Goal: Task Accomplishment & Management: Manage account settings

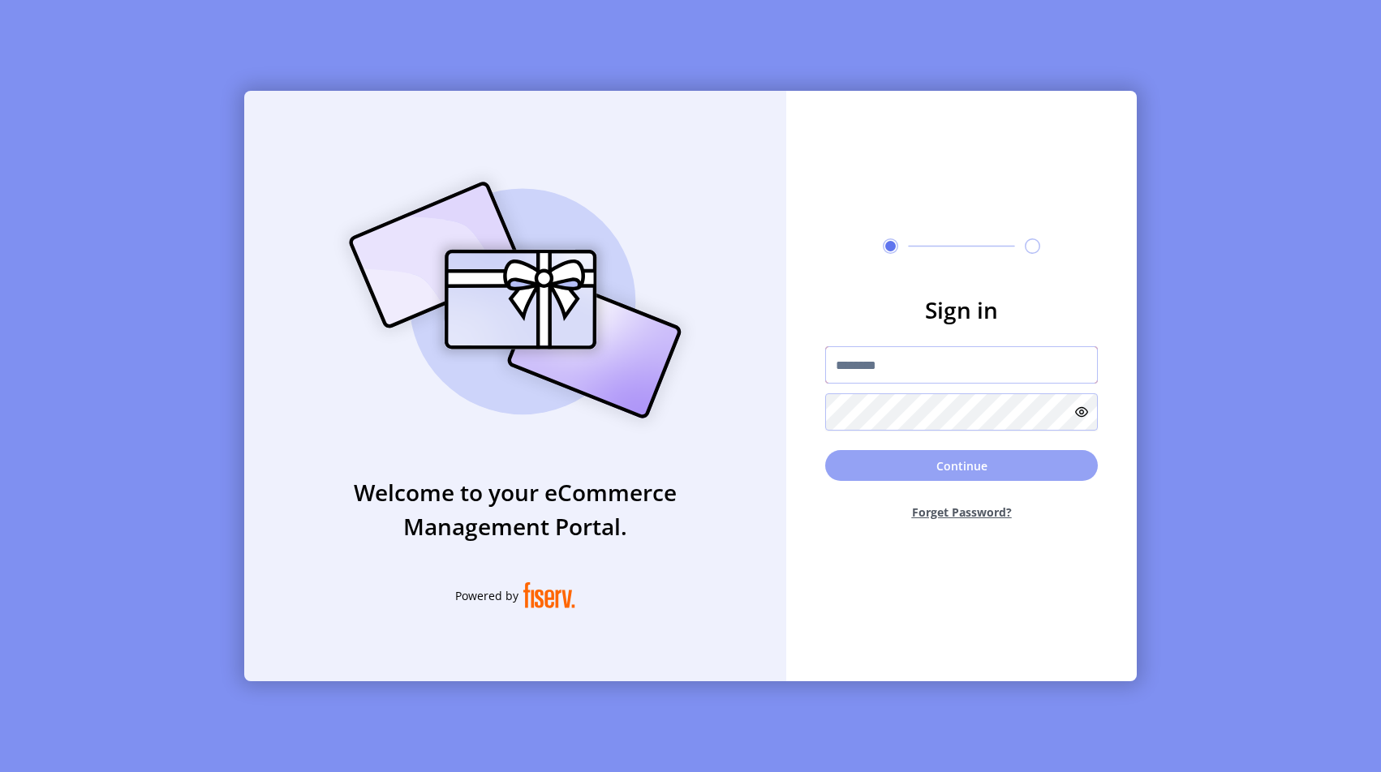
type input "**********"
click at [966, 467] on button "Continue" at bounding box center [961, 465] width 273 height 31
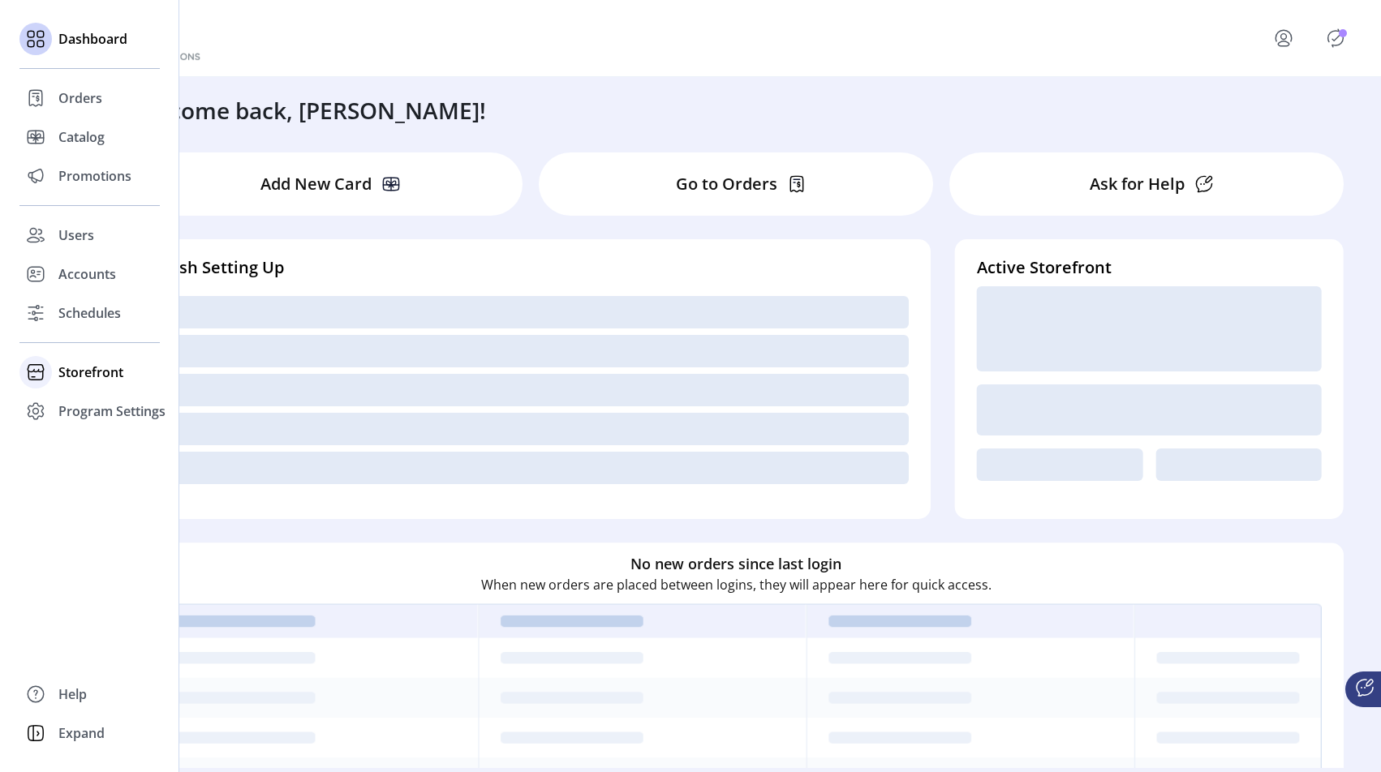
click at [84, 377] on span "Storefront" at bounding box center [90, 372] width 65 height 19
click at [93, 409] on span "Configuration" at bounding box center [100, 404] width 85 height 19
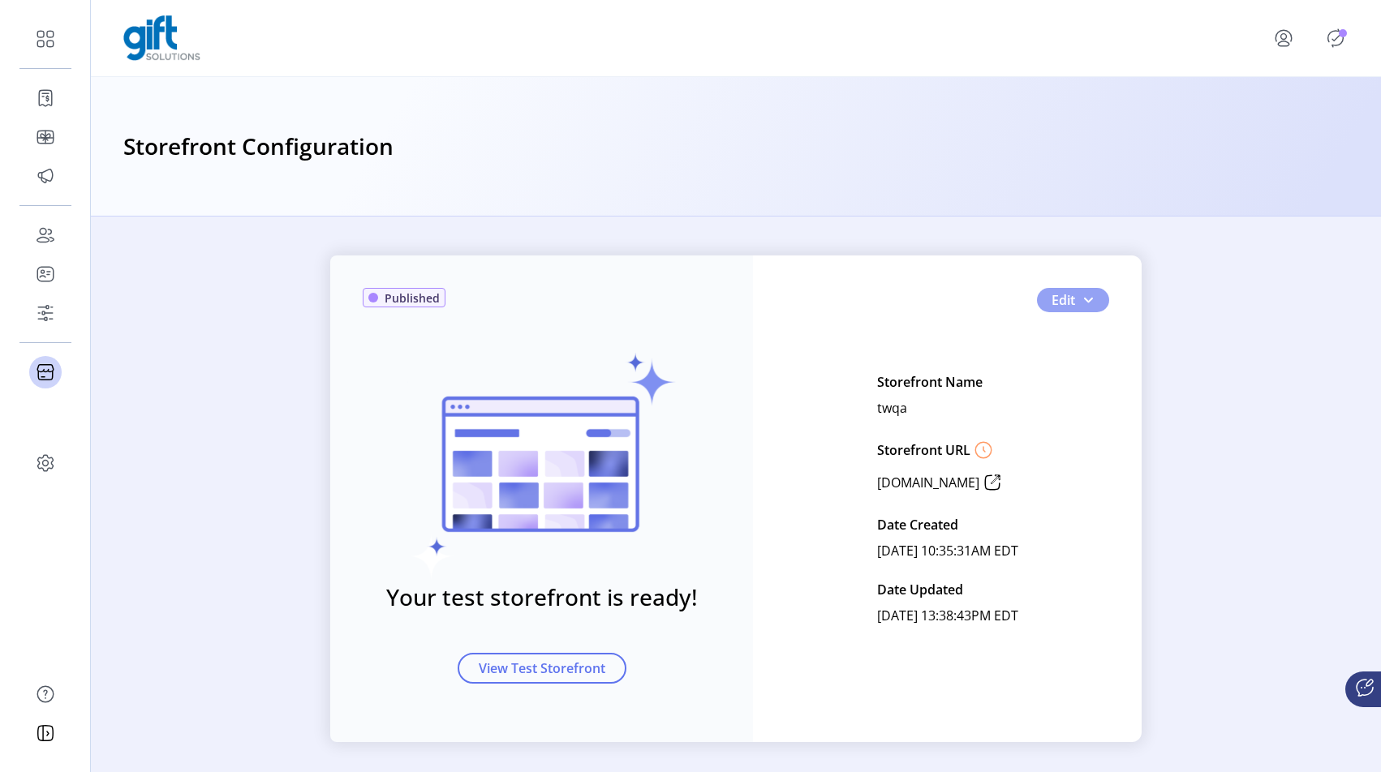
click at [1084, 298] on span "button" at bounding box center [1087, 300] width 13 height 13
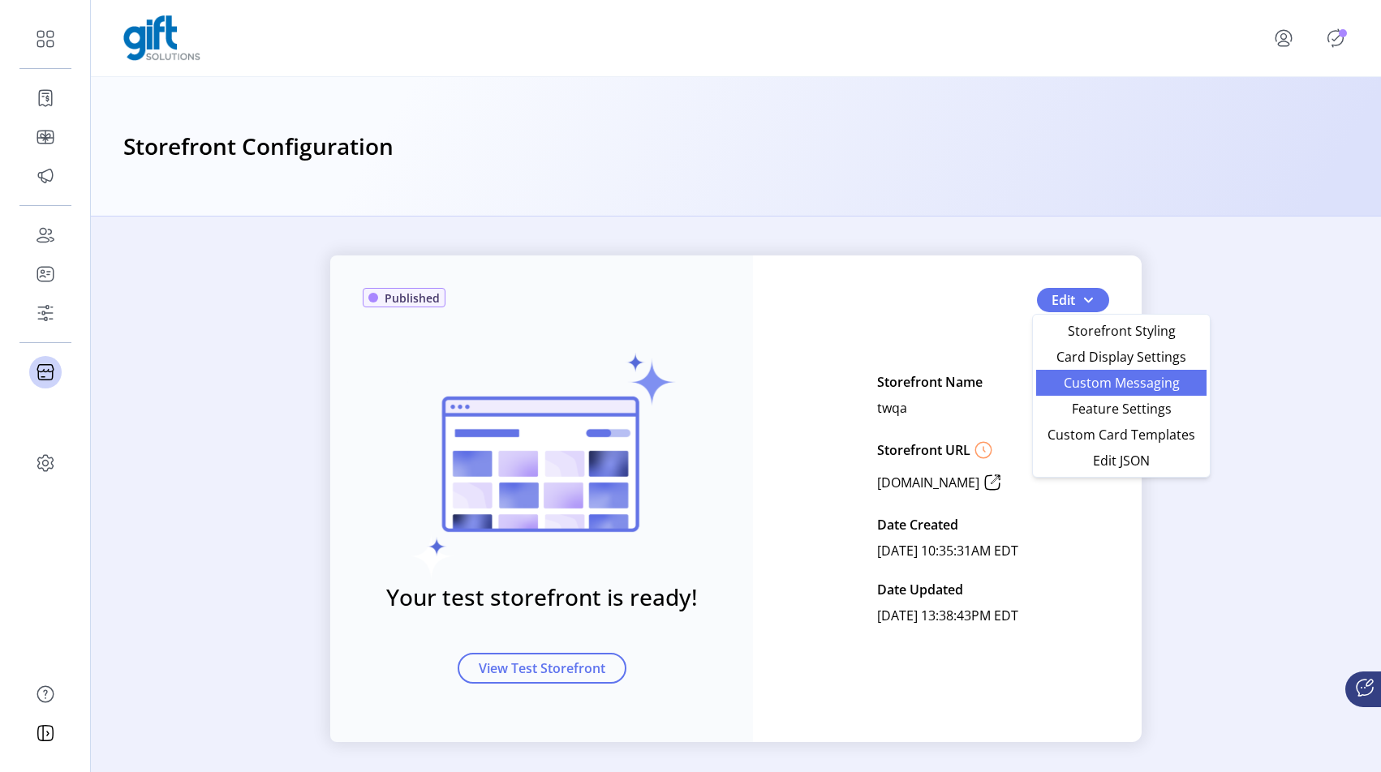
click at [1091, 385] on span "Custom Messaging" at bounding box center [1121, 382] width 151 height 13
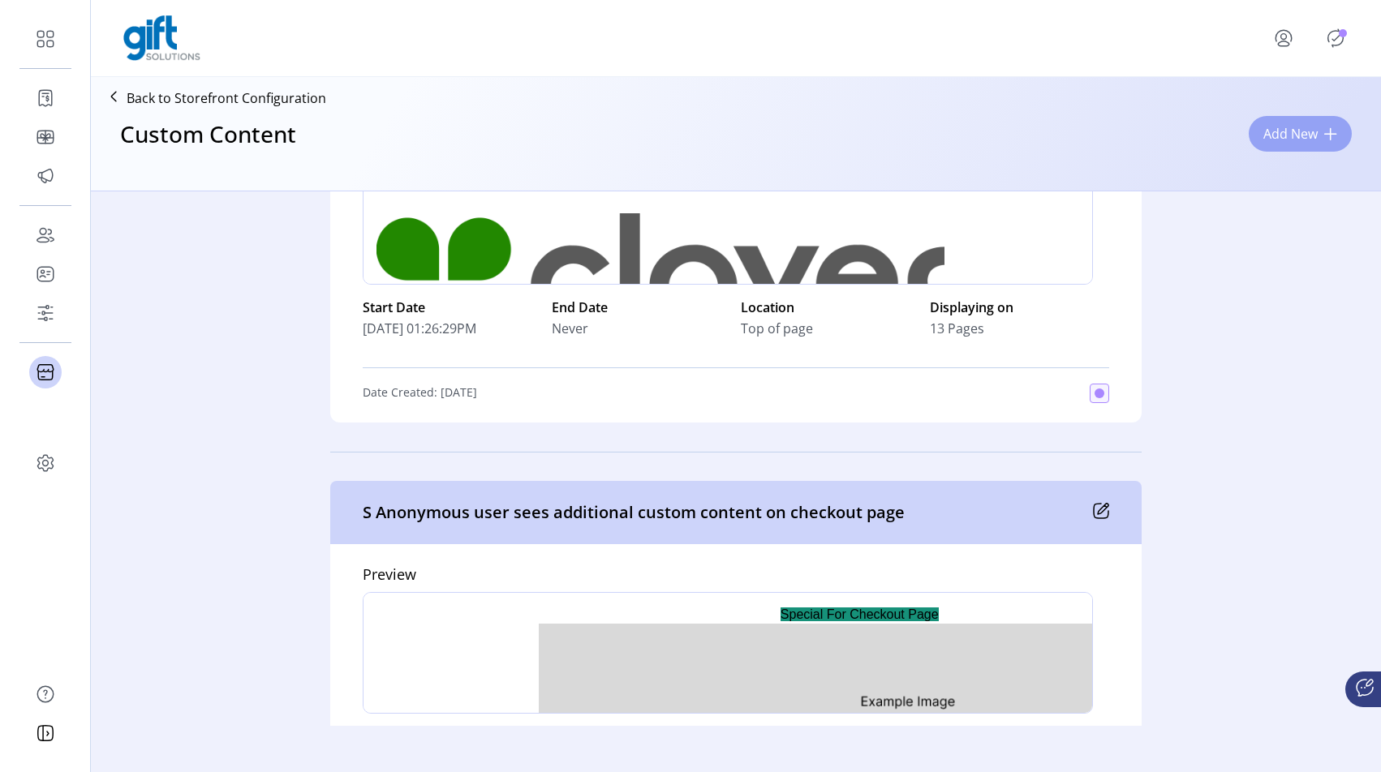
click at [1333, 135] on span at bounding box center [1330, 133] width 13 height 13
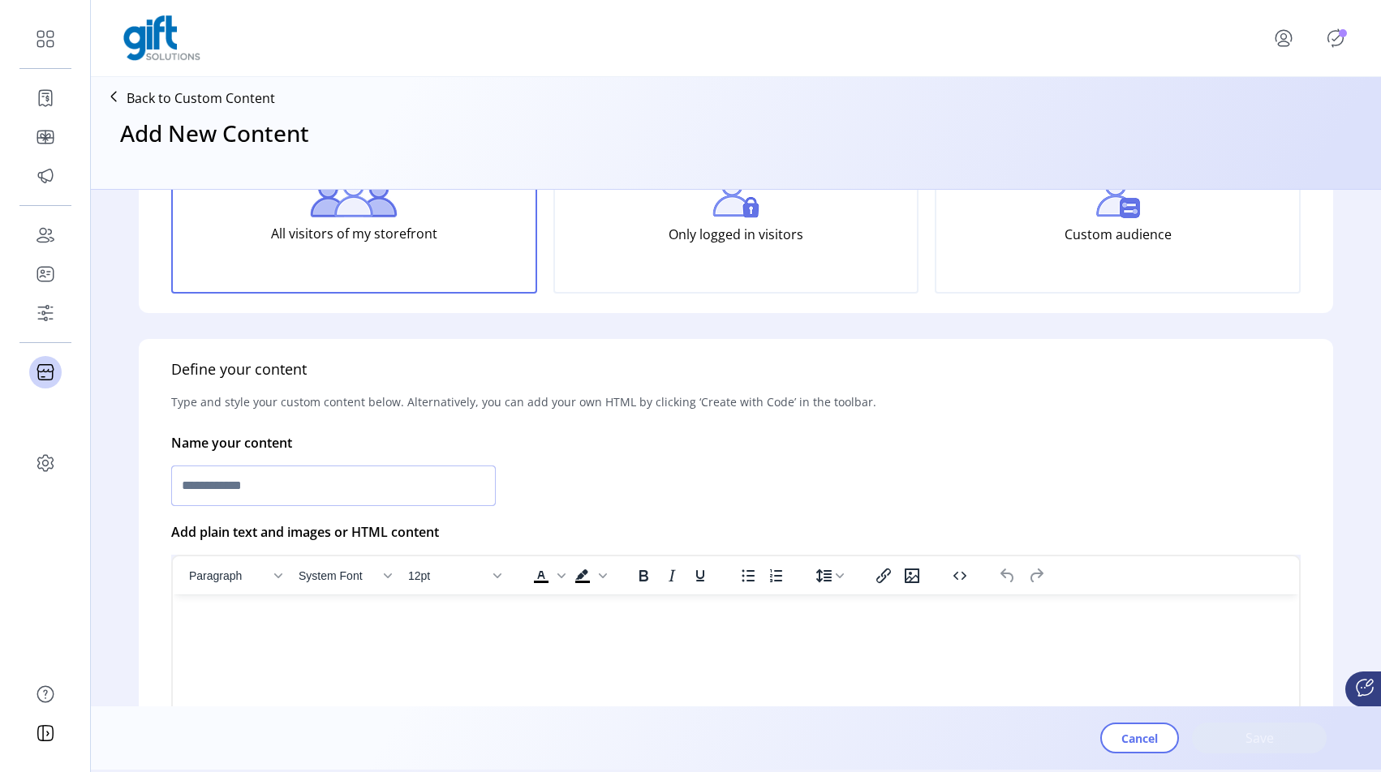
click at [330, 484] on input "text" at bounding box center [333, 486] width 324 height 41
type input "**********"
click at [492, 608] on html at bounding box center [736, 601] width 1126 height 13
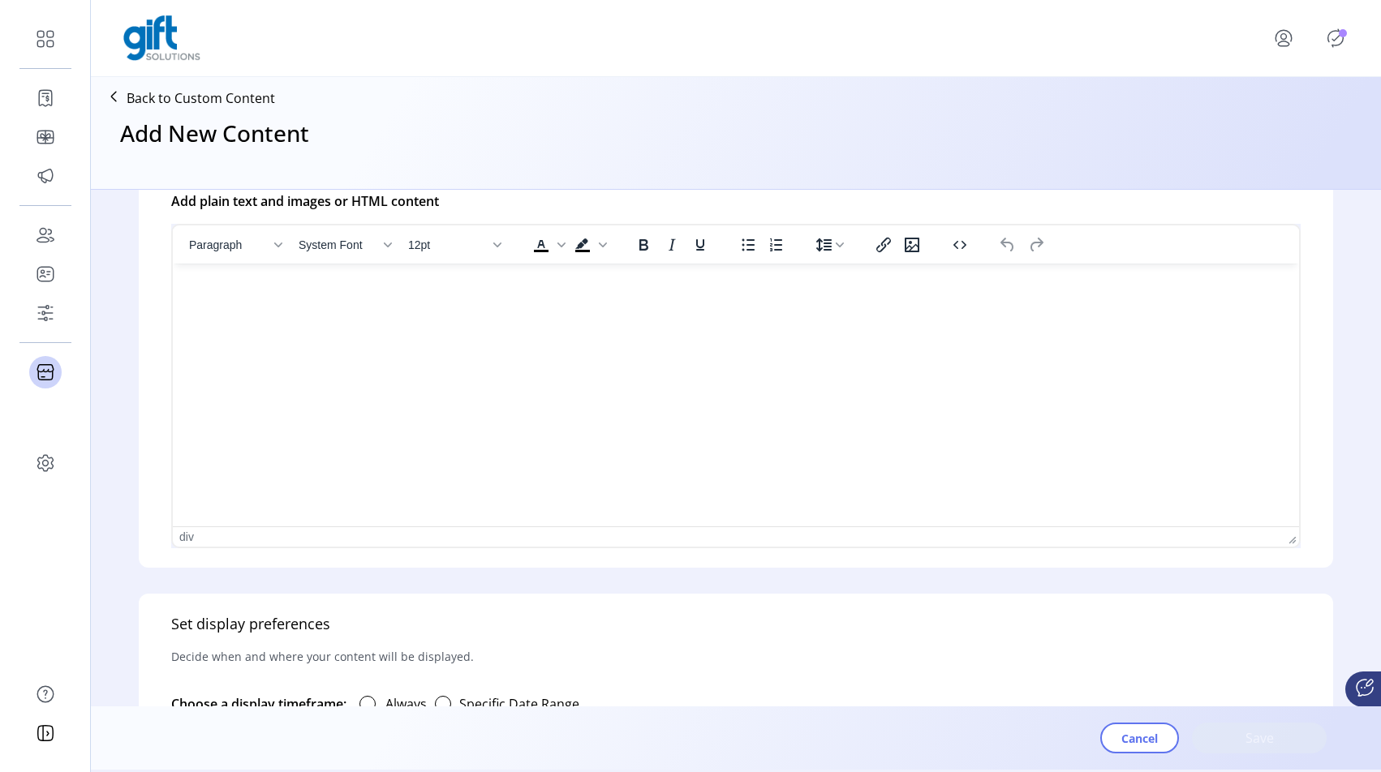
scroll to position [493, 0]
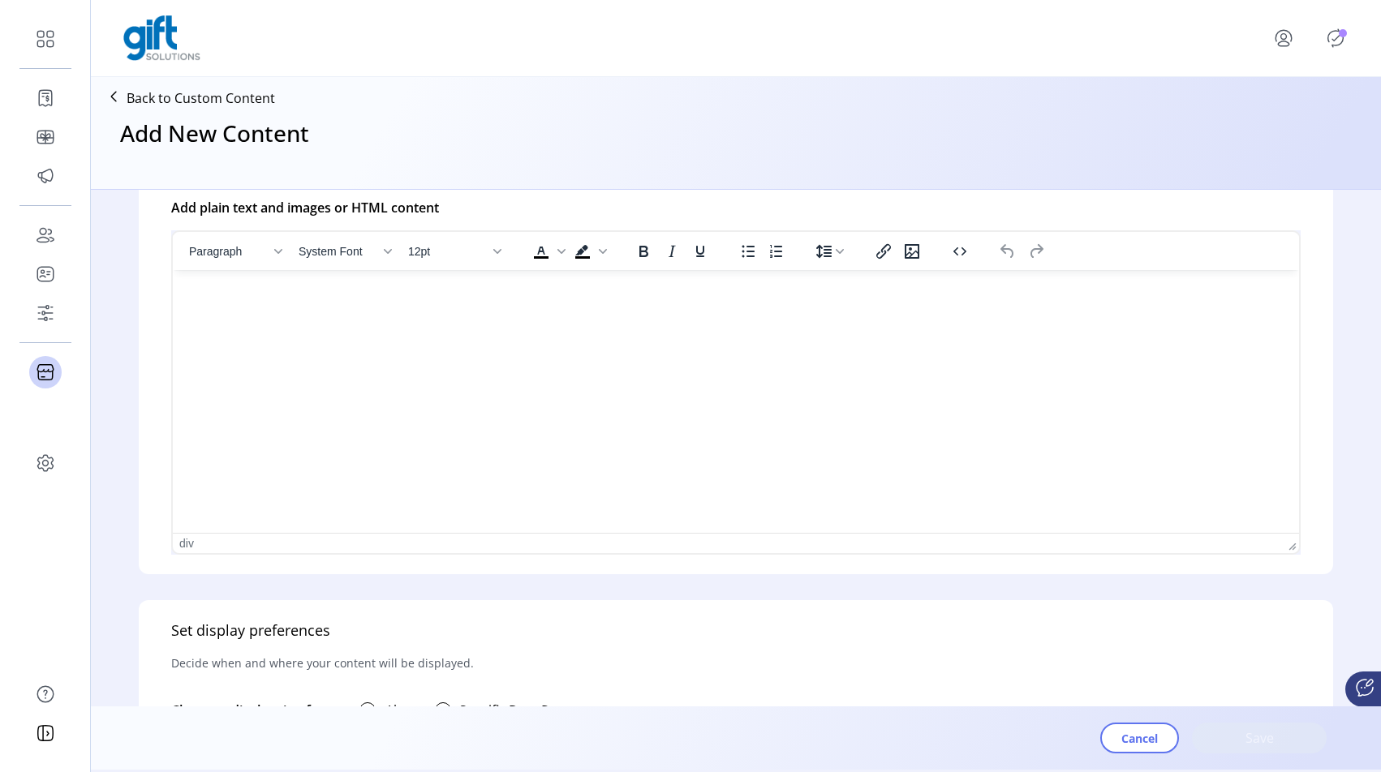
click at [544, 283] on html at bounding box center [736, 276] width 1126 height 13
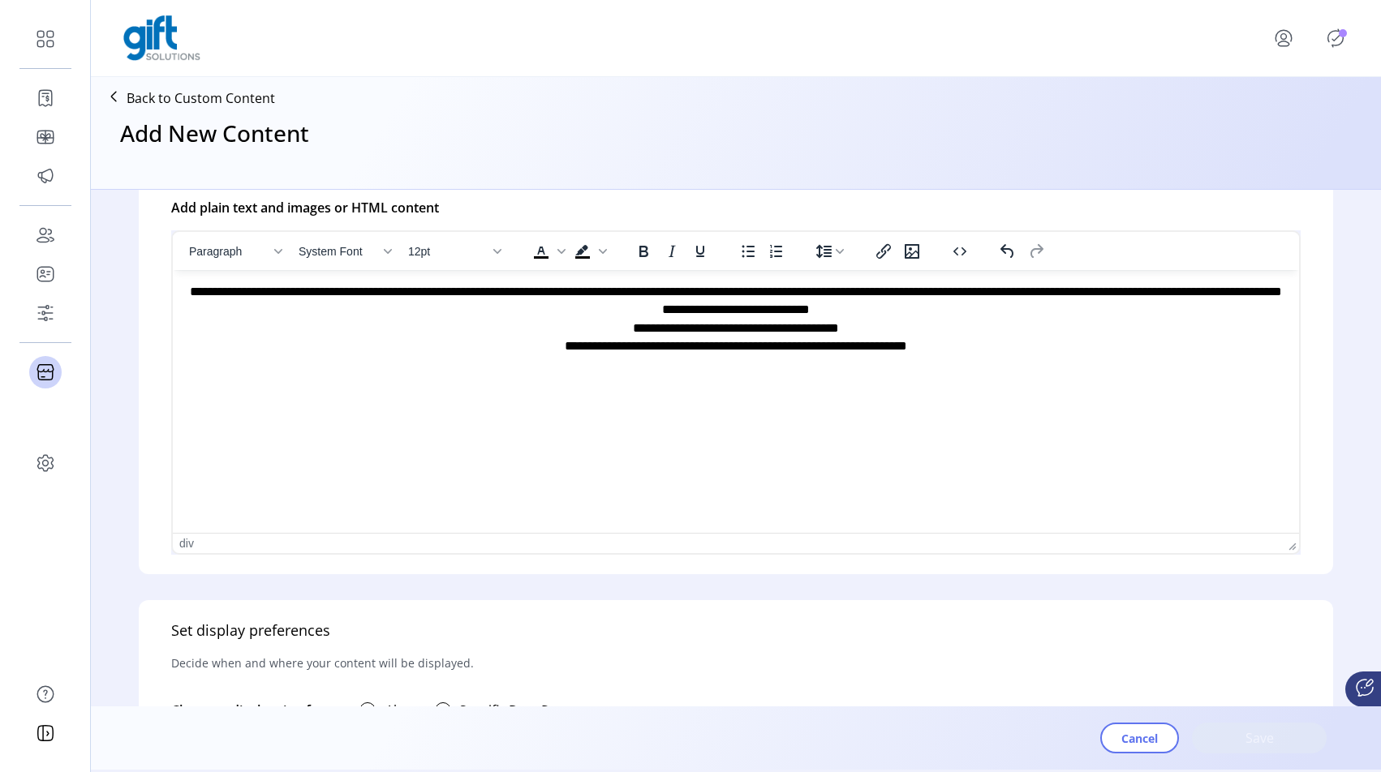
click at [829, 290] on span "**********" at bounding box center [736, 319] width 1092 height 67
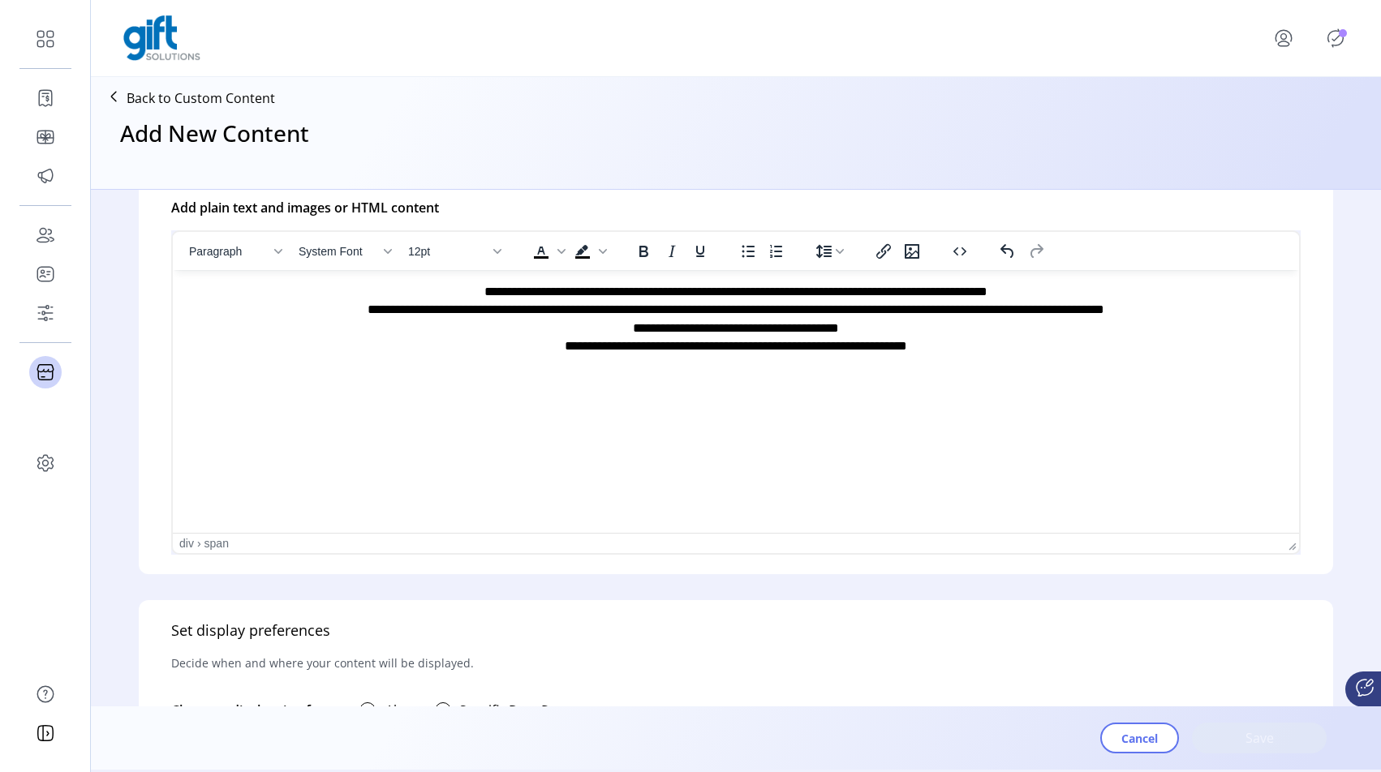
click at [792, 311] on span "**********" at bounding box center [735, 327] width 737 height 49
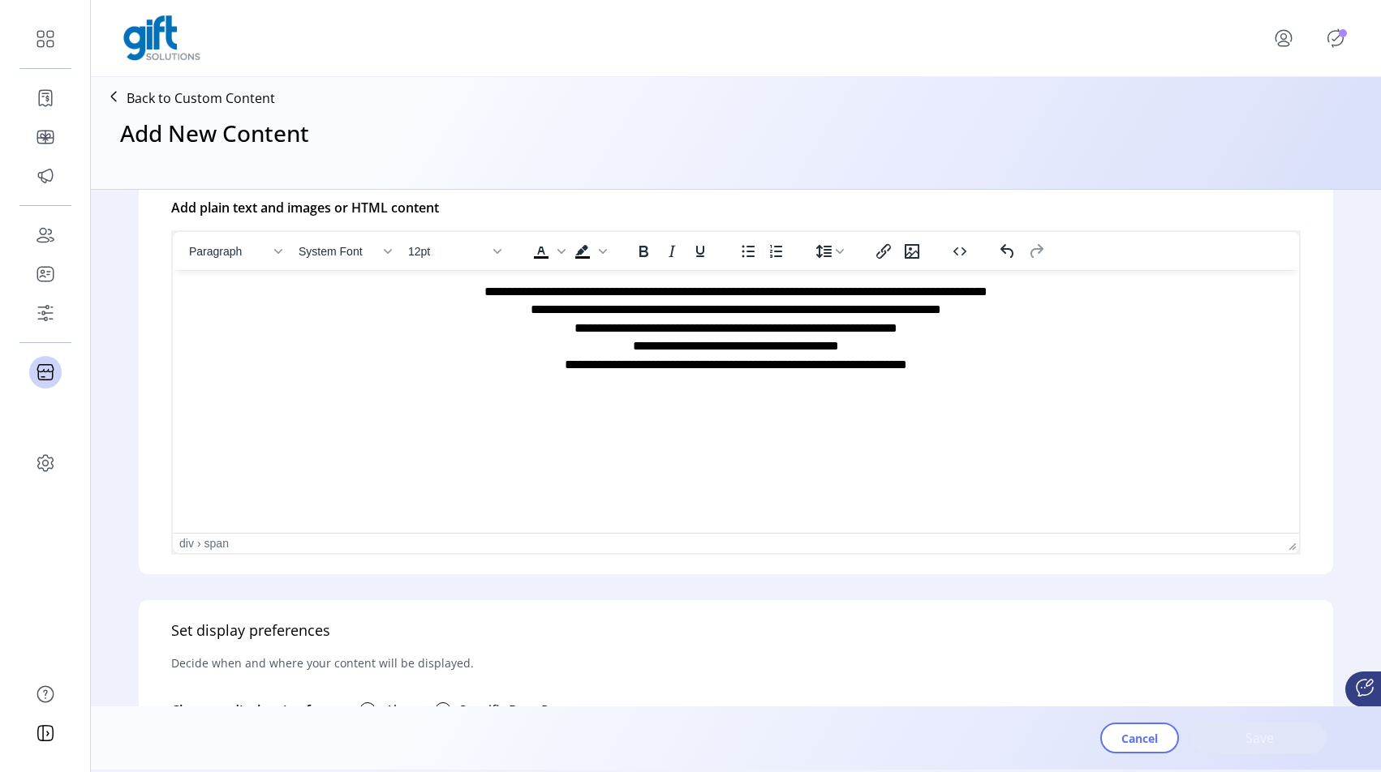
click at [730, 387] on html "**********" at bounding box center [736, 328] width 1126 height 117
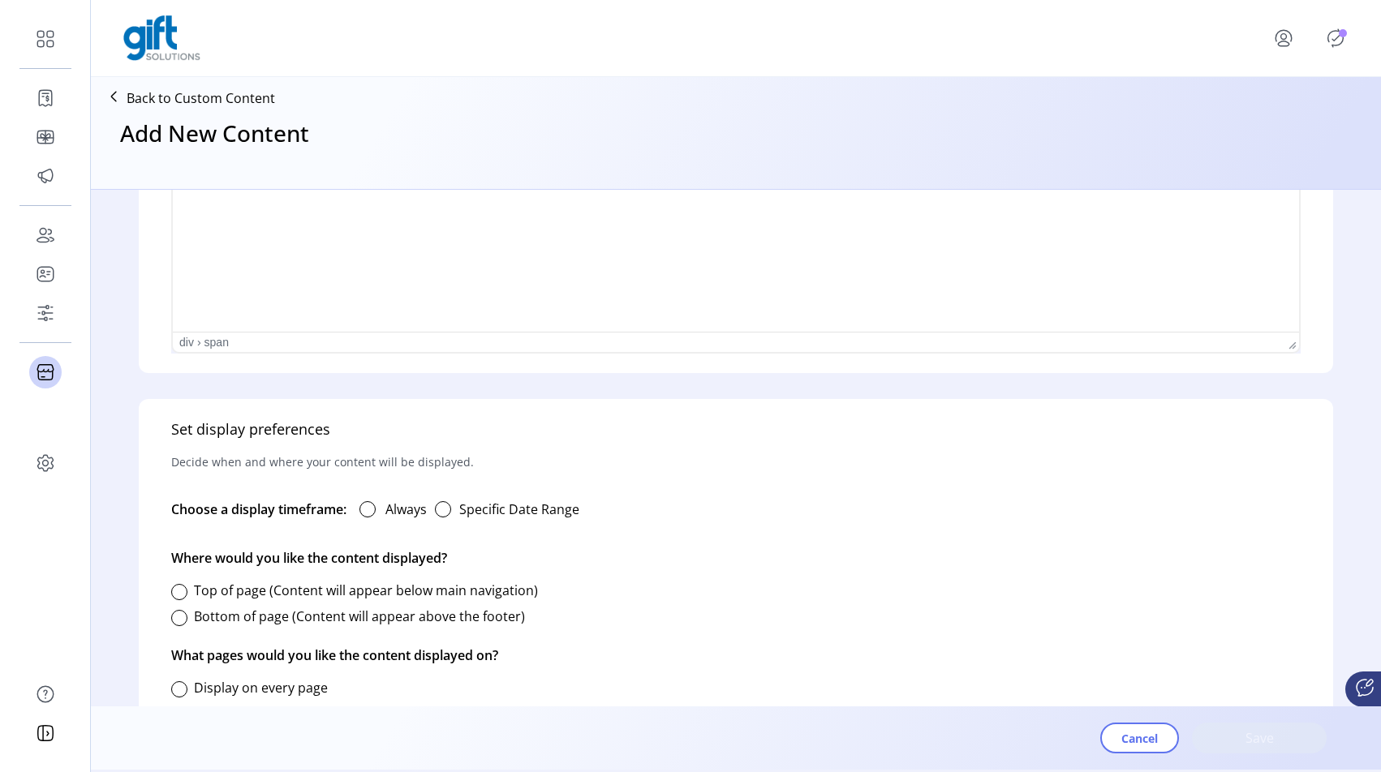
scroll to position [763, 0]
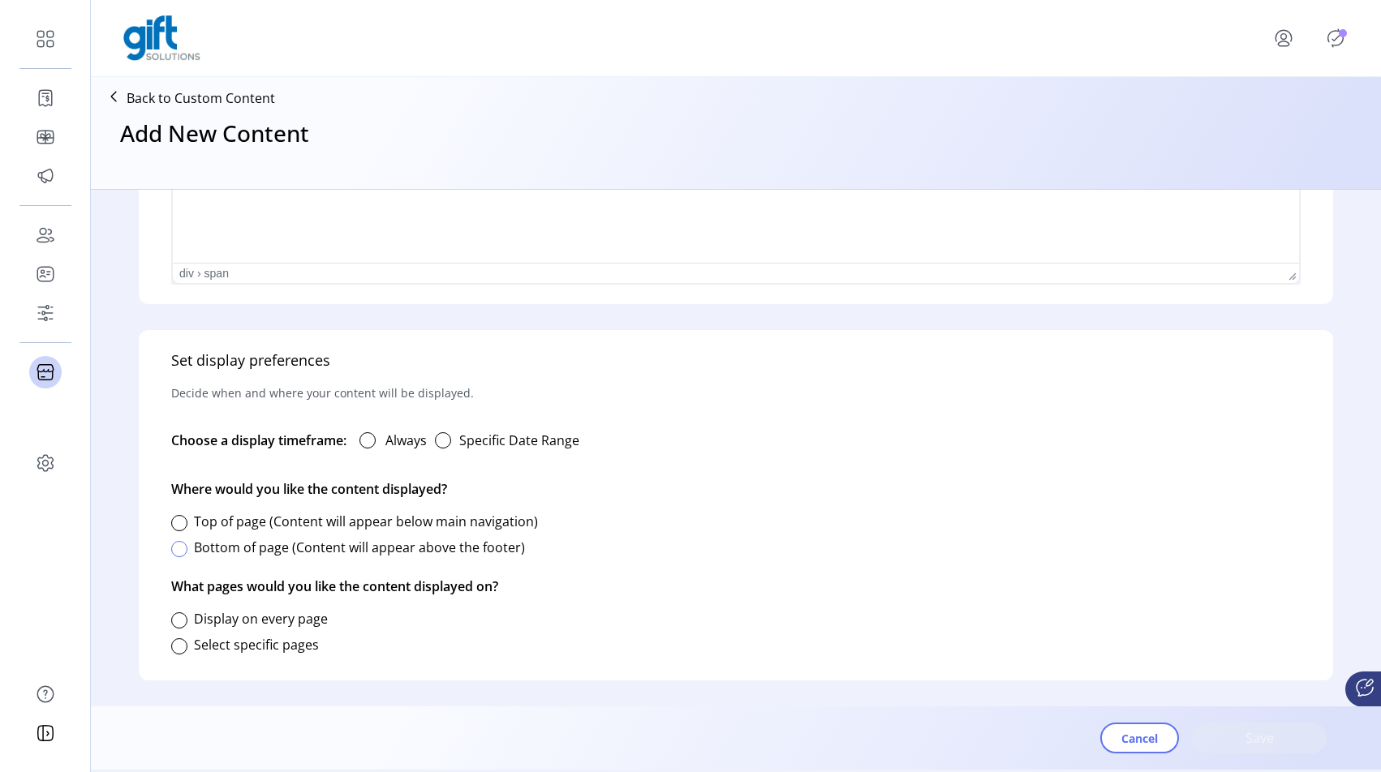
click at [183, 544] on div at bounding box center [179, 549] width 16 height 16
click at [370, 437] on div at bounding box center [367, 440] width 16 height 16
click at [179, 638] on div at bounding box center [179, 646] width 16 height 16
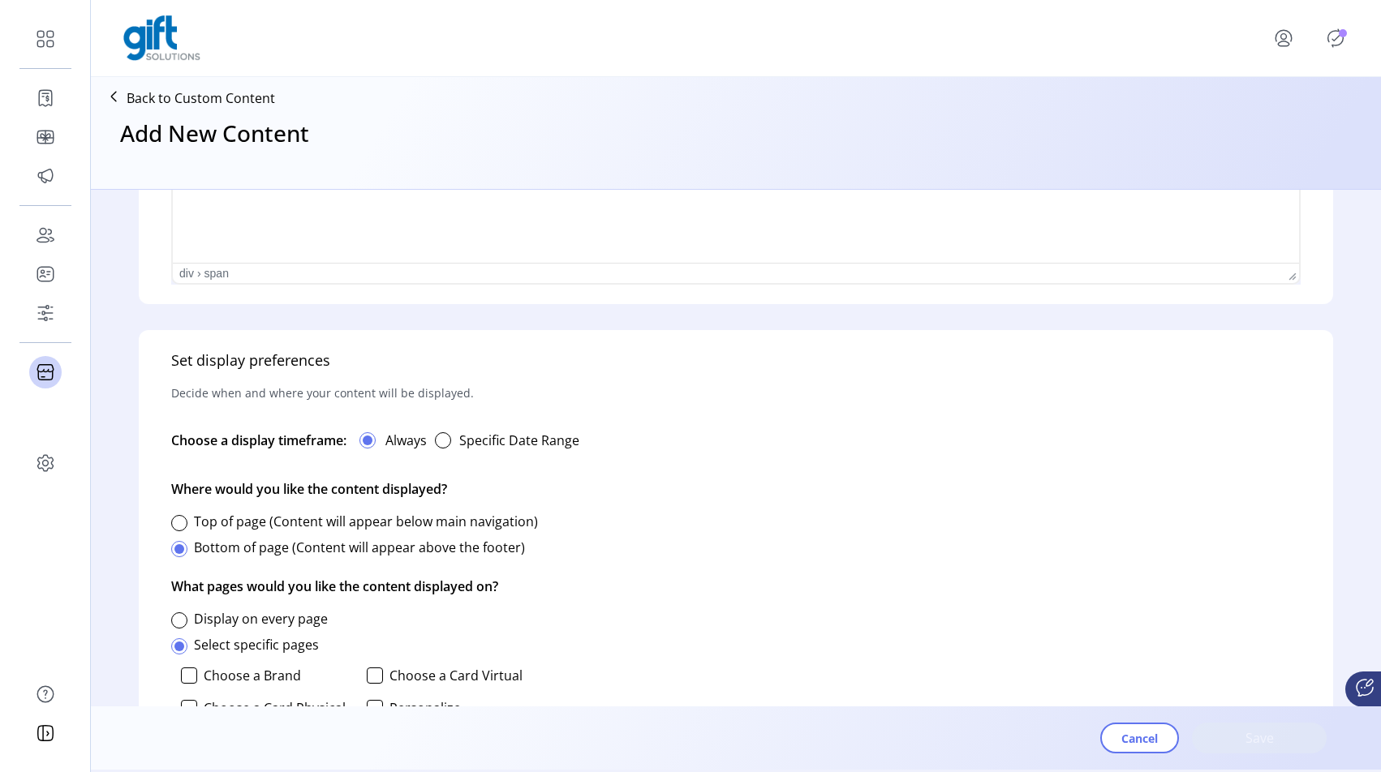
scroll to position [987, 0]
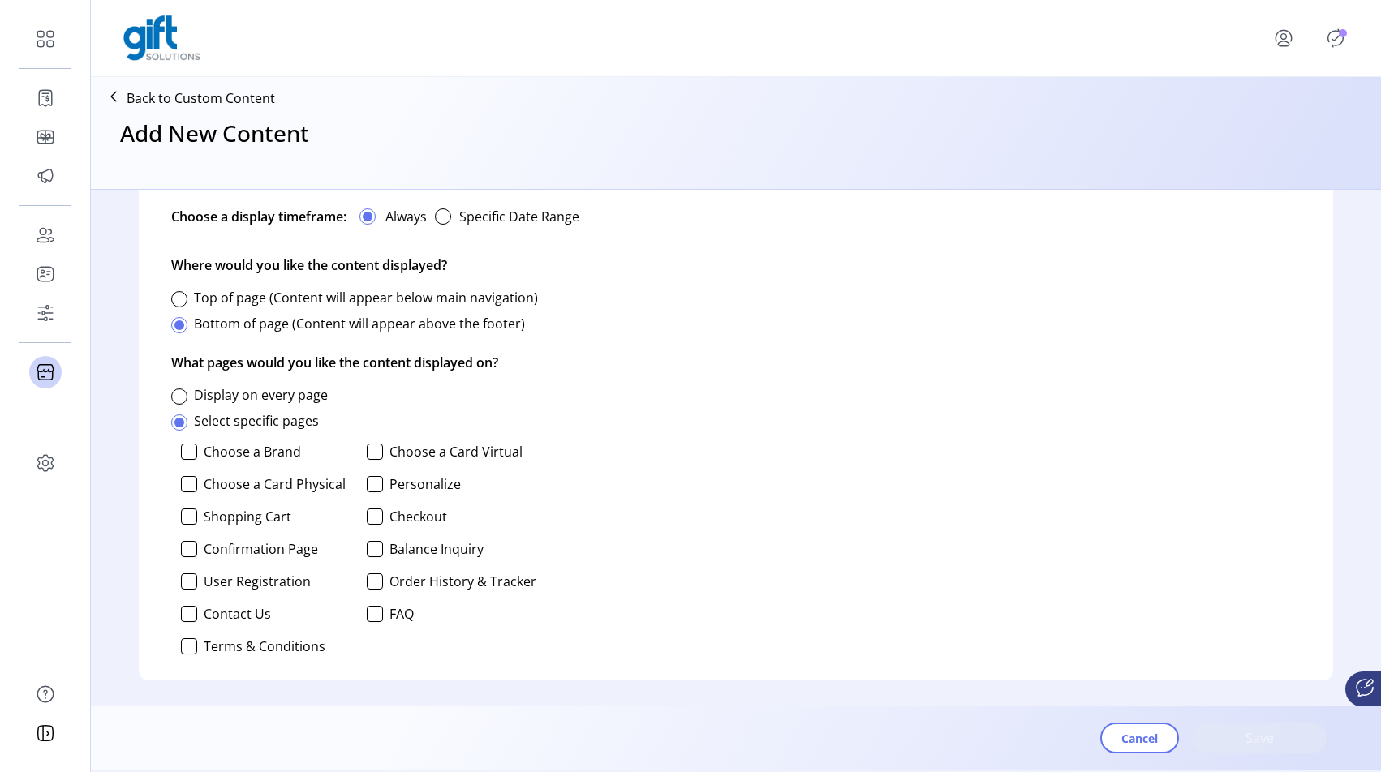
click at [202, 579] on p-checkbox "User Registration" at bounding box center [266, 581] width 170 height 16
click at [187, 579] on div at bounding box center [189, 581] width 16 height 16
click at [1251, 733] on span "Save" at bounding box center [1259, 737] width 92 height 19
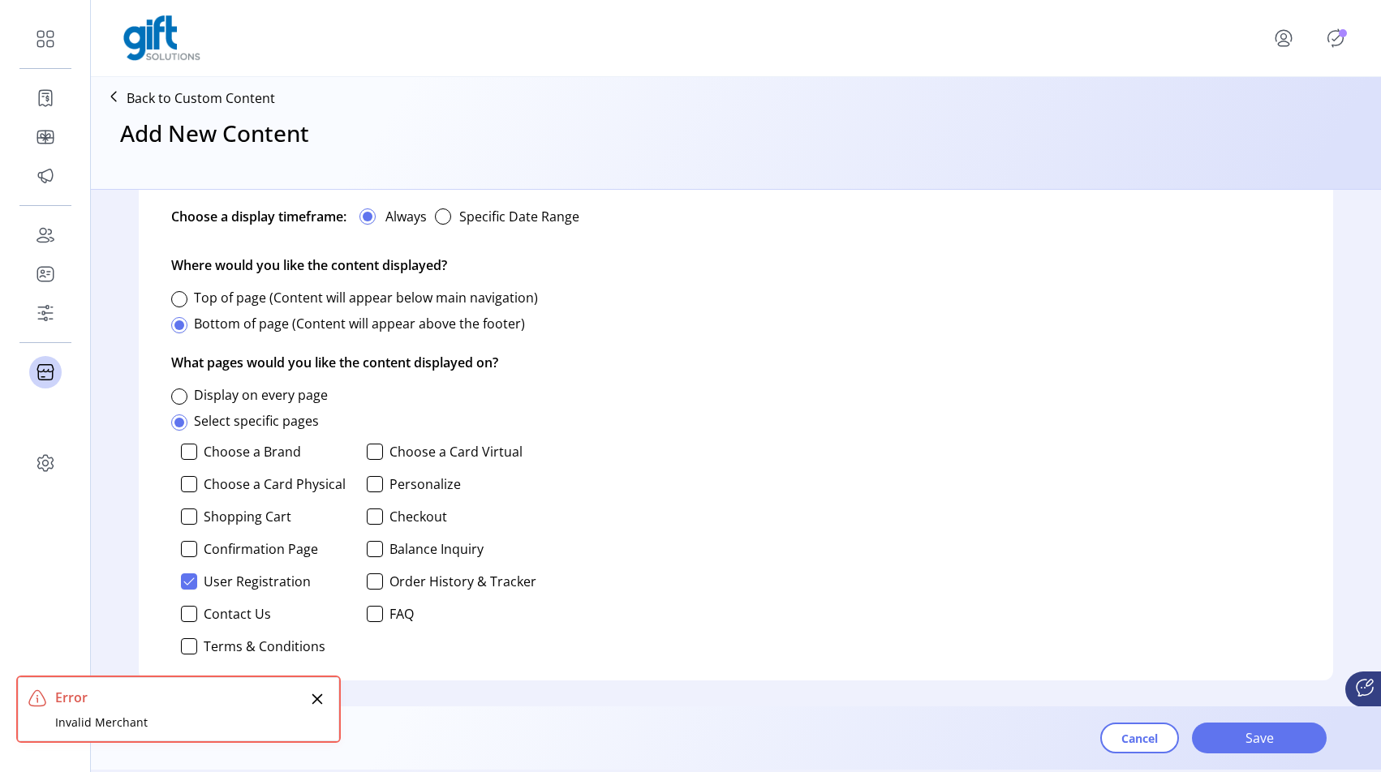
click at [239, 702] on div "Error" at bounding box center [180, 697] width 251 height 19
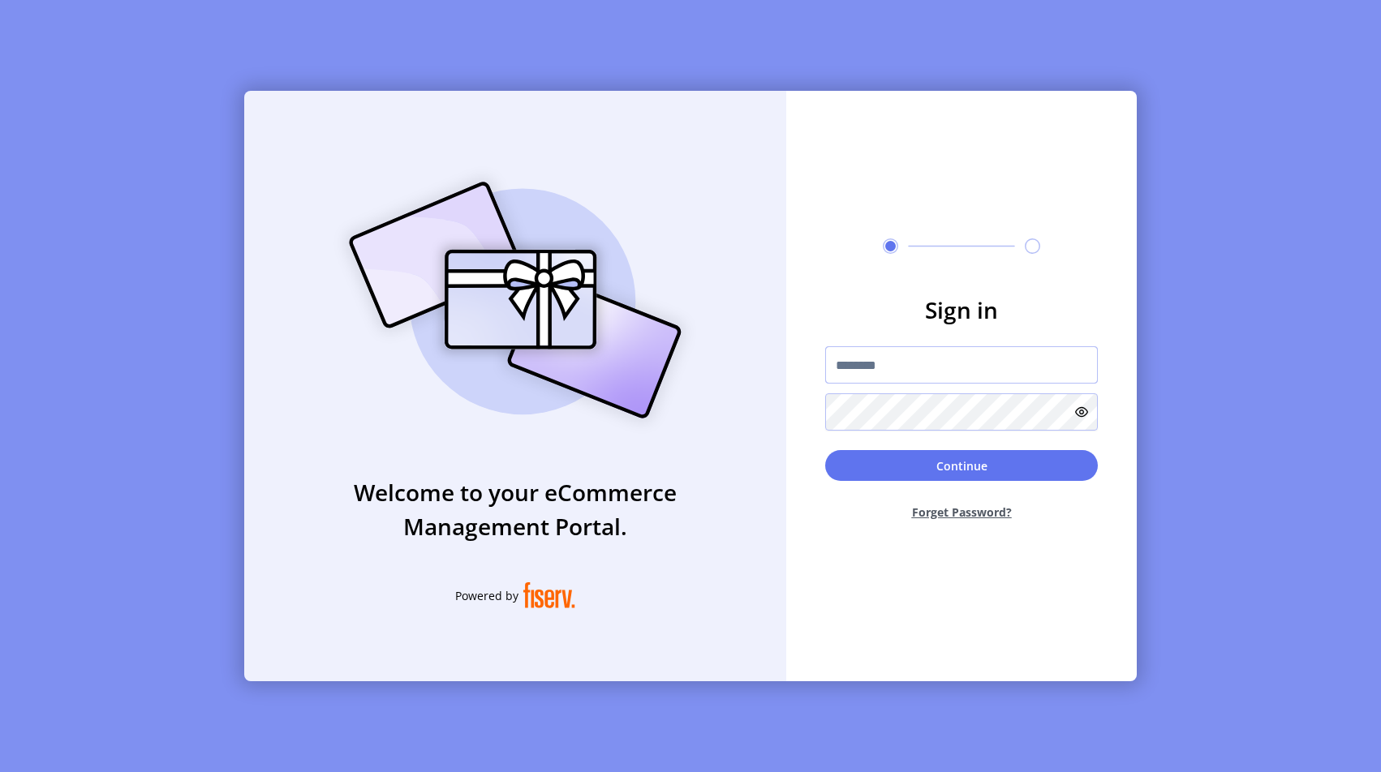
click at [933, 366] on input "text" at bounding box center [961, 364] width 273 height 37
type input "**********"
click at [954, 474] on button "Continue" at bounding box center [961, 465] width 273 height 31
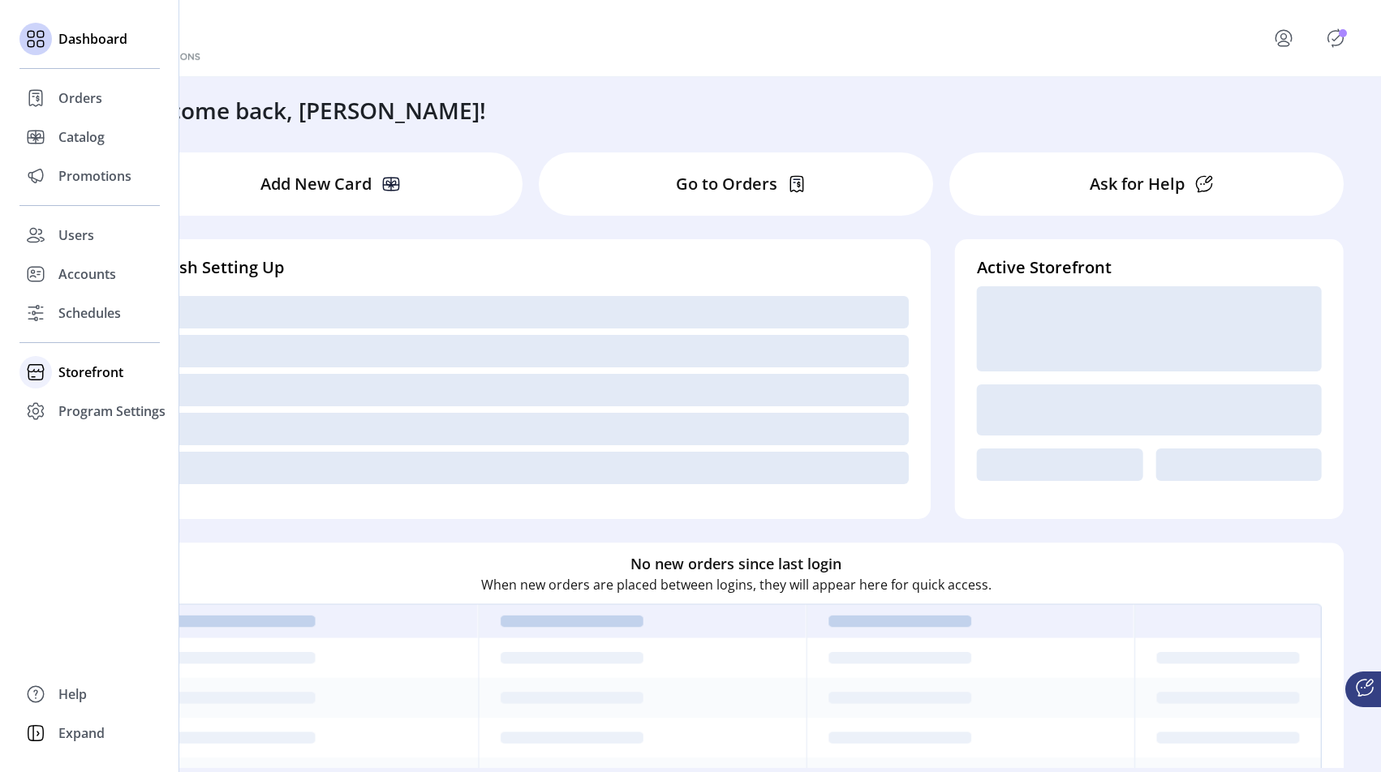
click at [96, 377] on span "Storefront" at bounding box center [90, 372] width 65 height 19
click at [110, 402] on span "Configuration" at bounding box center [100, 404] width 85 height 19
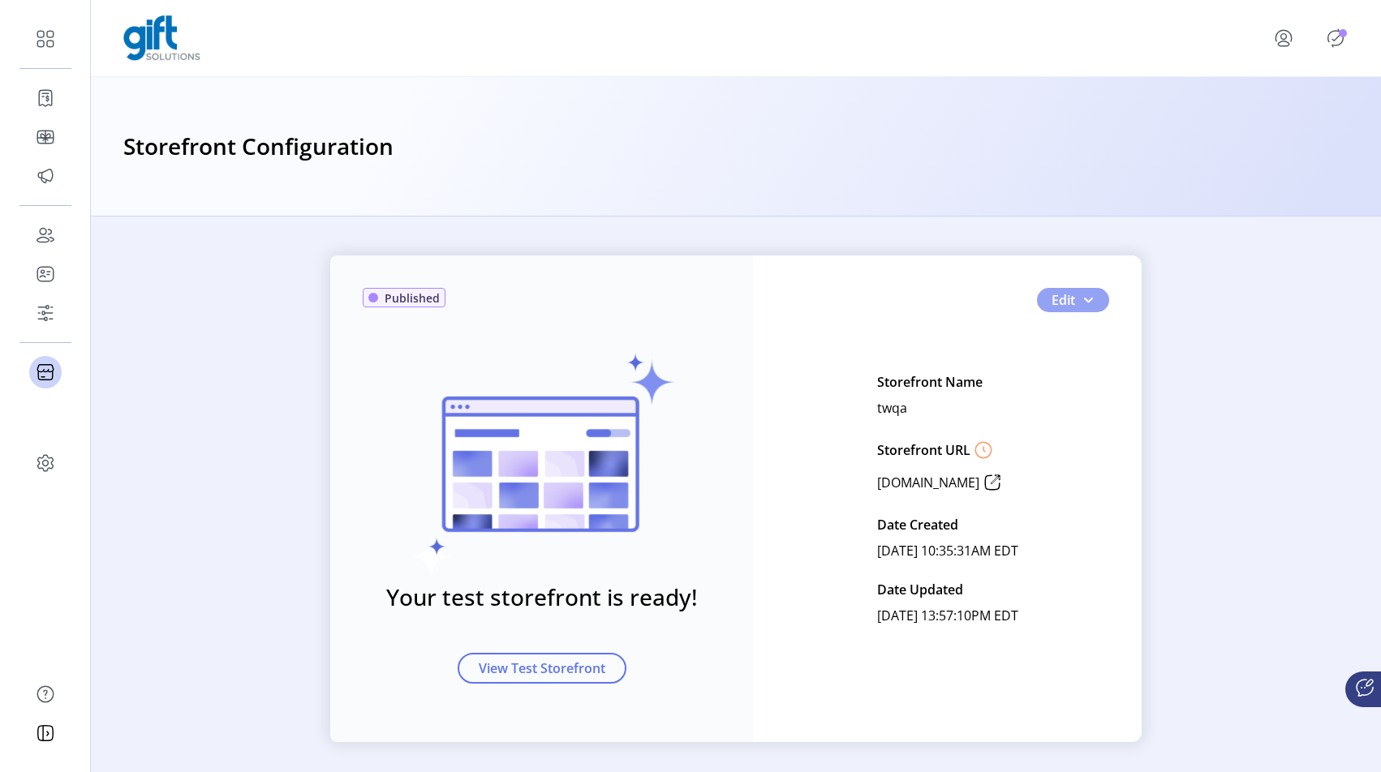
click at [1091, 306] on button "Edit" at bounding box center [1073, 300] width 72 height 24
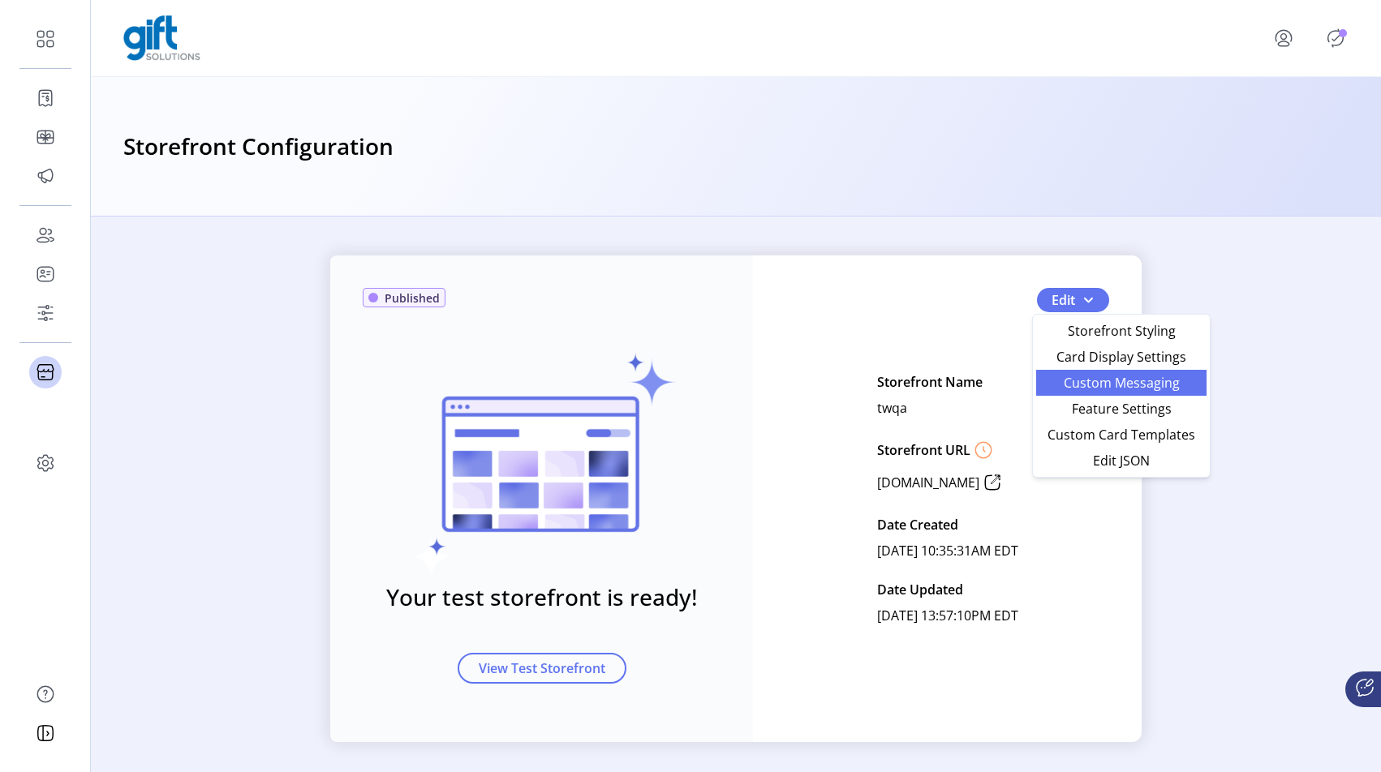
click at [1097, 393] on link "Custom Messaging" at bounding box center [1121, 383] width 170 height 26
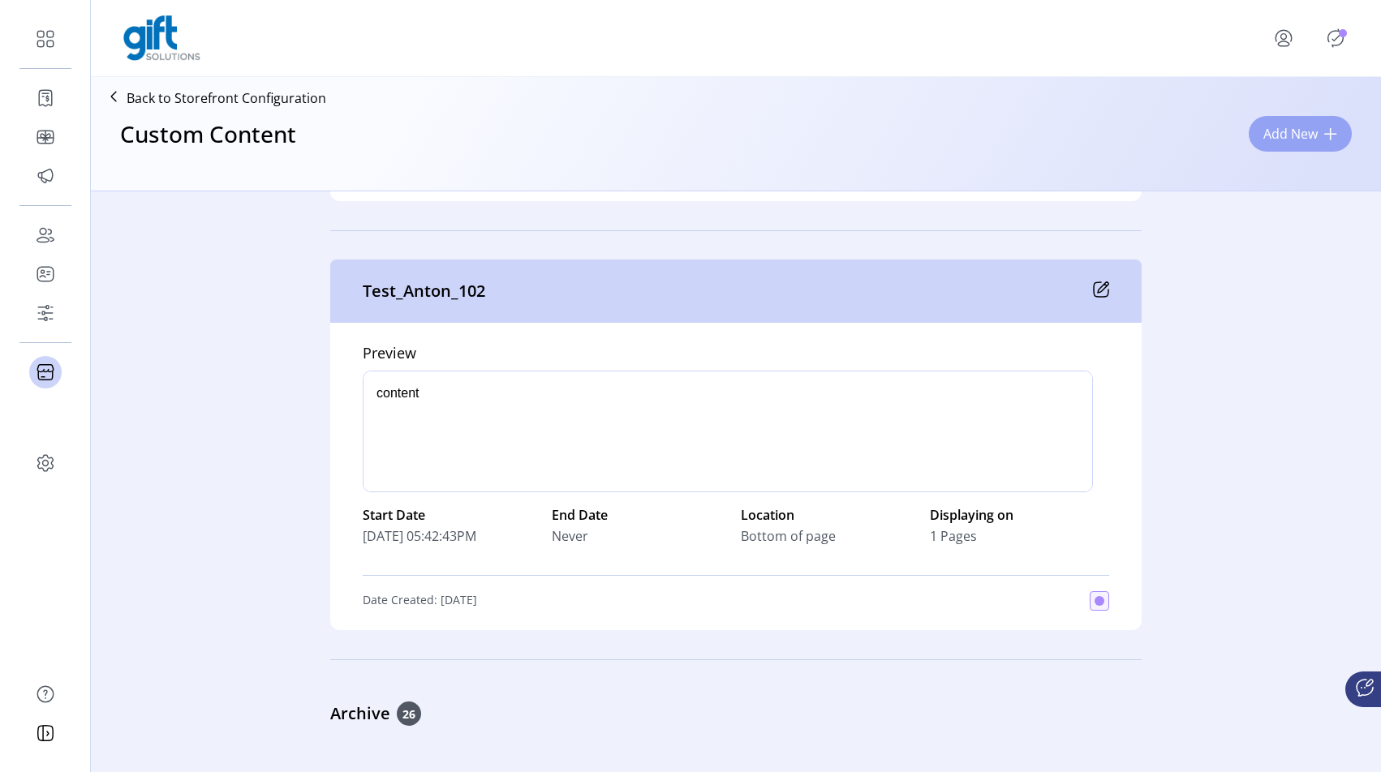
click at [1294, 127] on span "Add New" at bounding box center [1290, 133] width 54 height 19
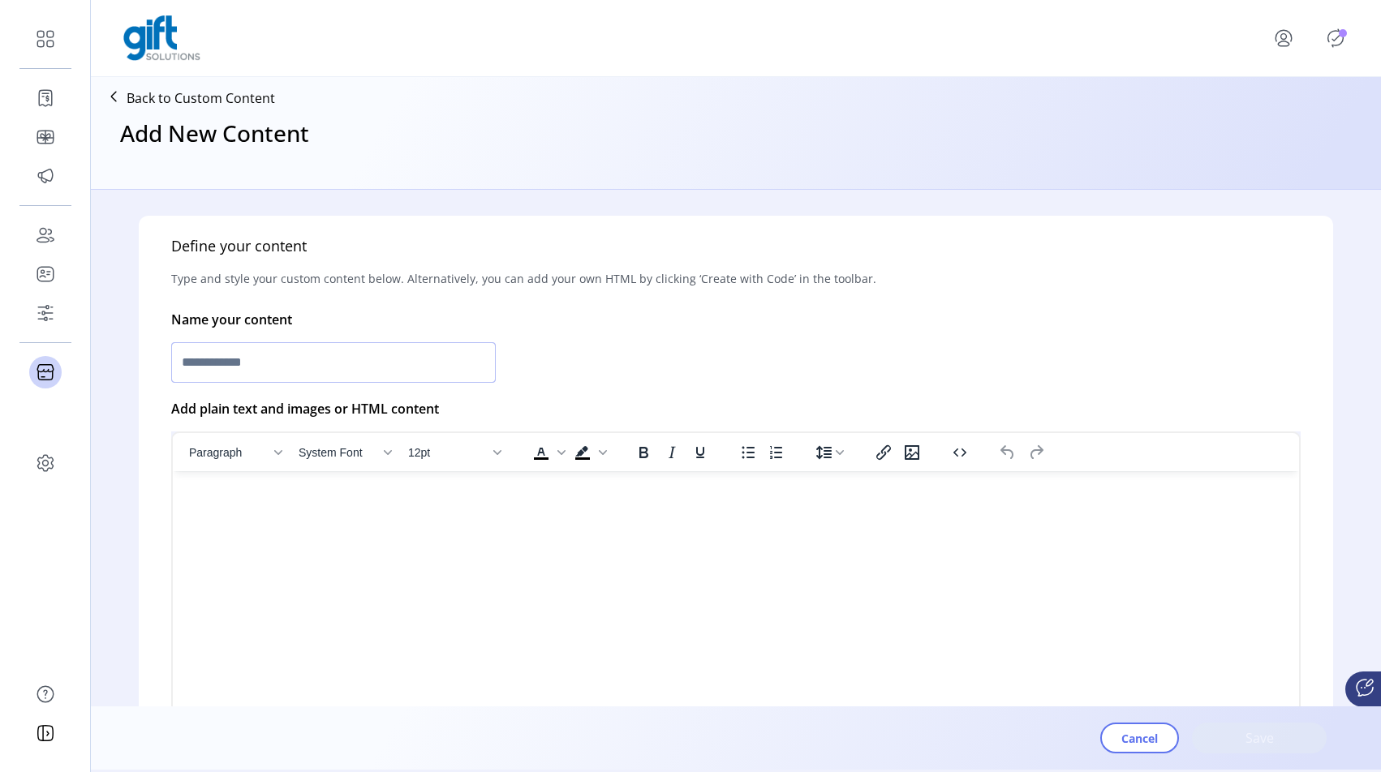
click at [421, 360] on input "text" at bounding box center [333, 362] width 324 height 41
type input "**********"
click at [700, 484] on html at bounding box center [736, 477] width 1126 height 13
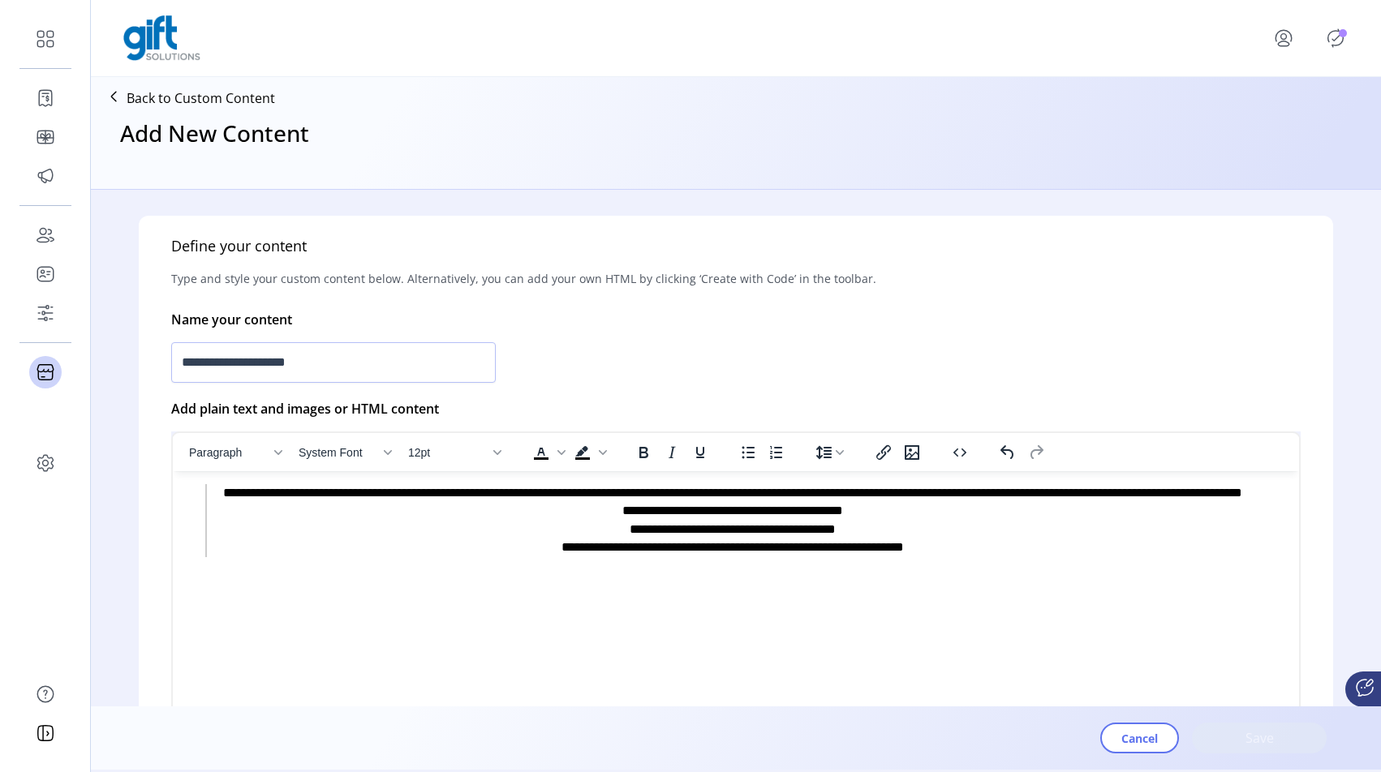
click at [917, 492] on p "**********" at bounding box center [732, 520] width 1025 height 73
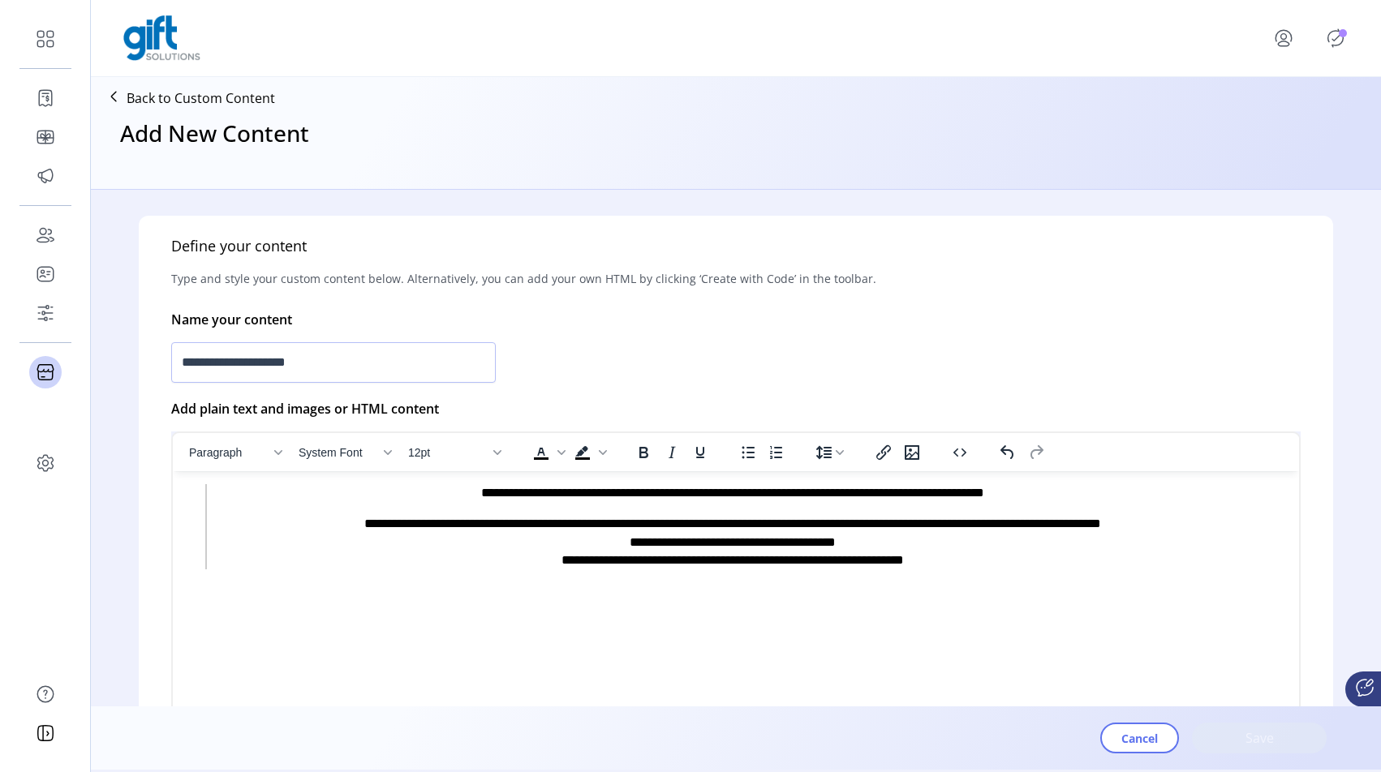
click at [791, 526] on p "**********" at bounding box center [732, 542] width 1025 height 54
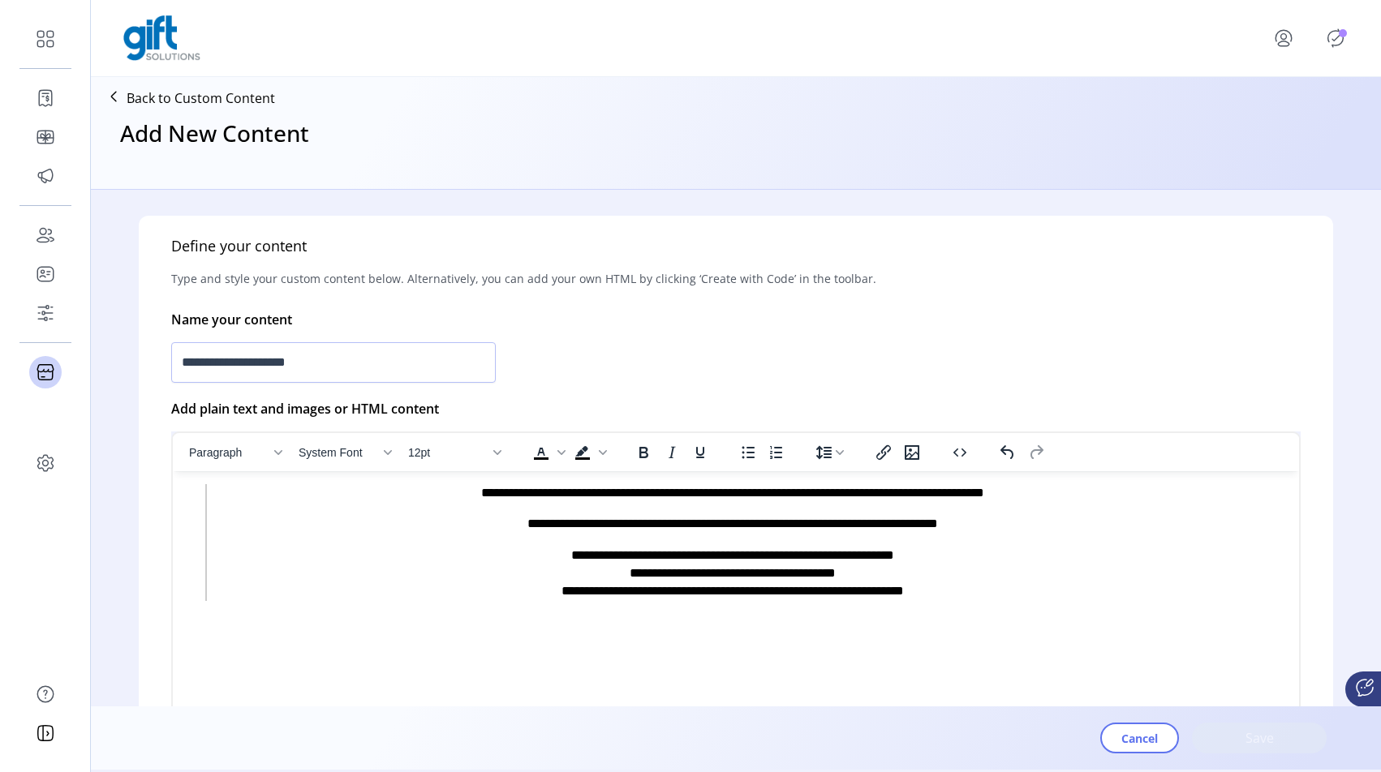
click at [536, 540] on blockquote "**********" at bounding box center [729, 542] width 1048 height 117
click at [556, 541] on blockquote "**********" at bounding box center [729, 542] width 1048 height 117
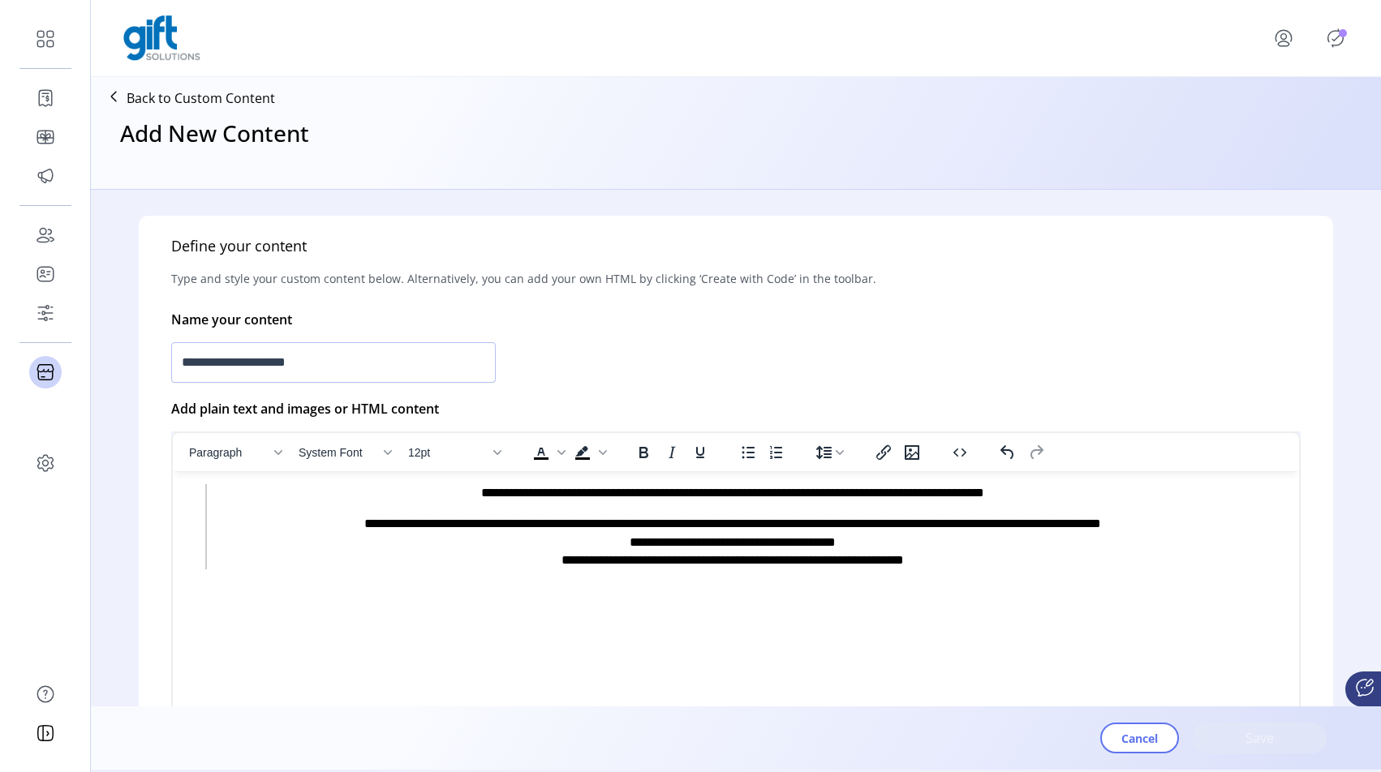
click at [405, 504] on blockquote "**********" at bounding box center [729, 526] width 1048 height 85
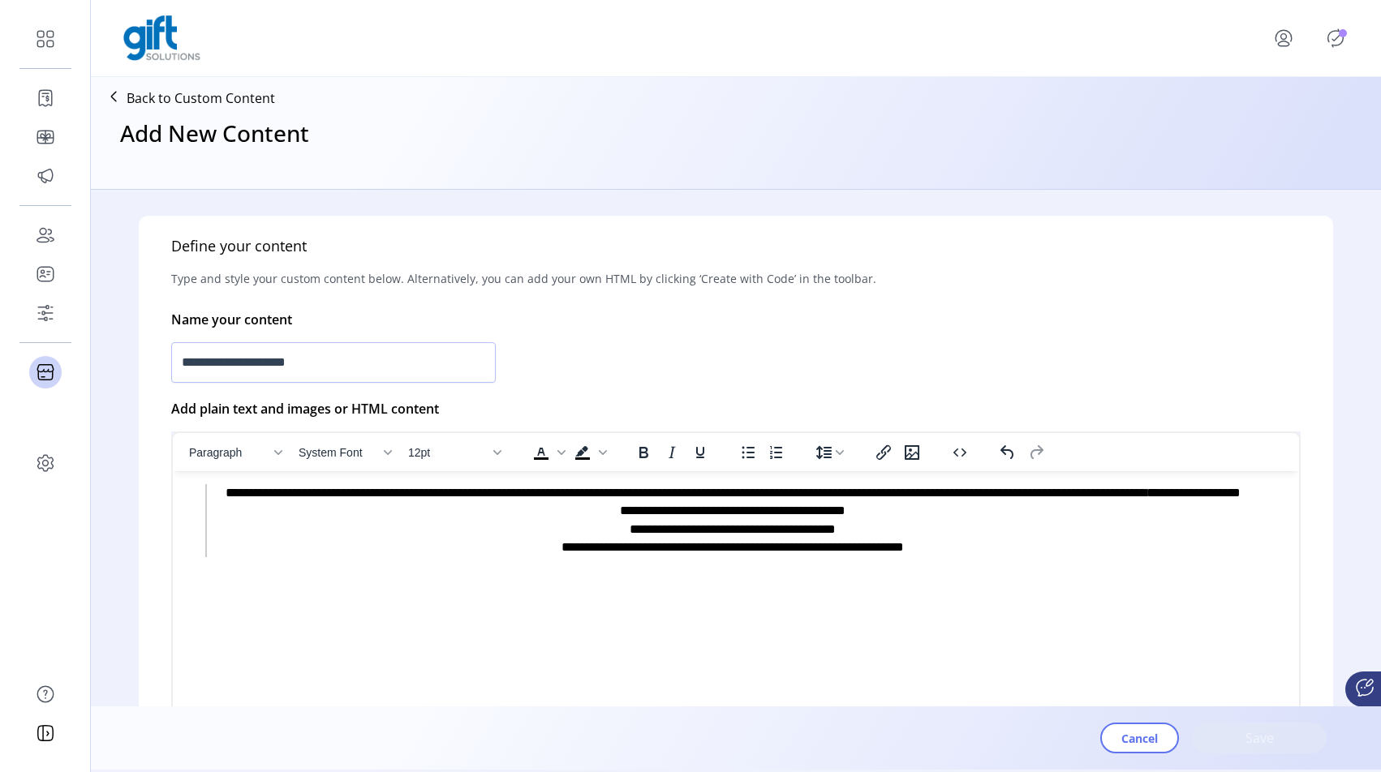
click at [795, 601] on html "**********" at bounding box center [736, 536] width 1126 height 130
click at [329, 546] on p "**********" at bounding box center [732, 520] width 1025 height 73
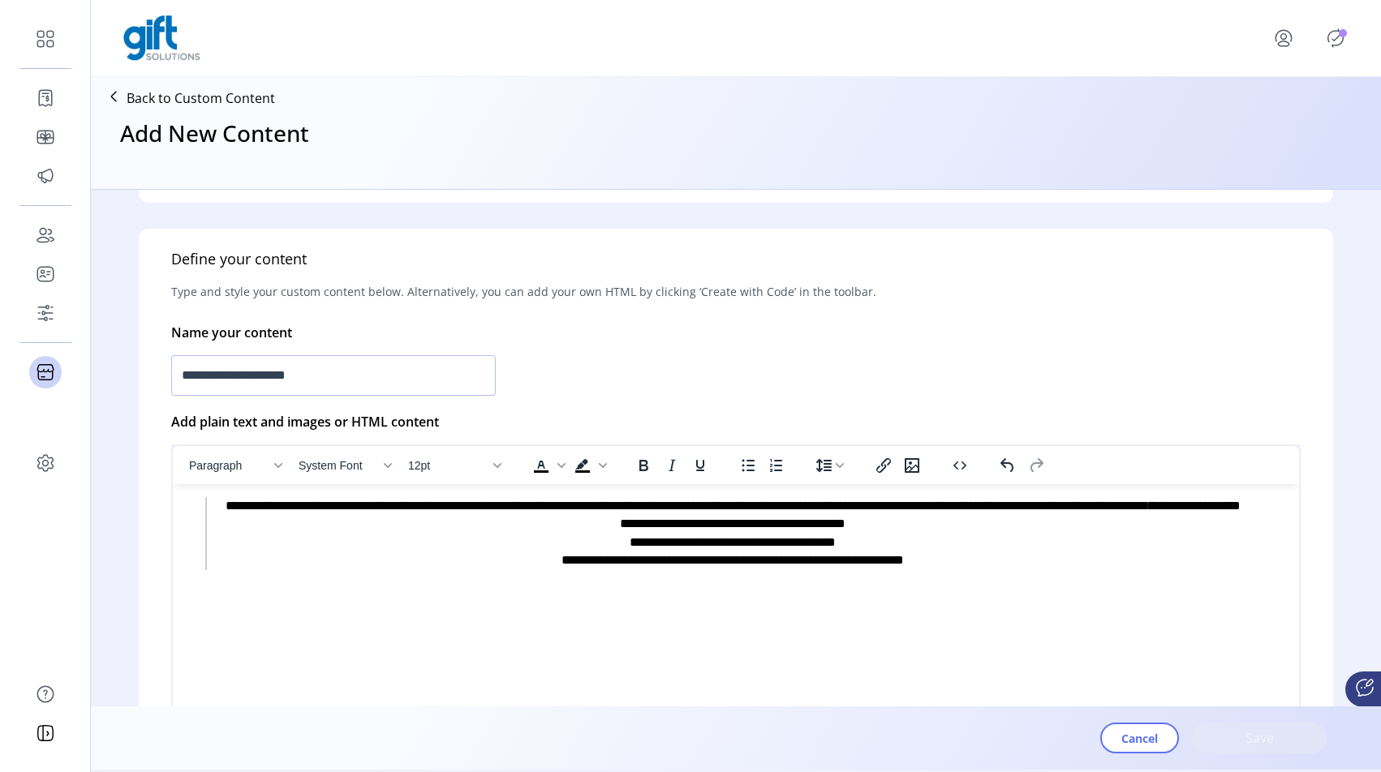
scroll to position [203, 0]
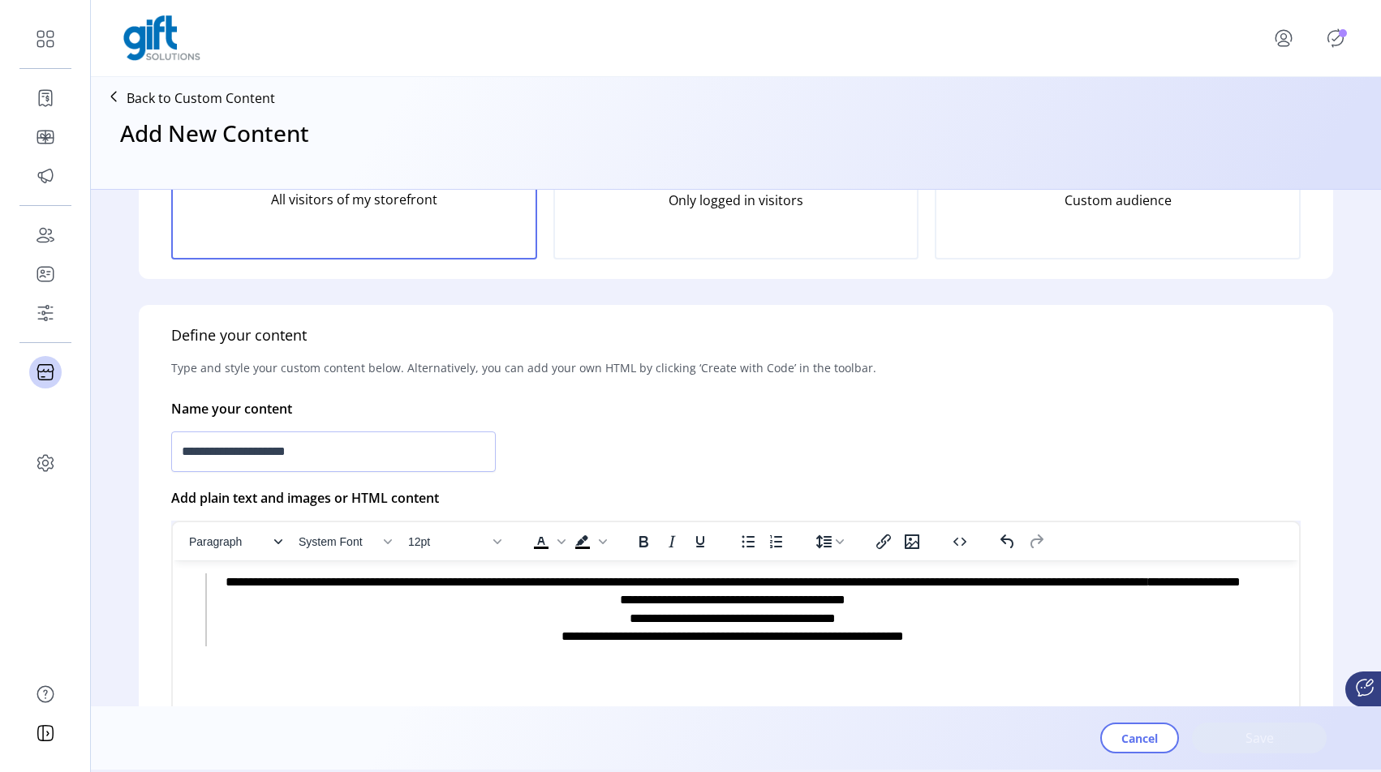
click at [235, 539] on span "Paragraph" at bounding box center [228, 541] width 79 height 13
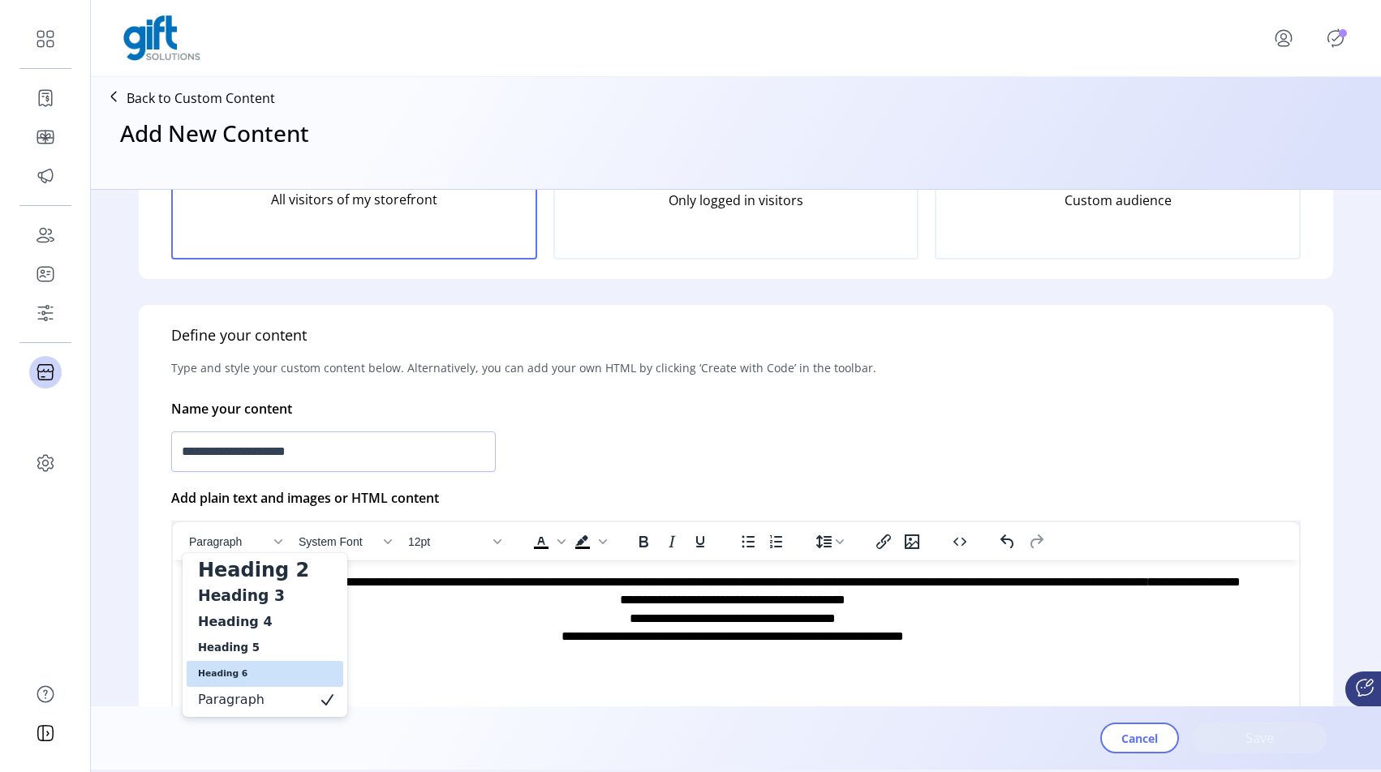
click at [224, 680] on h6 "Heading 6" at bounding box center [253, 673] width 114 height 19
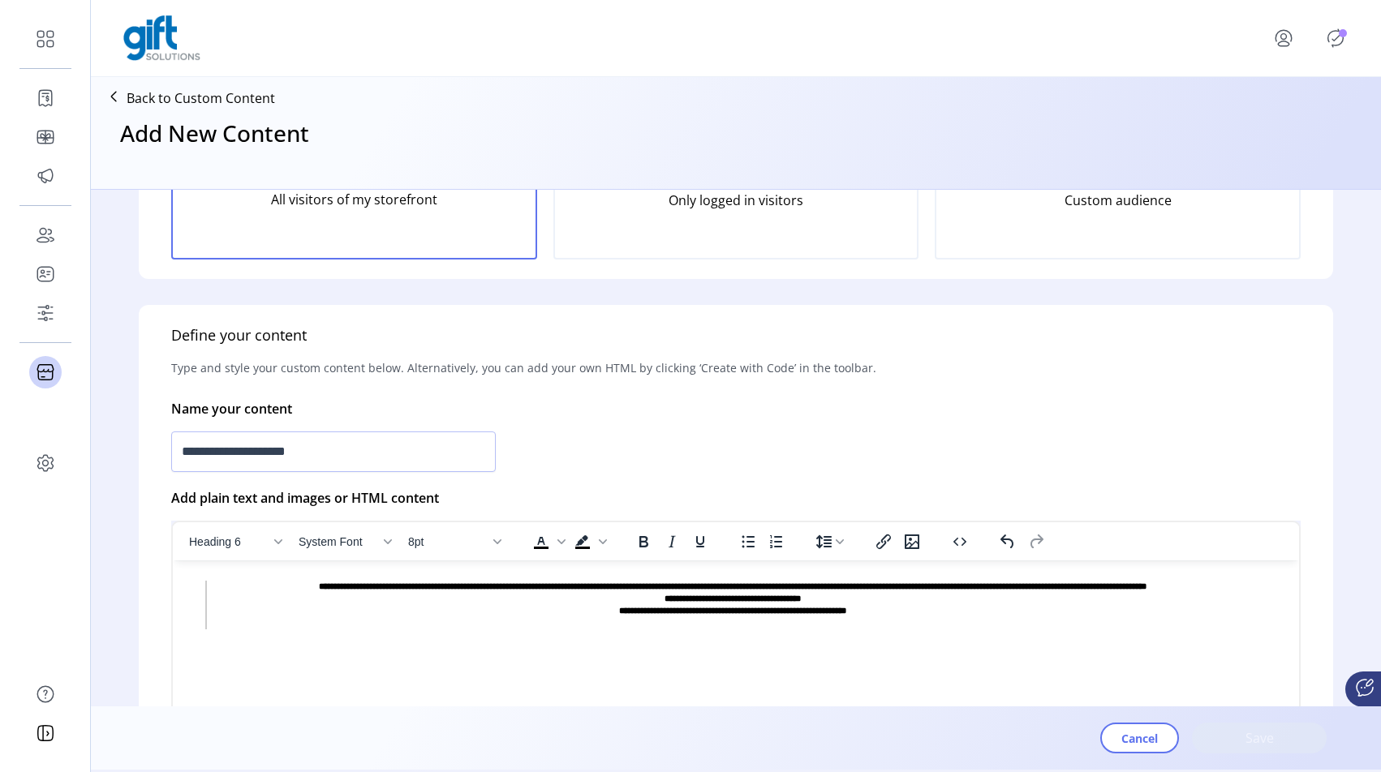
click at [702, 589] on h6 "**********" at bounding box center [732, 605] width 1025 height 49
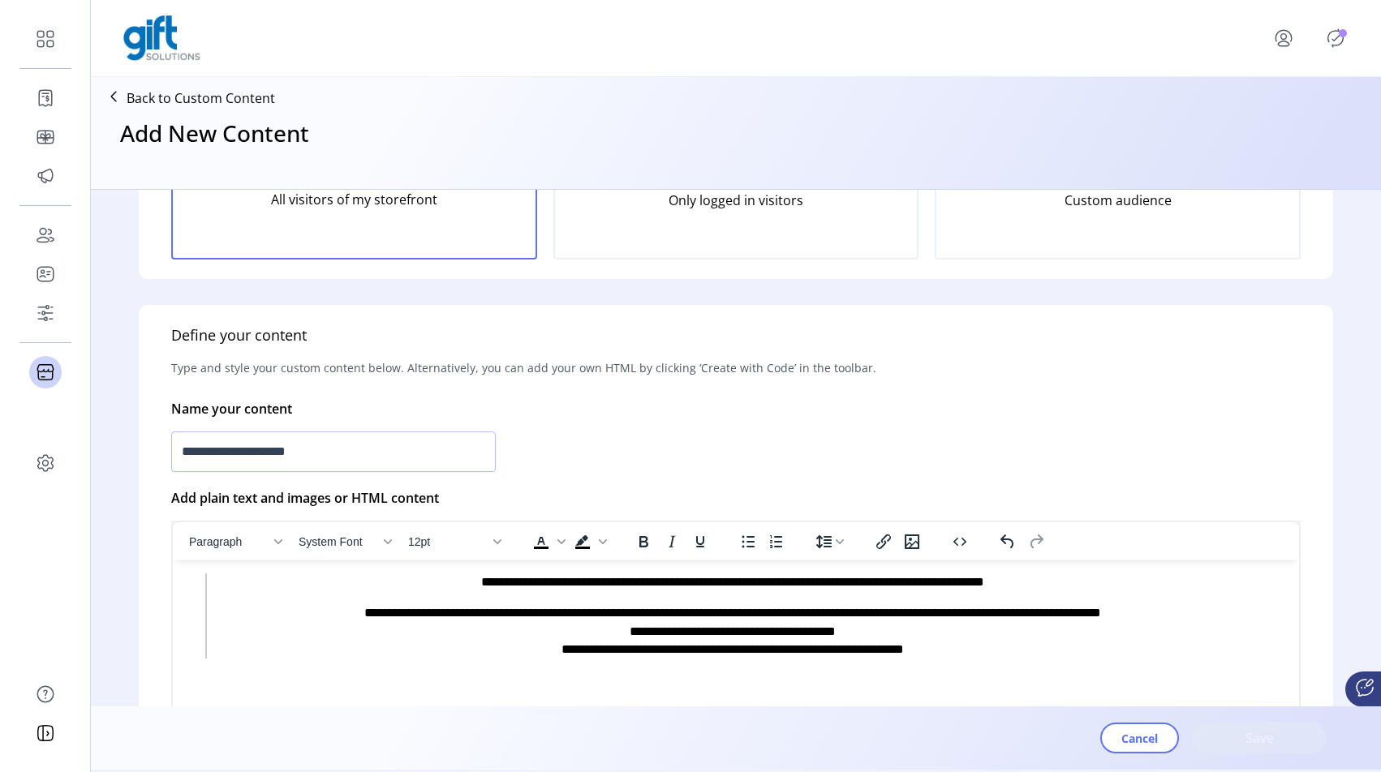
click at [478, 601] on blockquote "**********" at bounding box center [729, 615] width 1048 height 85
click at [435, 582] on p "**********" at bounding box center [732, 582] width 1025 height 18
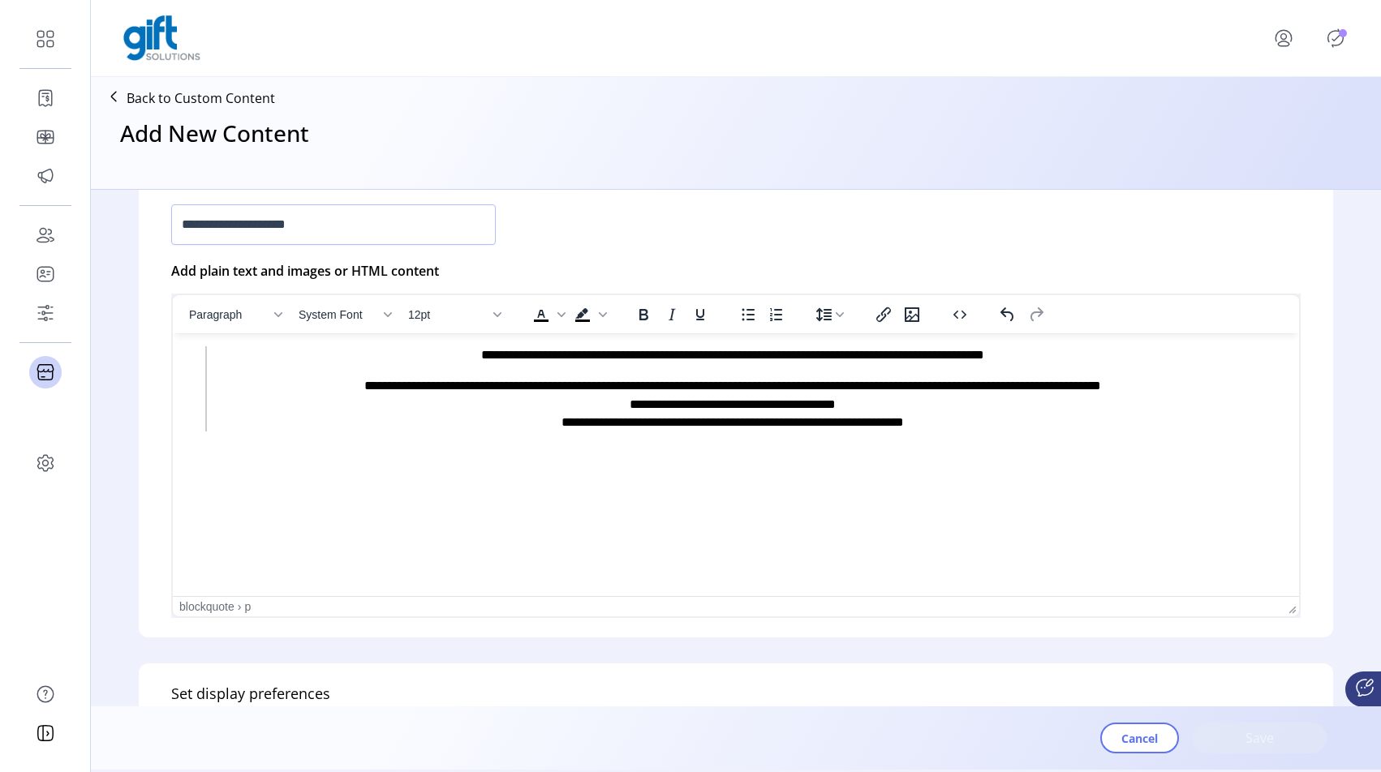
scroll to position [414, 0]
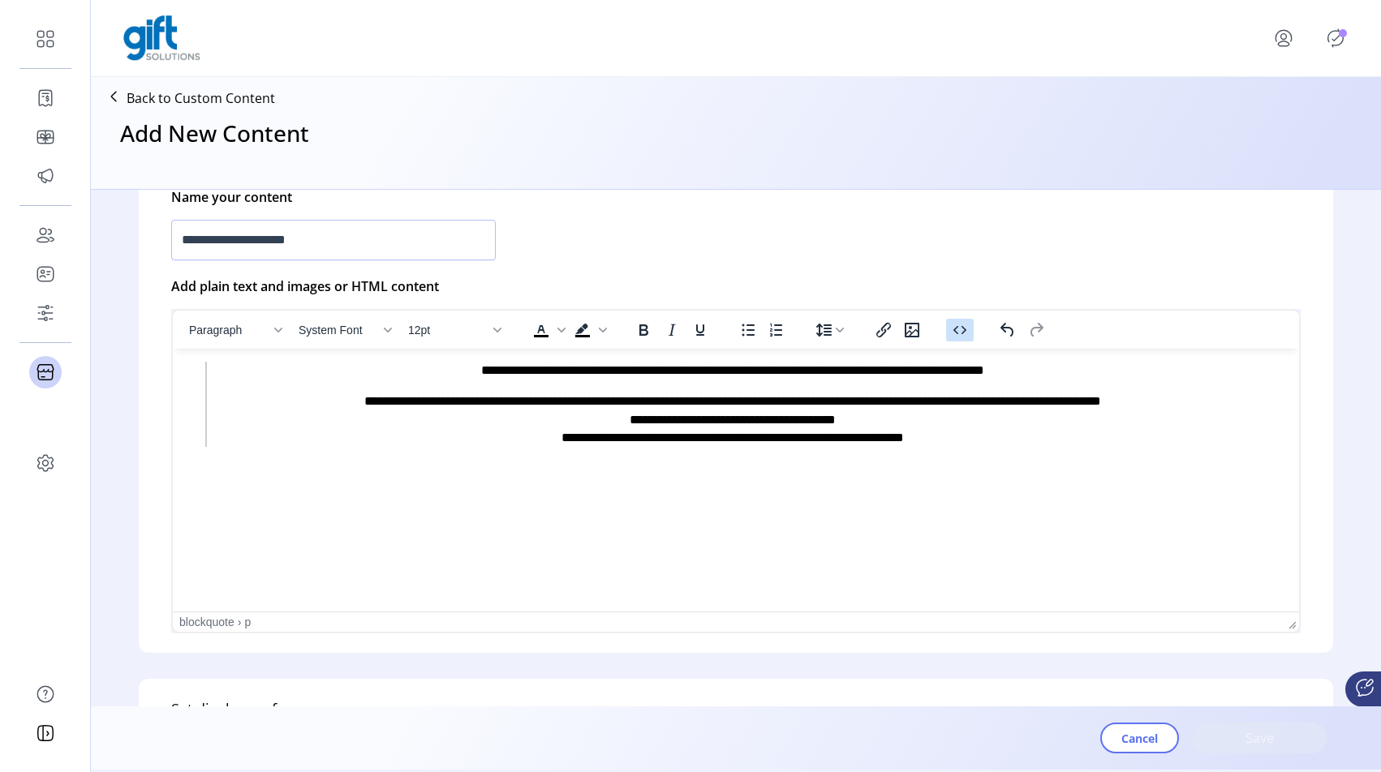
click at [970, 329] on button "Source code" at bounding box center [960, 330] width 28 height 23
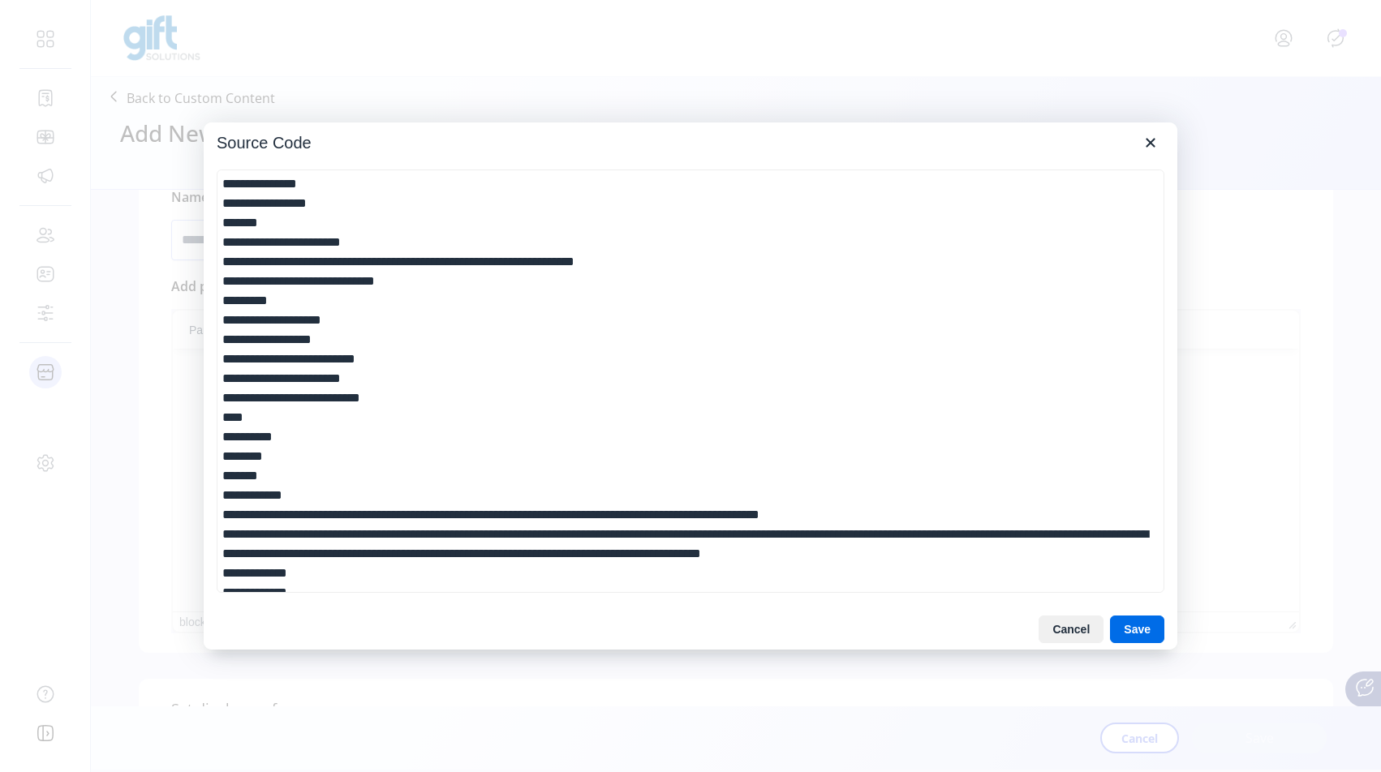
scroll to position [54, 0]
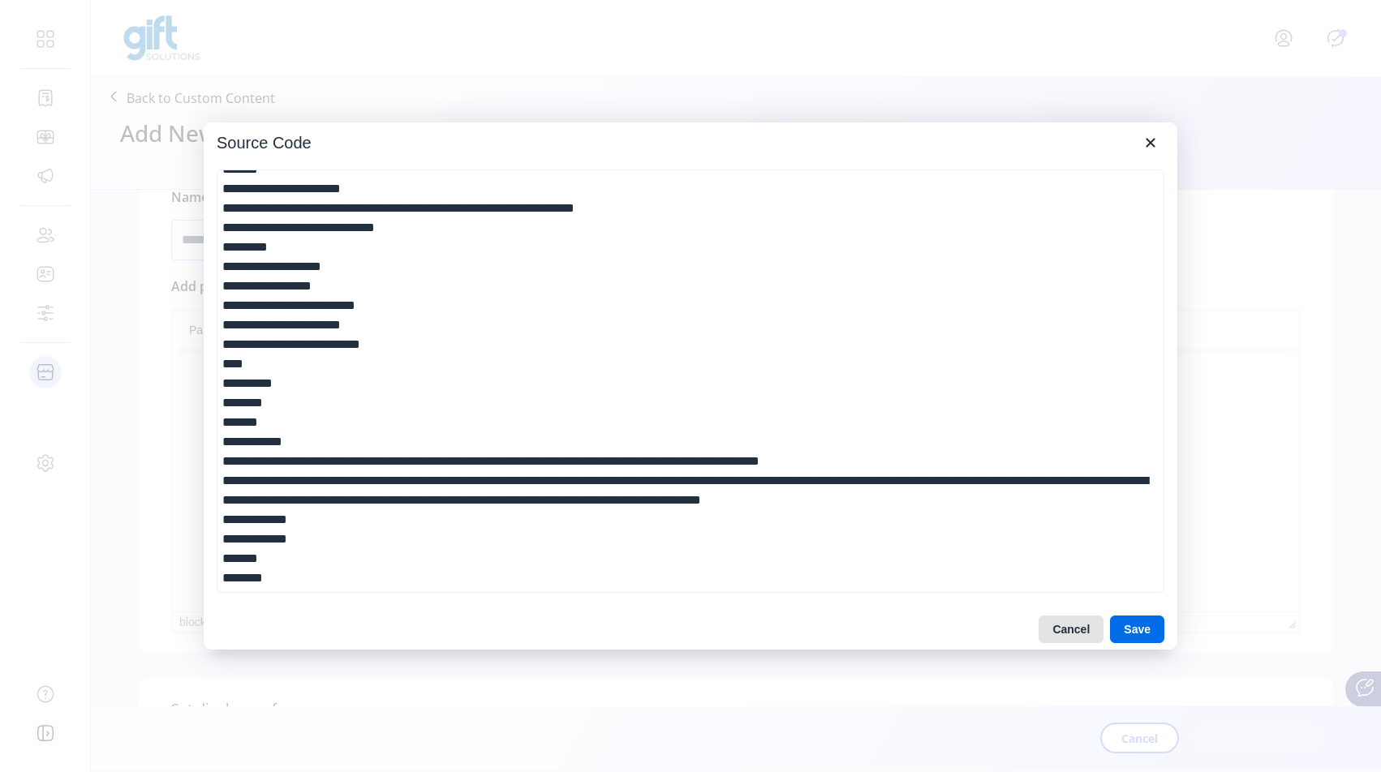
click at [1072, 633] on button "Cancel" at bounding box center [1070, 630] width 65 height 28
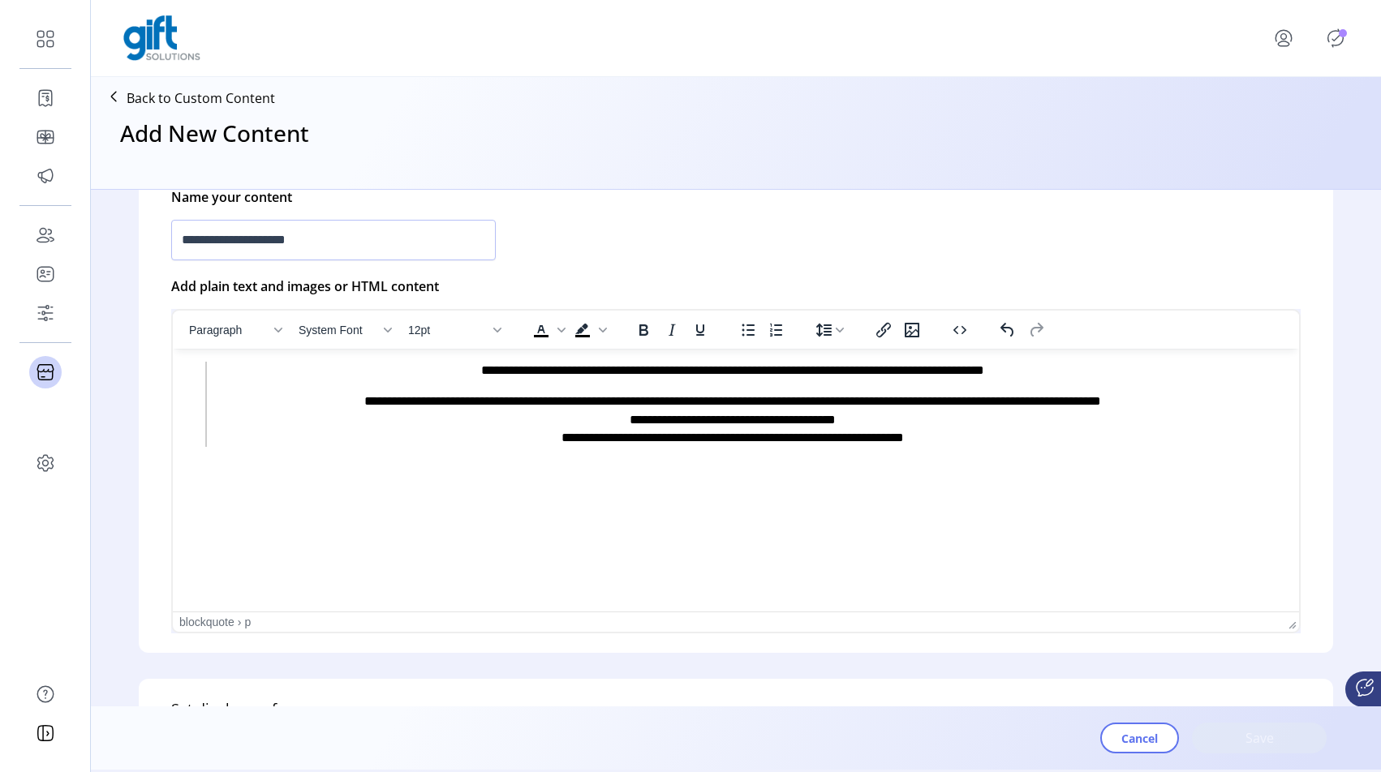
click at [790, 399] on p "**********" at bounding box center [732, 420] width 1025 height 54
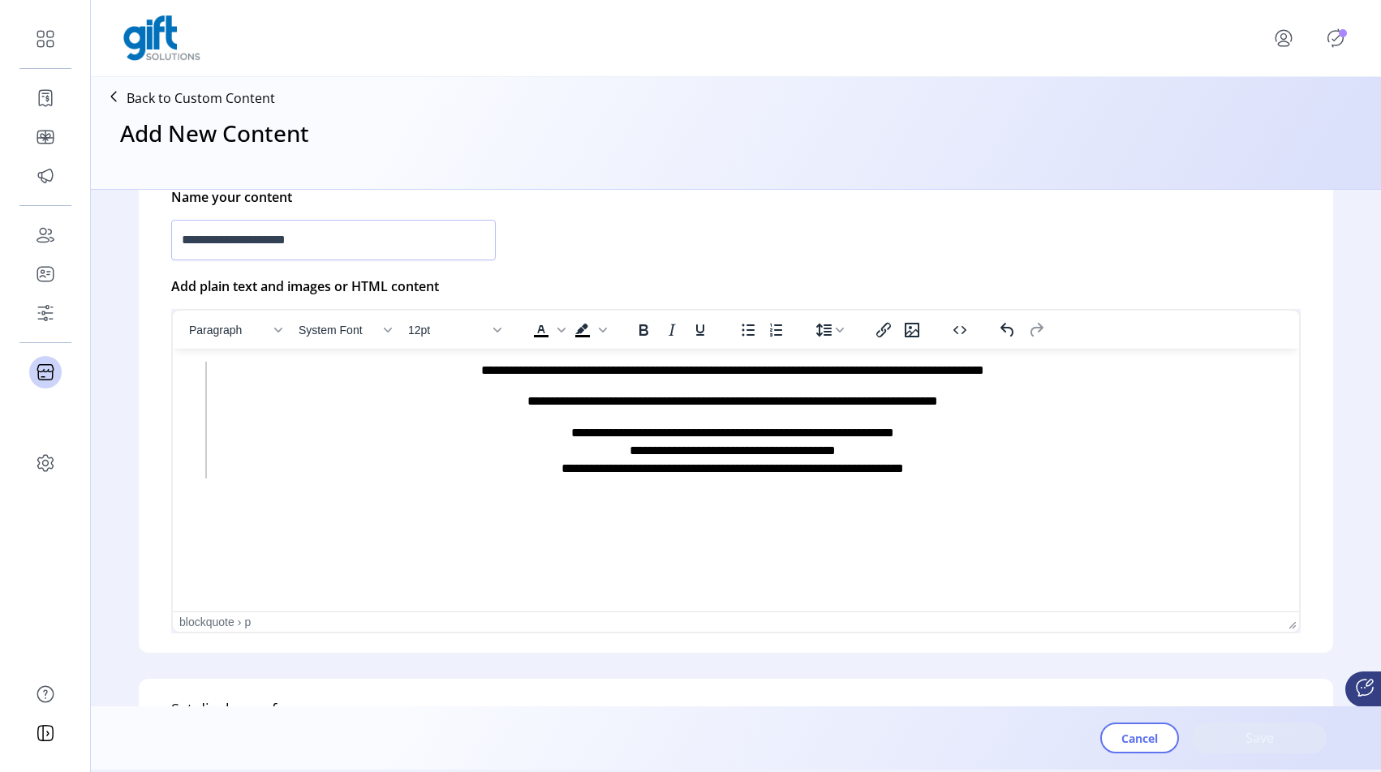
click at [648, 522] on html "**********" at bounding box center [736, 436] width 1126 height 174
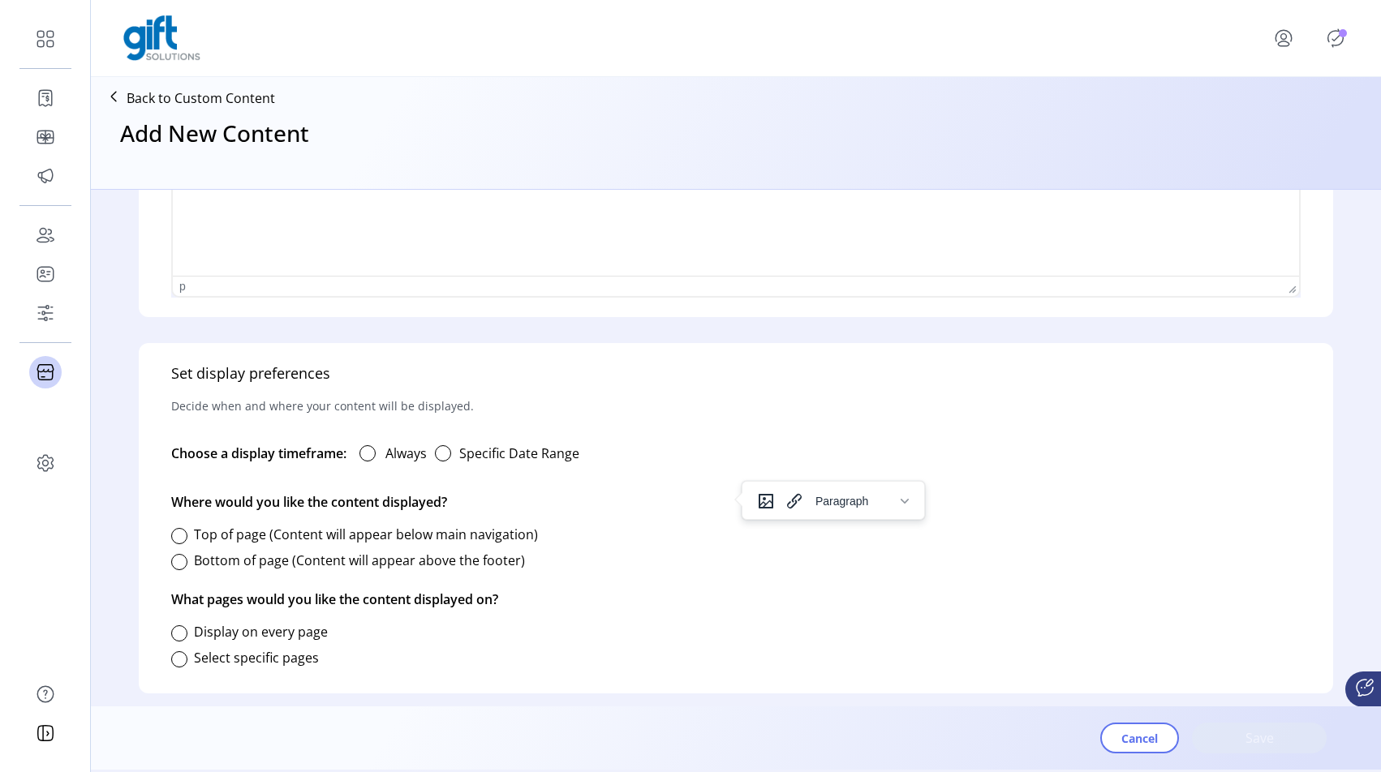
scroll to position [763, 0]
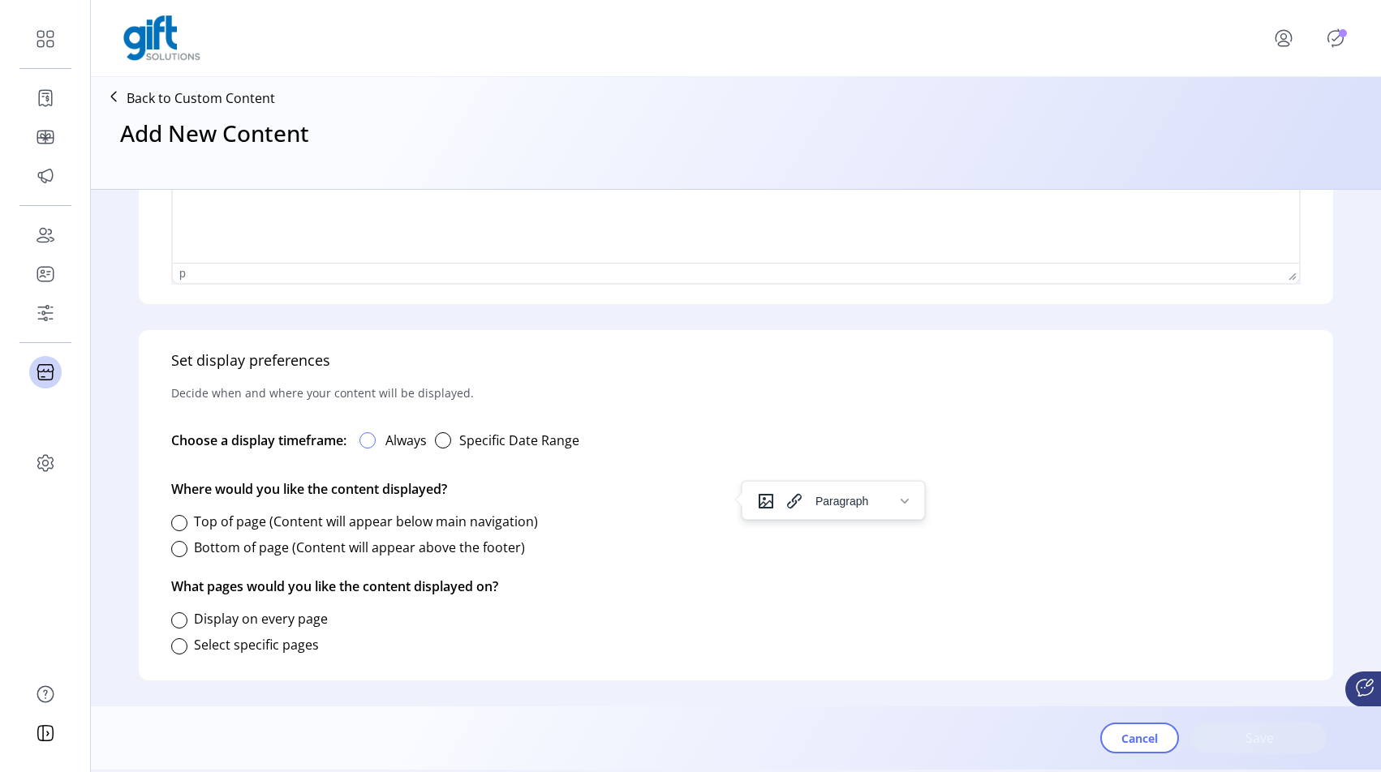
click at [370, 440] on div at bounding box center [367, 440] width 16 height 16
click at [178, 553] on div at bounding box center [179, 549] width 16 height 16
click at [184, 649] on div at bounding box center [179, 646] width 16 height 16
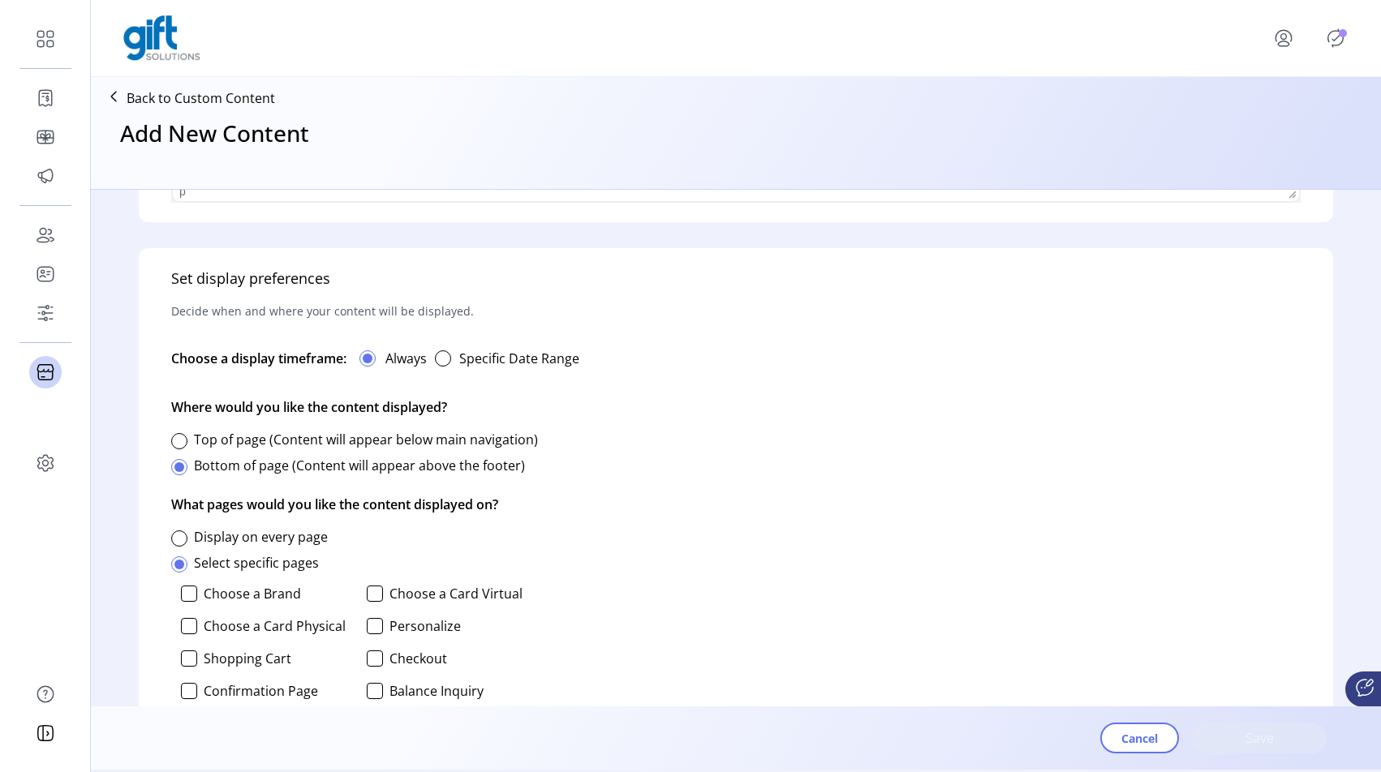
scroll to position [987, 0]
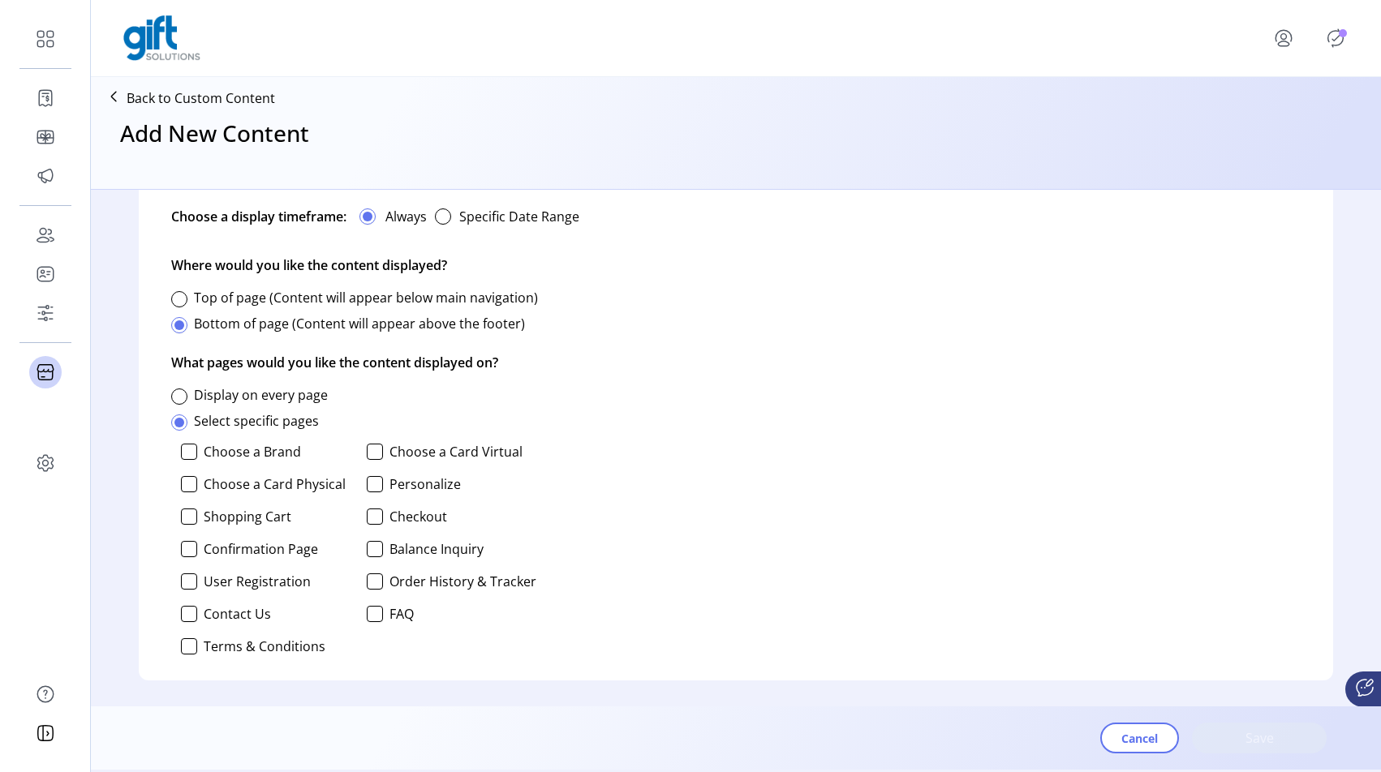
click at [222, 551] on label "Confirmation Page" at bounding box center [261, 549] width 114 height 13
click at [1278, 738] on span "Save" at bounding box center [1259, 737] width 92 height 19
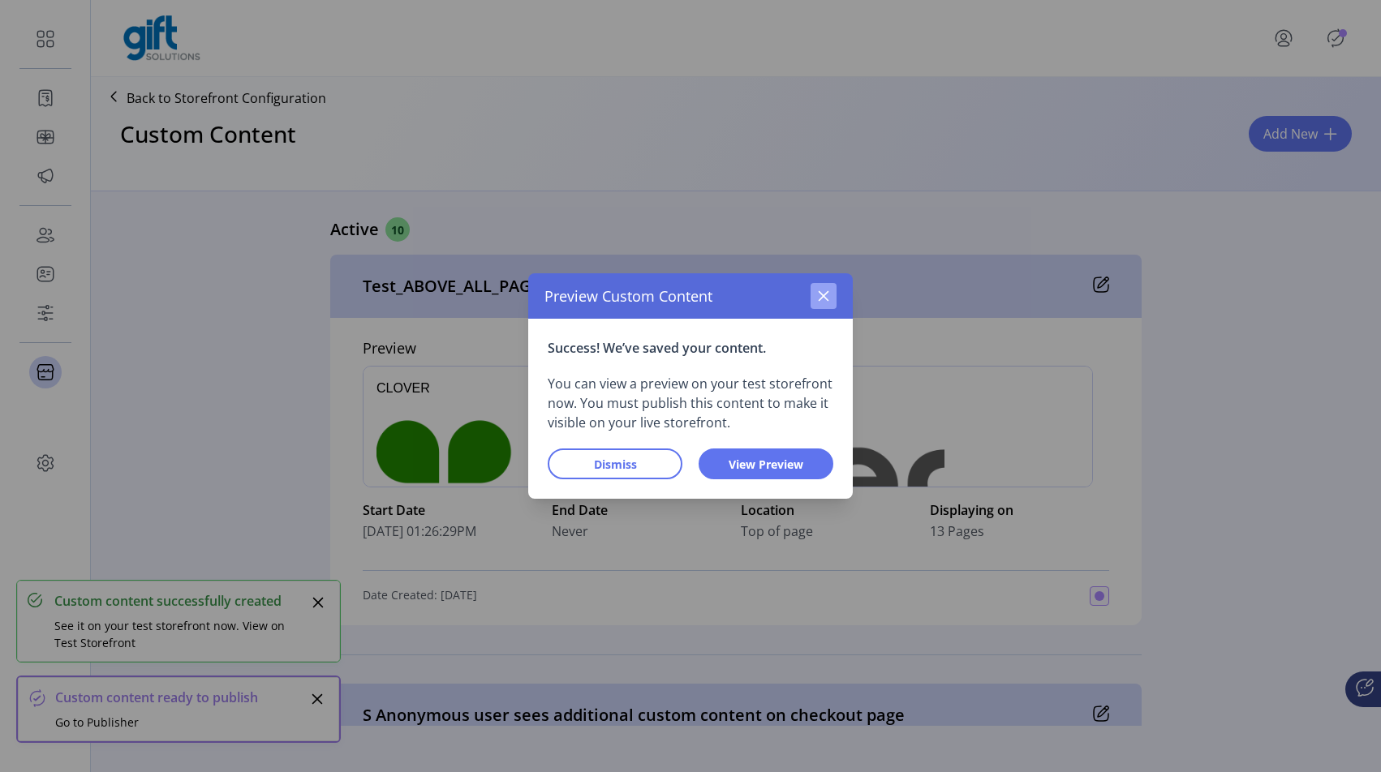
click at [821, 298] on icon "button" at bounding box center [823, 296] width 13 height 13
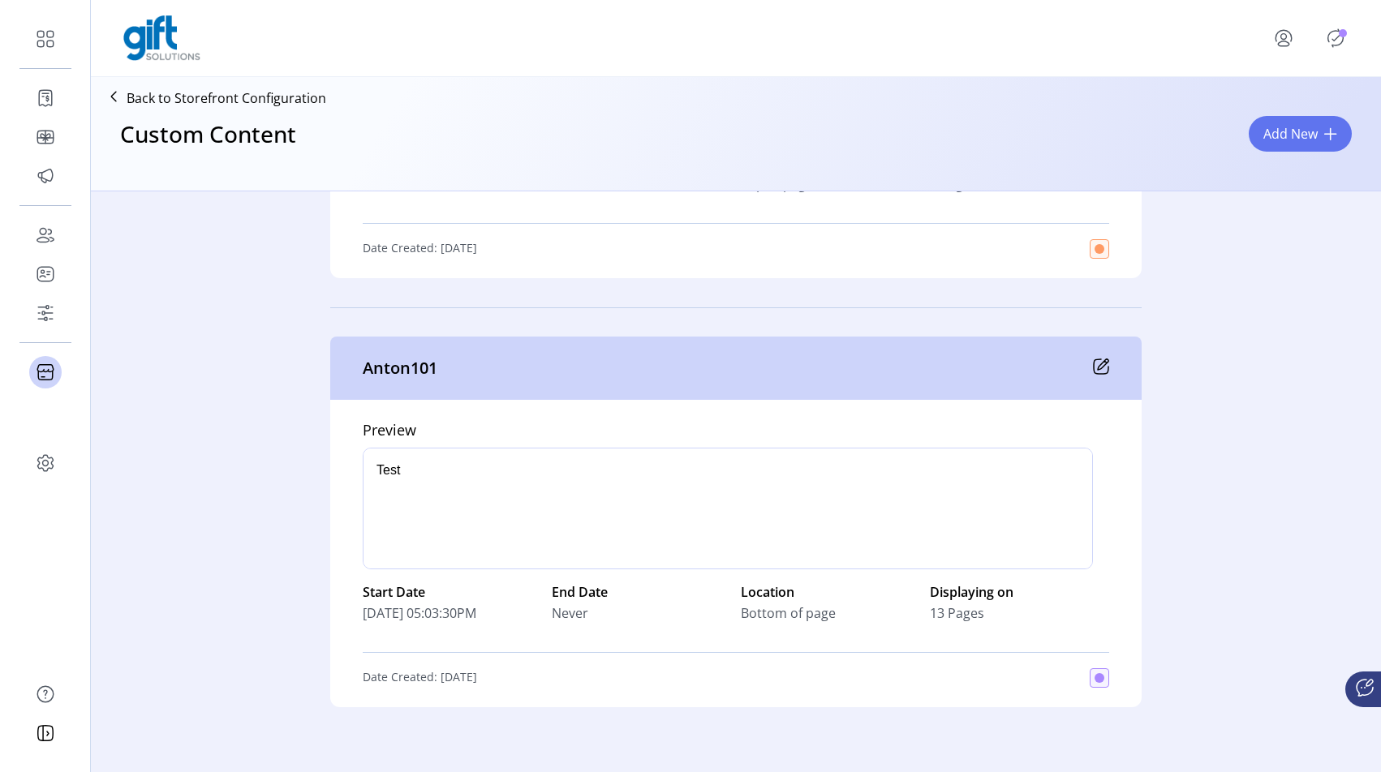
click at [1108, 376] on div "Anton101" at bounding box center [735, 368] width 811 height 63
click at [1094, 363] on icon at bounding box center [1101, 367] width 16 height 16
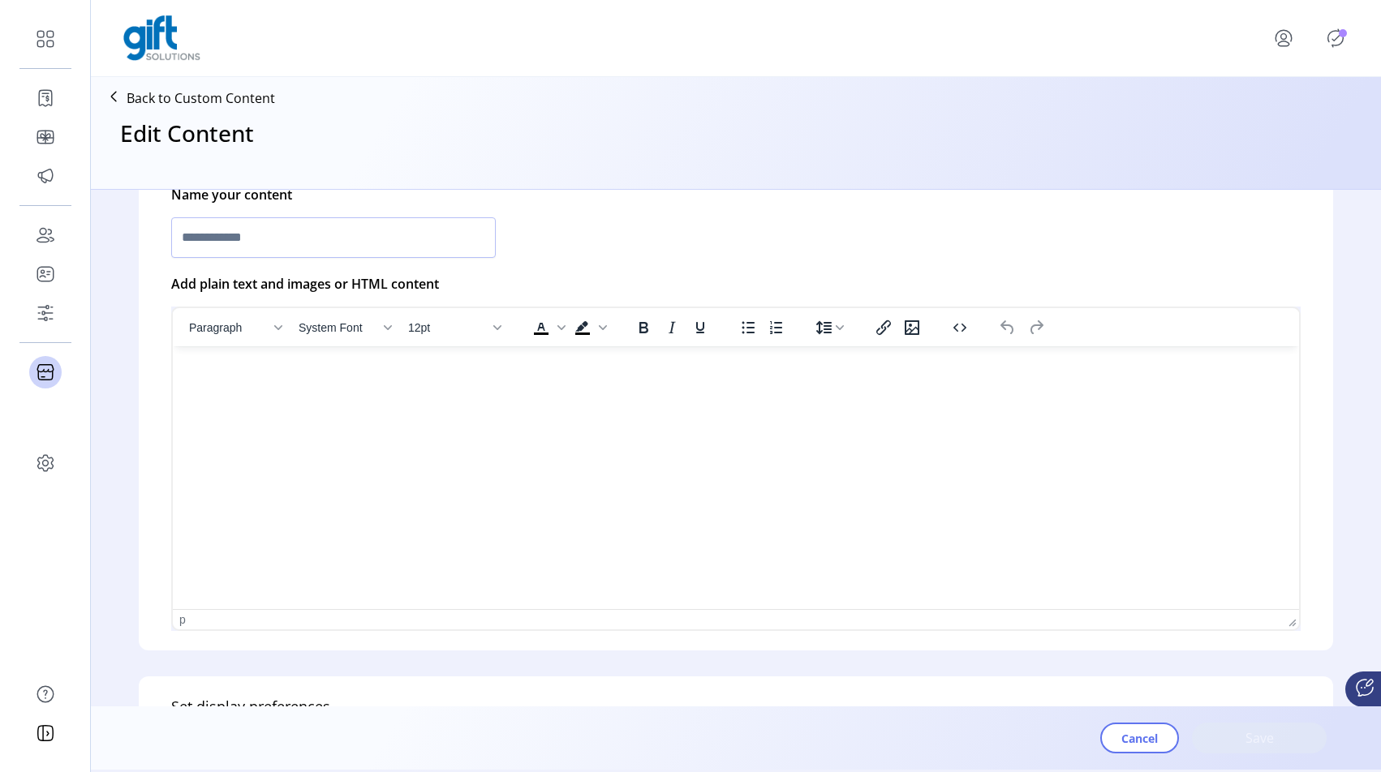
type input "********"
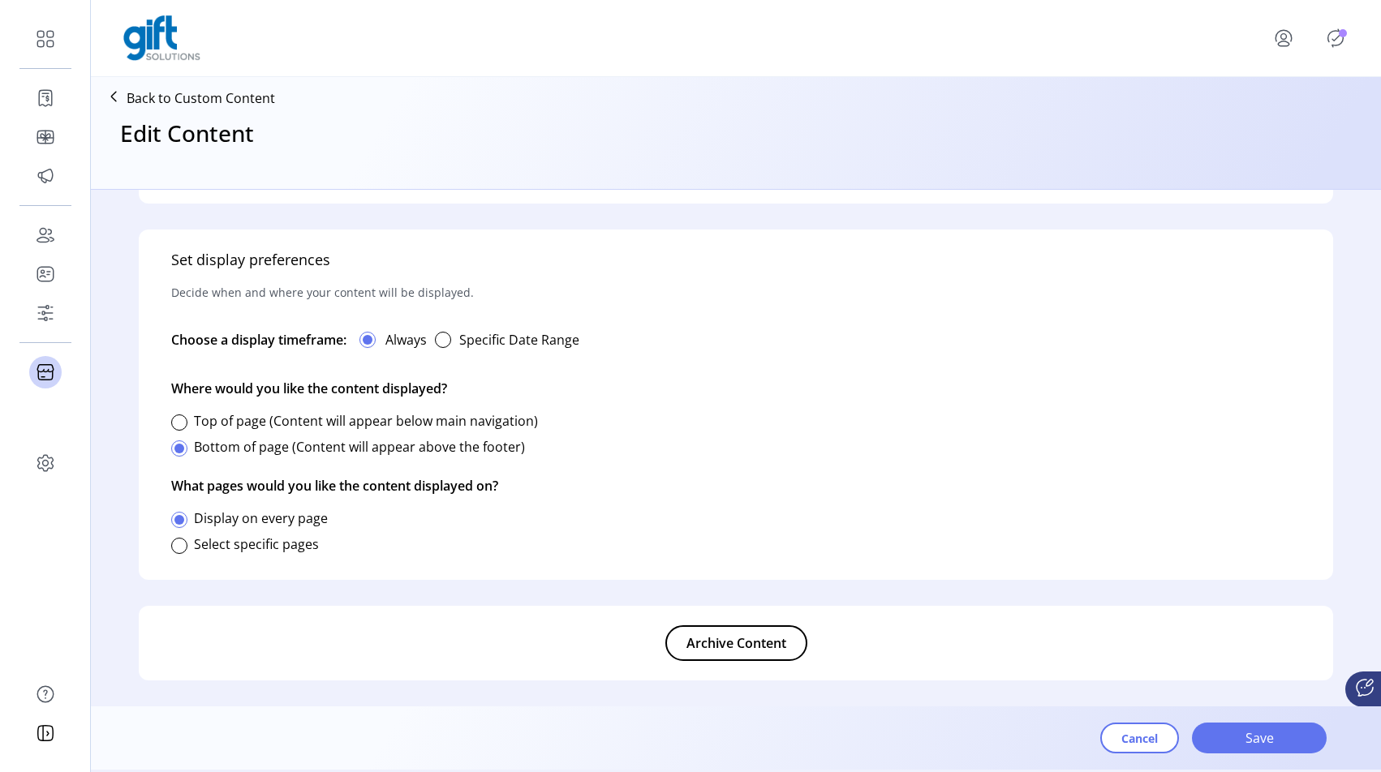
click at [745, 643] on span "Archive Content" at bounding box center [736, 642] width 100 height 19
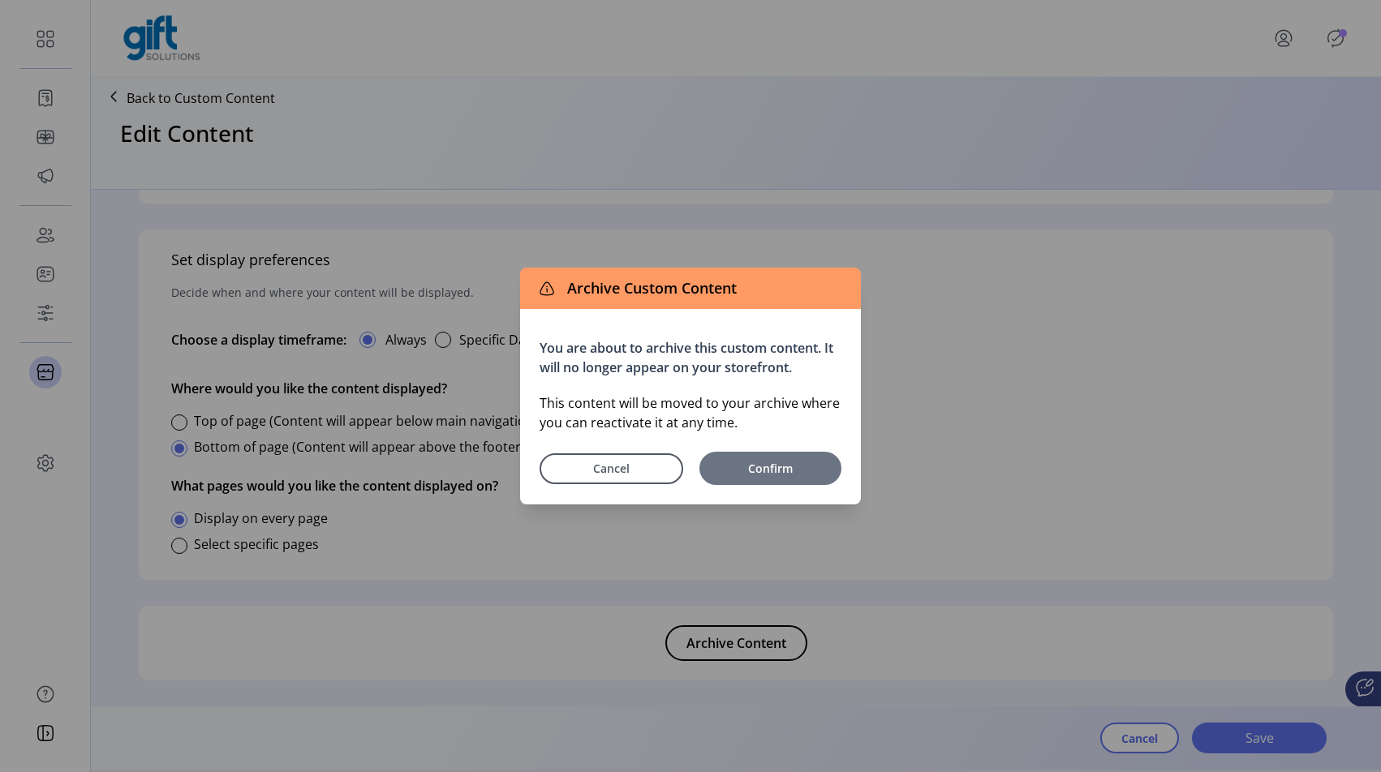
click at [800, 462] on span "Confirm" at bounding box center [770, 468] width 126 height 17
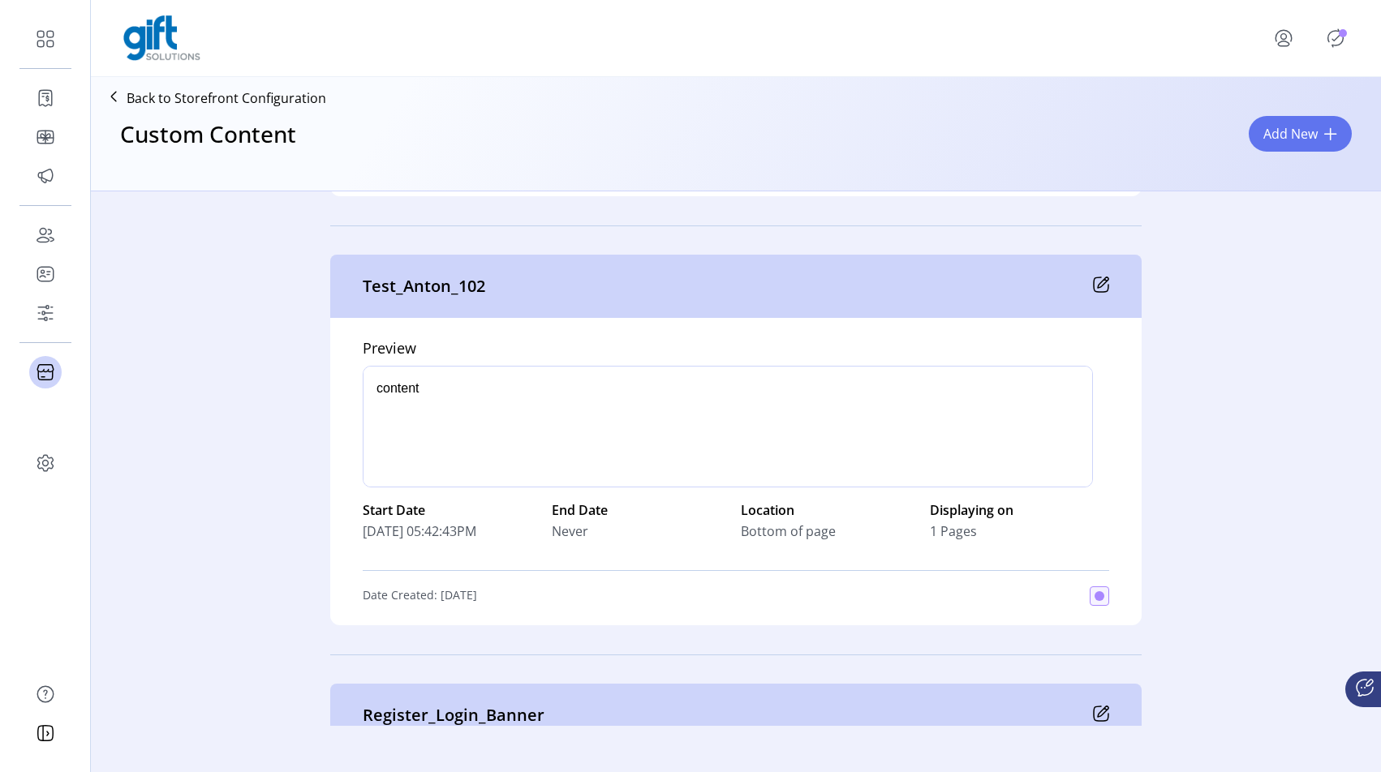
click at [1097, 285] on icon at bounding box center [1101, 285] width 16 height 16
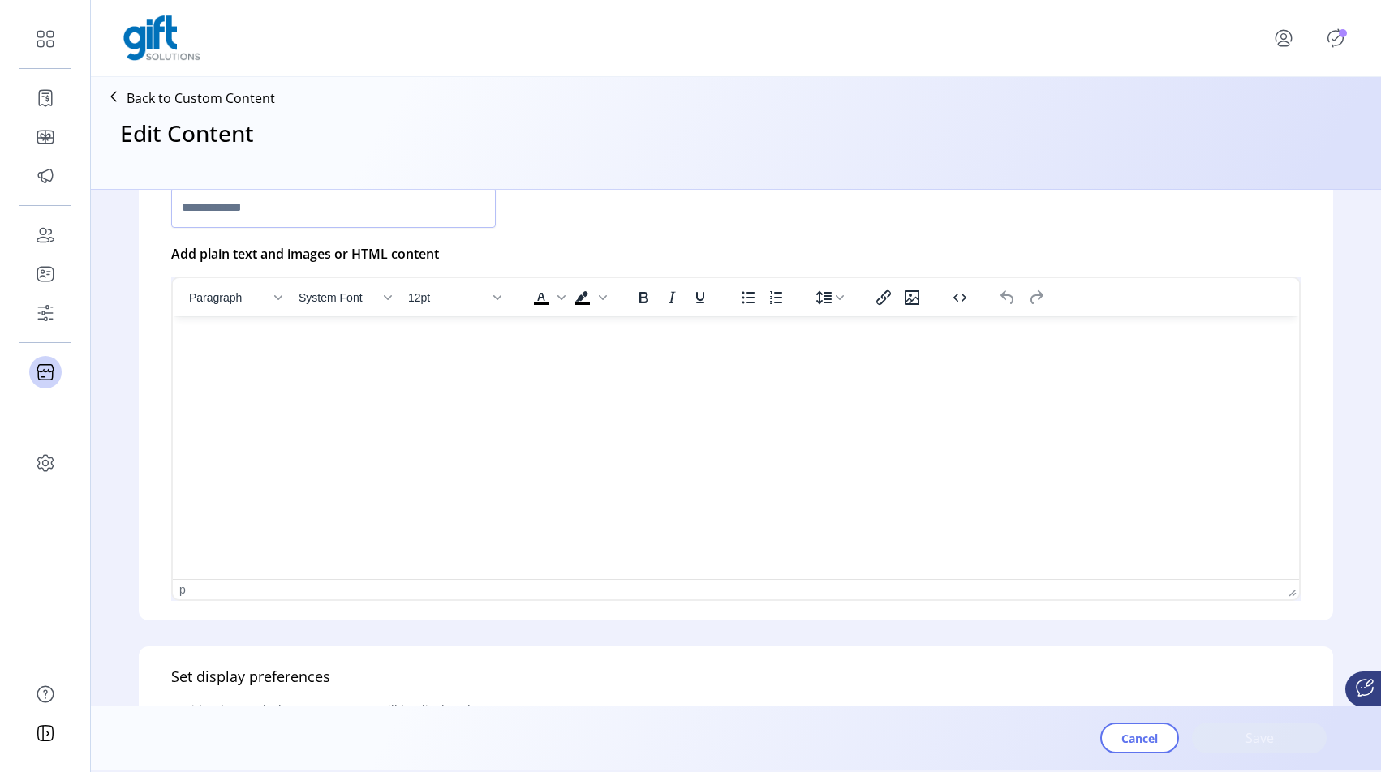
type input "**********"
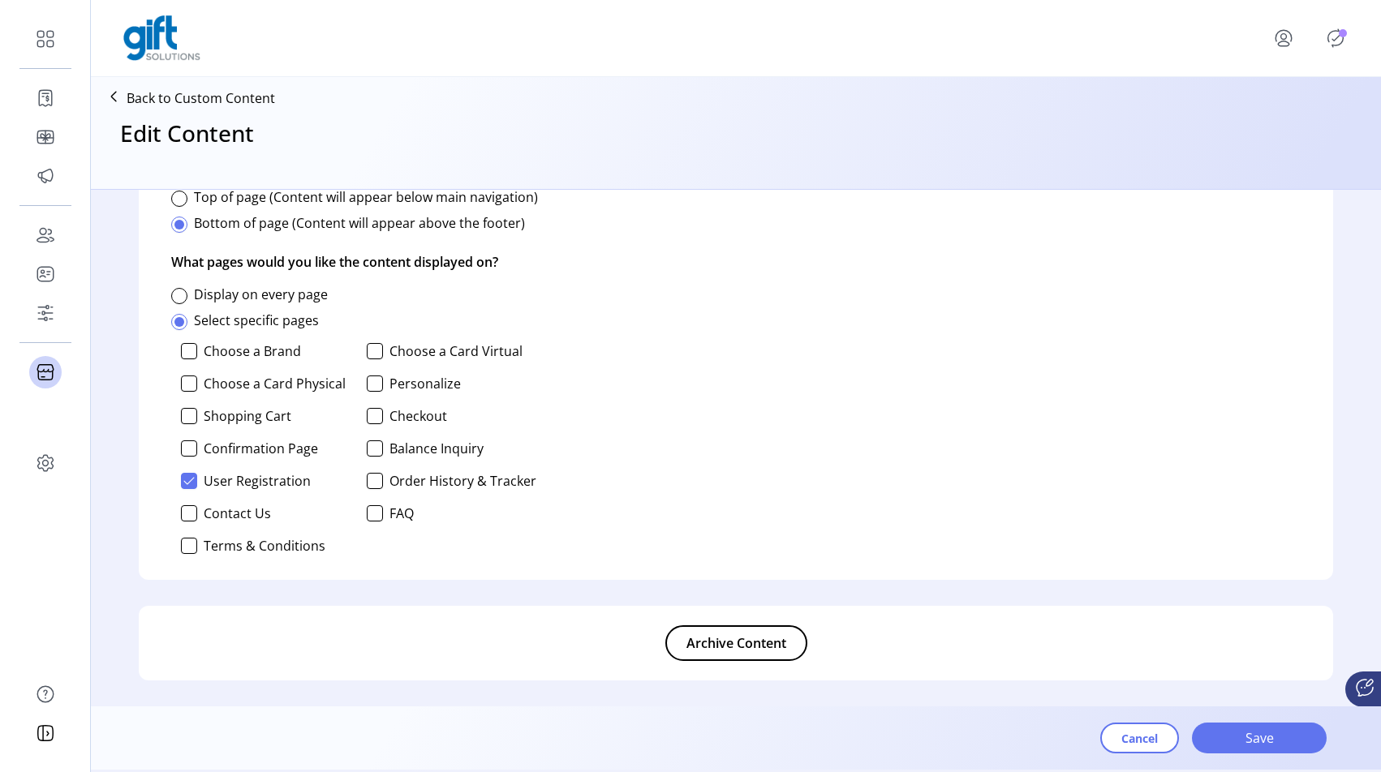
click at [737, 641] on span "Archive Content" at bounding box center [736, 642] width 100 height 19
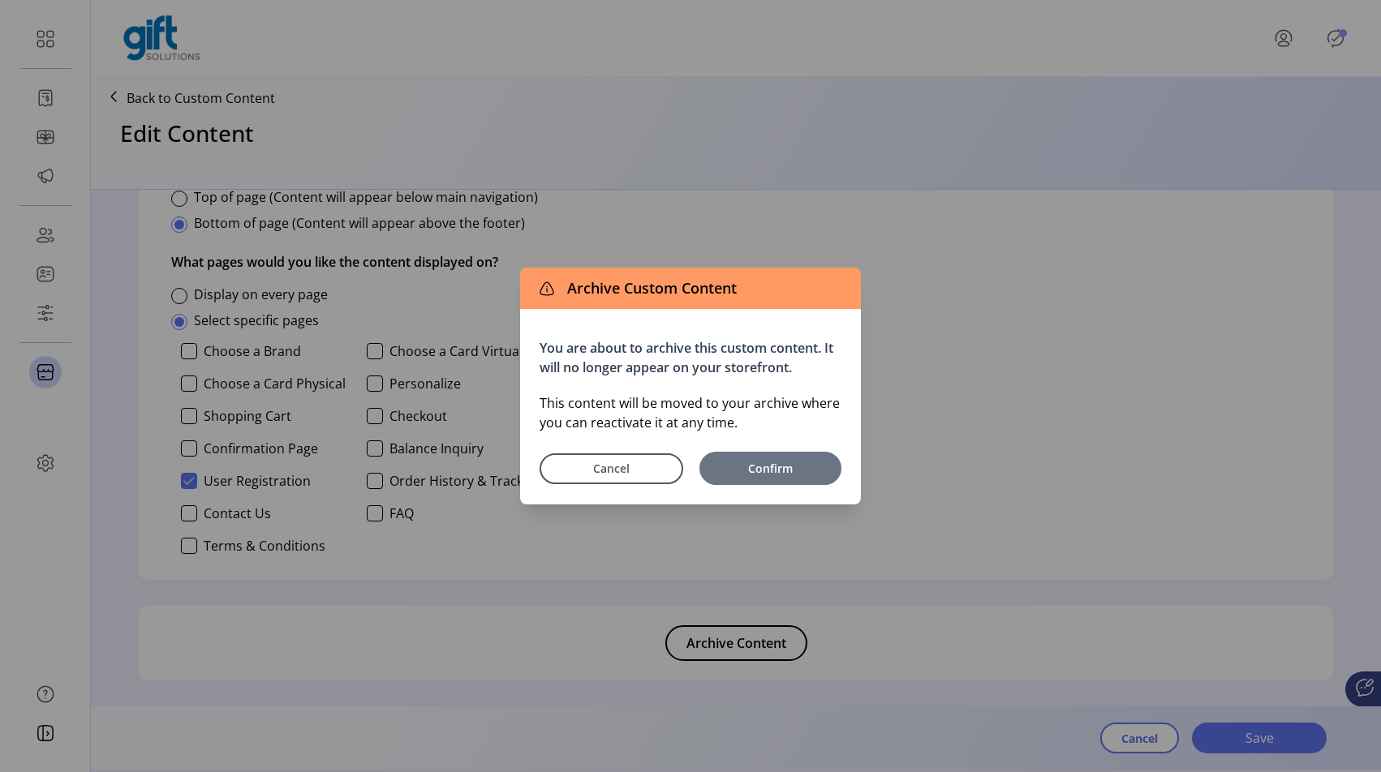
click at [792, 467] on span "Confirm" at bounding box center [770, 468] width 126 height 17
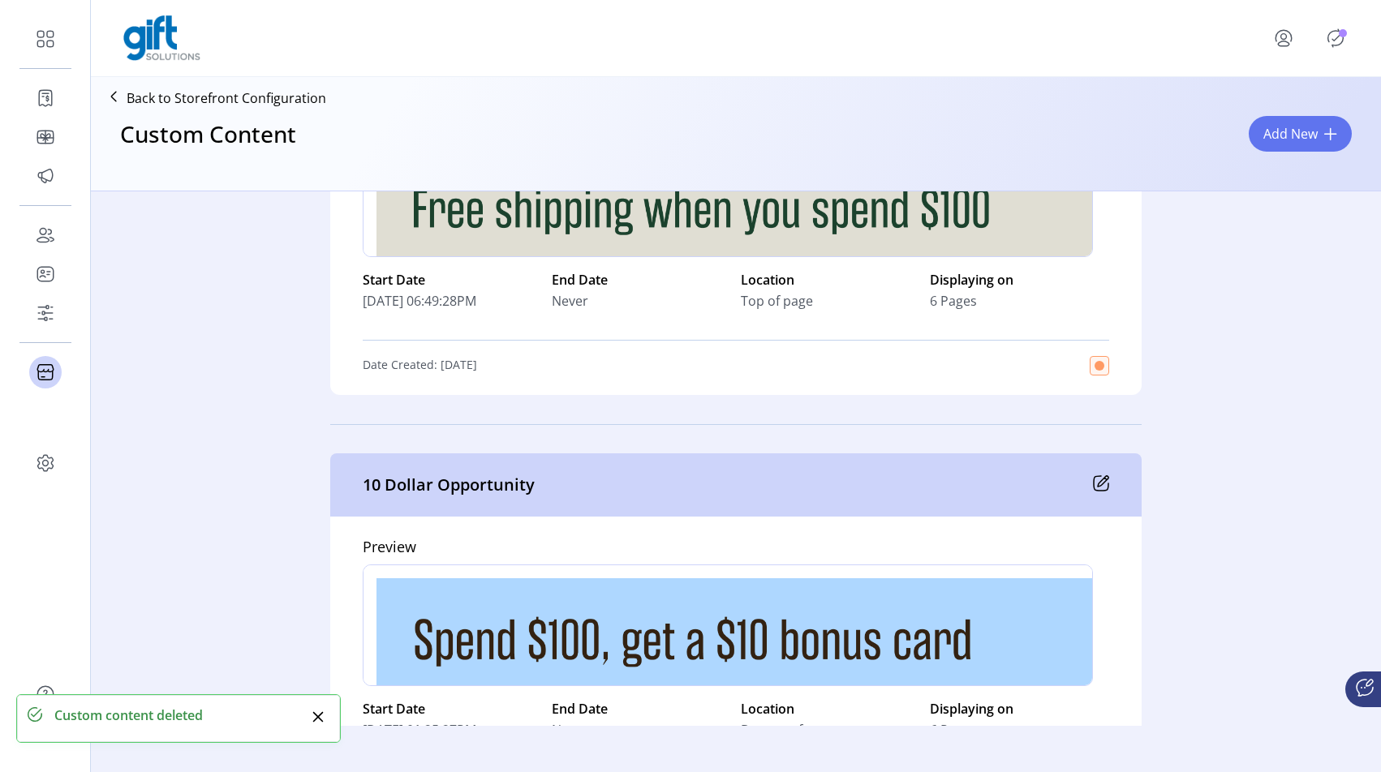
click at [1338, 35] on icon "Publisher Panel" at bounding box center [1335, 38] width 26 height 26
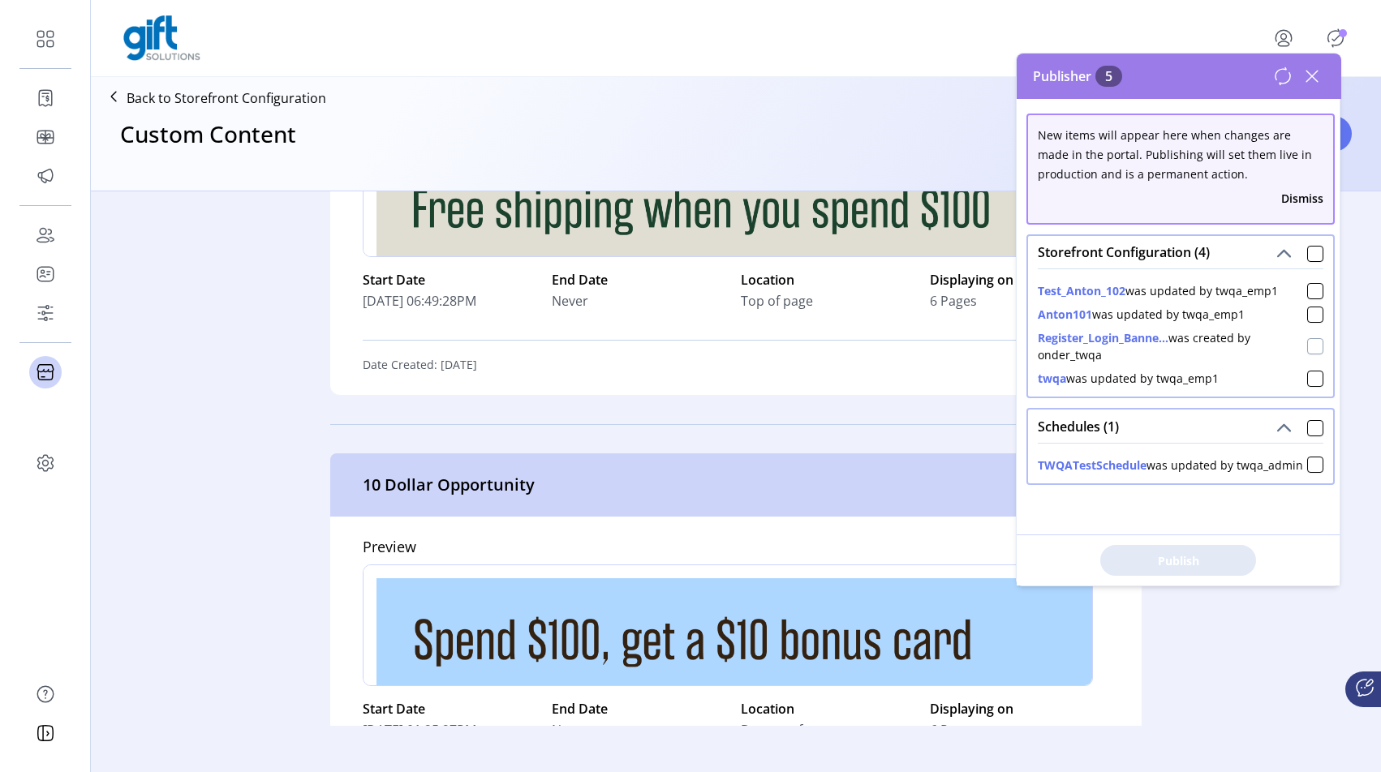
click at [1307, 345] on div at bounding box center [1315, 346] width 16 height 16
click at [1307, 319] on div at bounding box center [1315, 315] width 16 height 16
click at [1307, 291] on div at bounding box center [1315, 291] width 16 height 16
click at [1307, 377] on p-checkbox at bounding box center [1315, 378] width 16 height 17
click at [1170, 575] on button "Publish 4 Items" at bounding box center [1178, 560] width 156 height 31
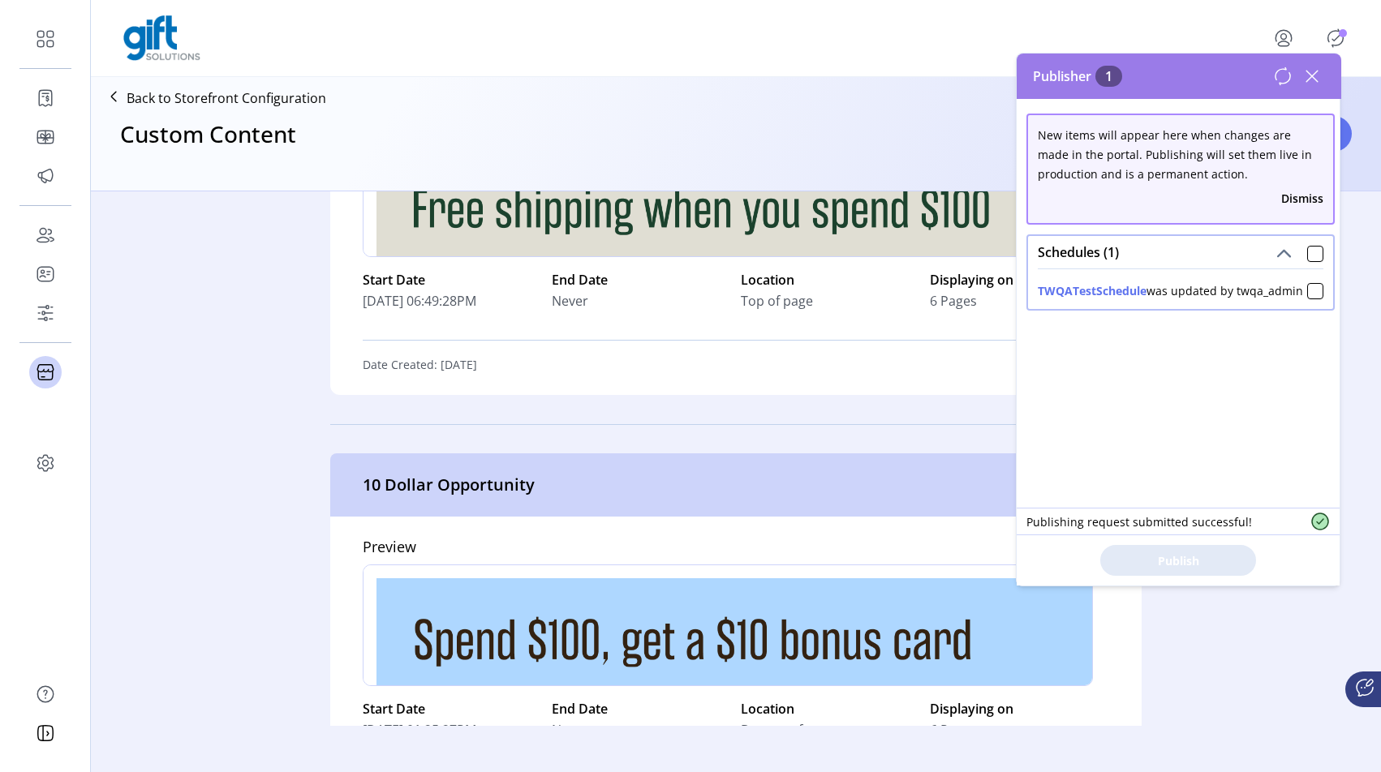
click at [1314, 71] on icon at bounding box center [1312, 76] width 26 height 26
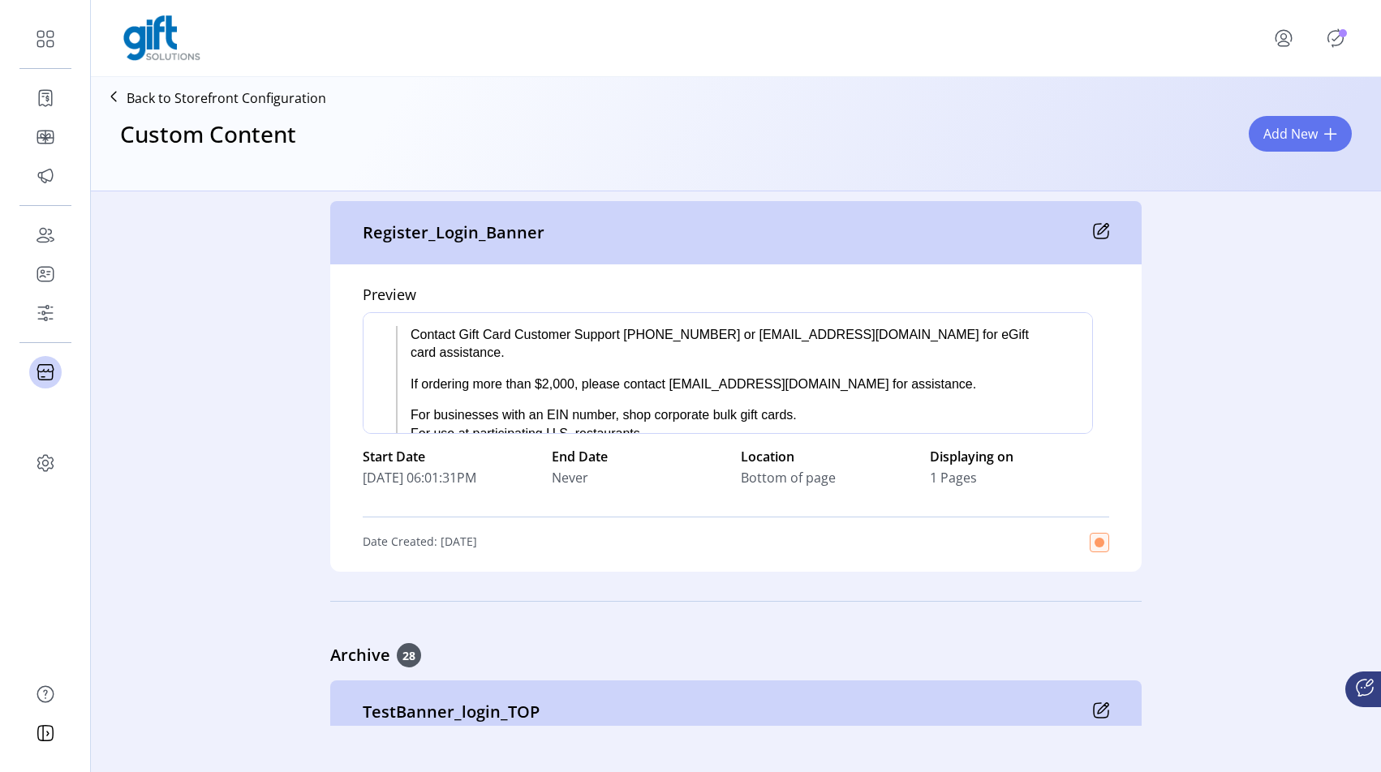
scroll to position [3000, 0]
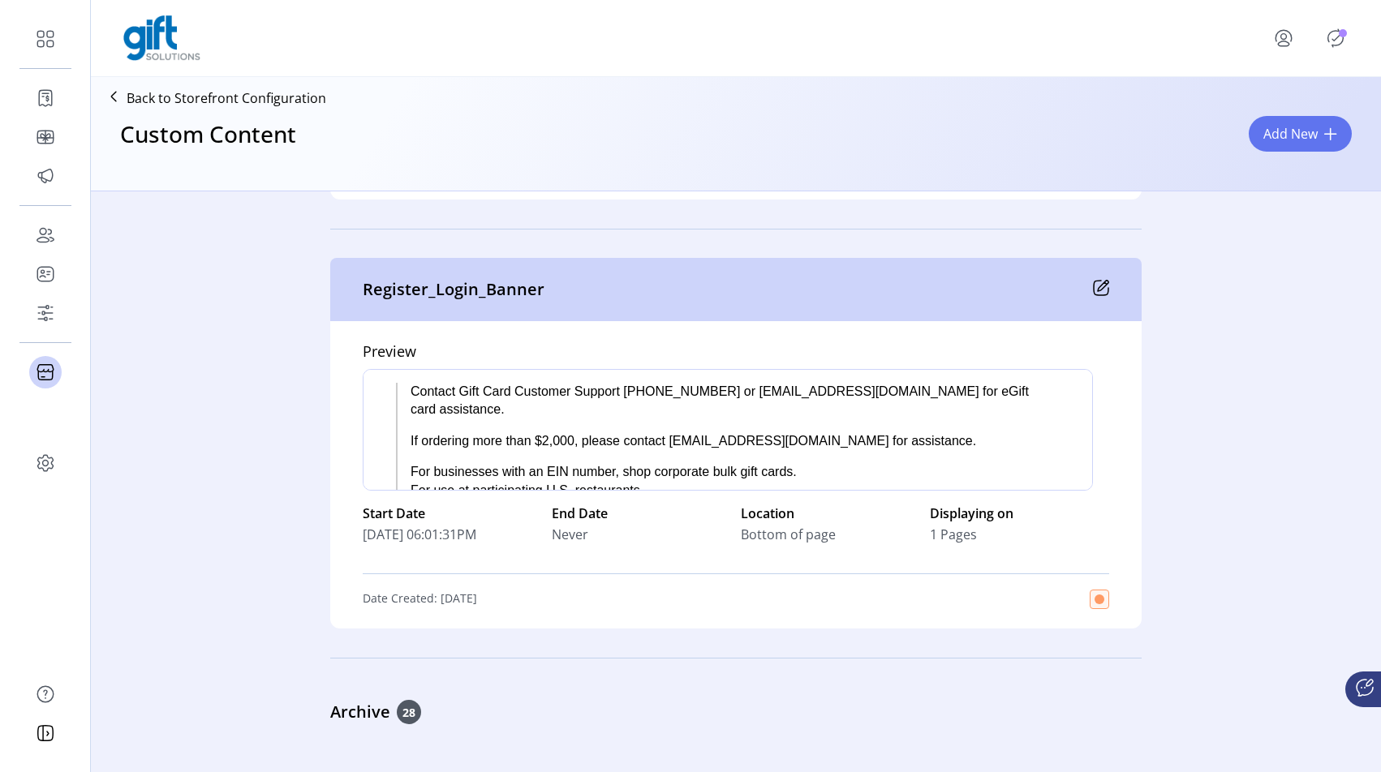
click at [1100, 296] on div "Register_Login_Banner" at bounding box center [735, 289] width 811 height 63
click at [1096, 293] on icon at bounding box center [1101, 288] width 16 height 16
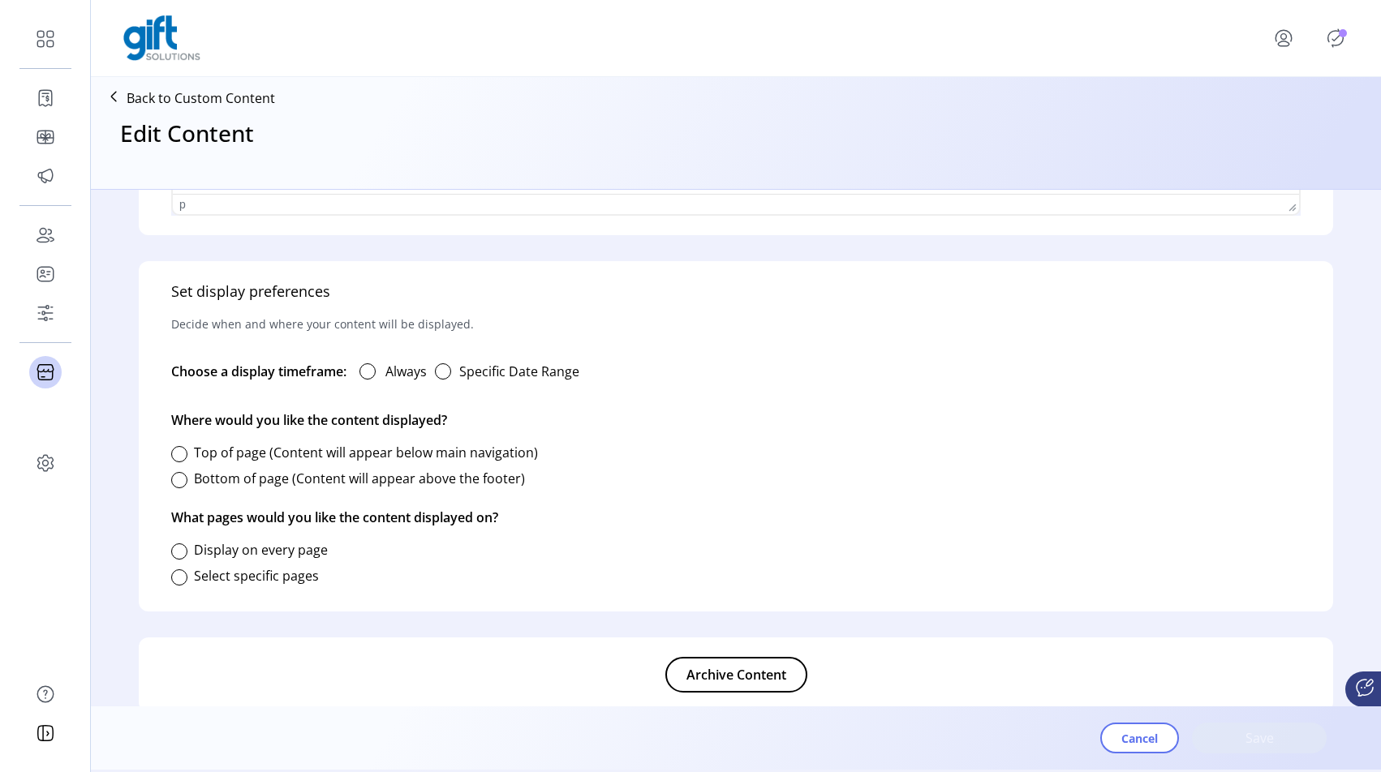
type input "**********"
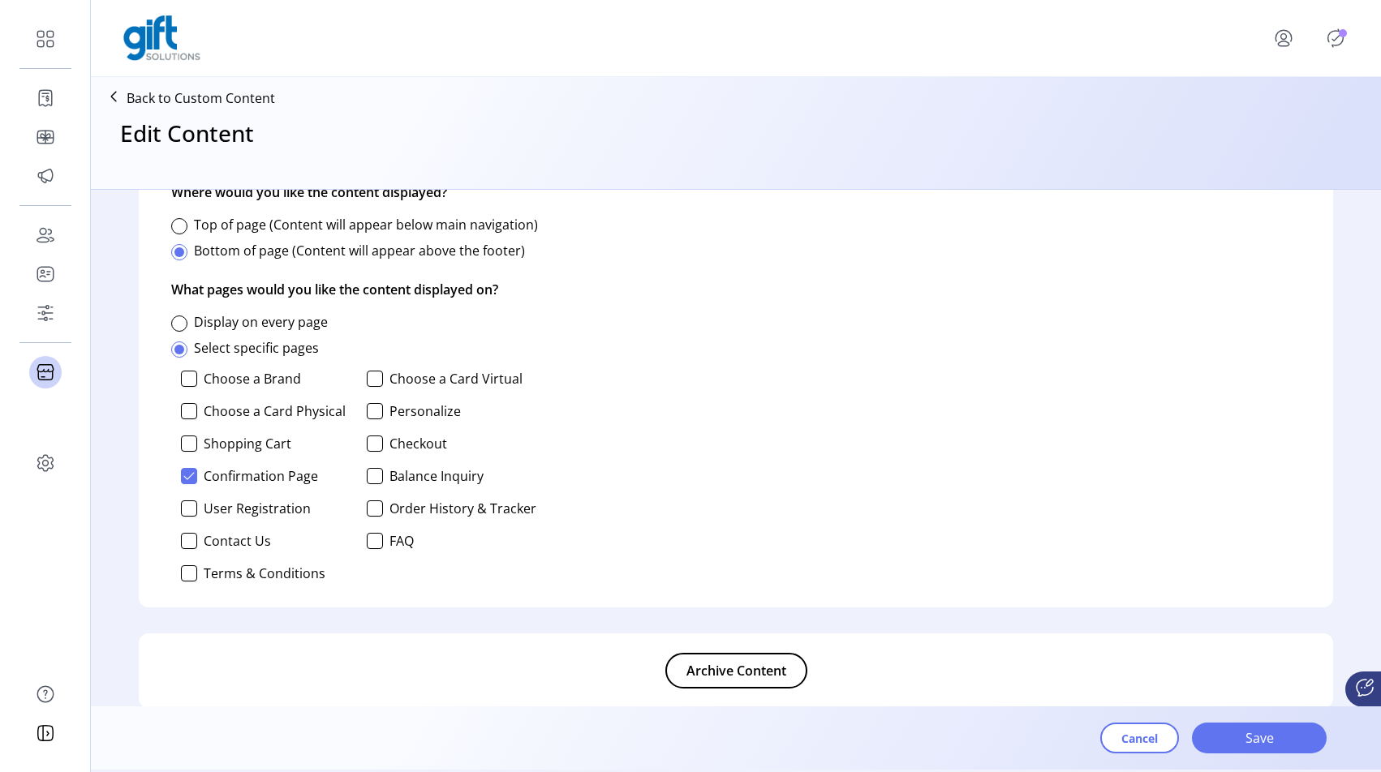
scroll to position [1088, 0]
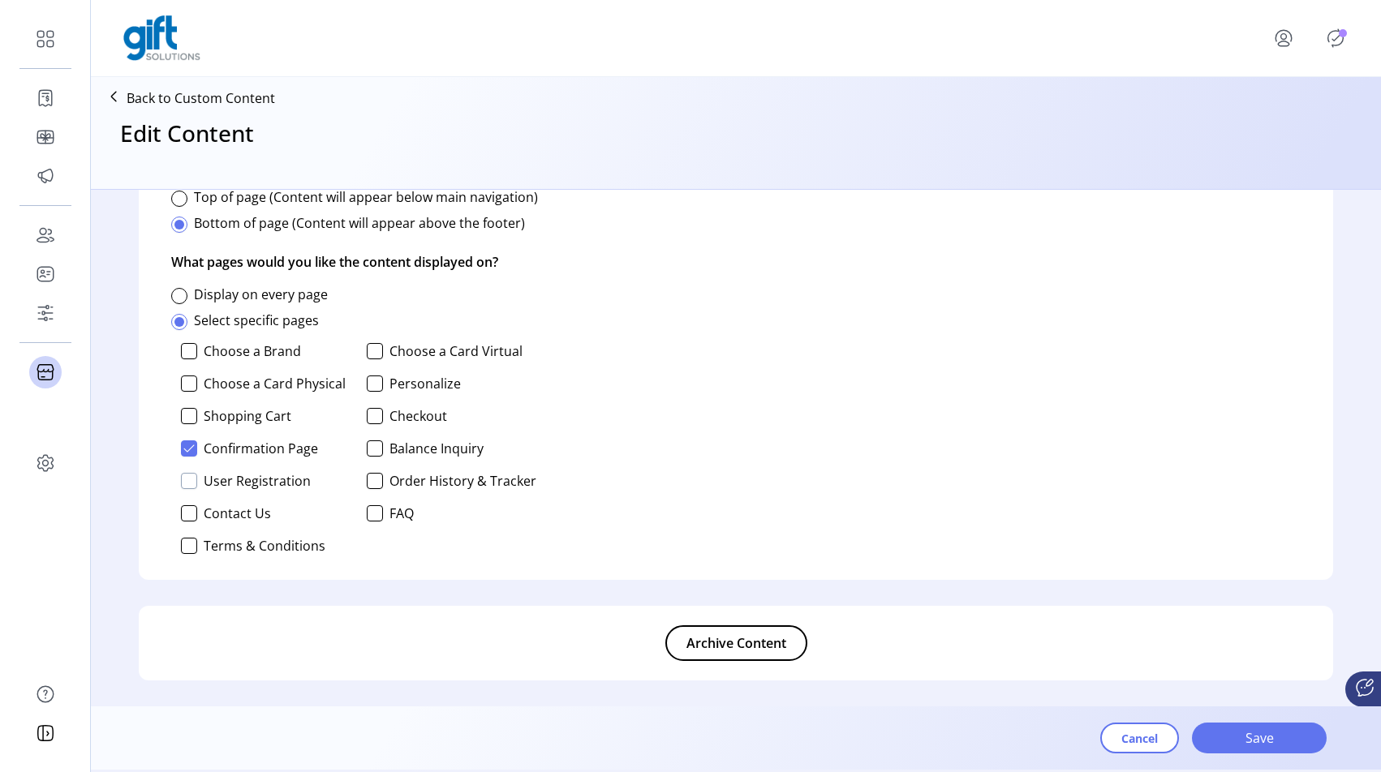
click at [186, 485] on div at bounding box center [189, 481] width 16 height 16
click at [185, 445] on icon at bounding box center [188, 448] width 11 height 11
click at [1243, 736] on span "Save" at bounding box center [1259, 737] width 92 height 19
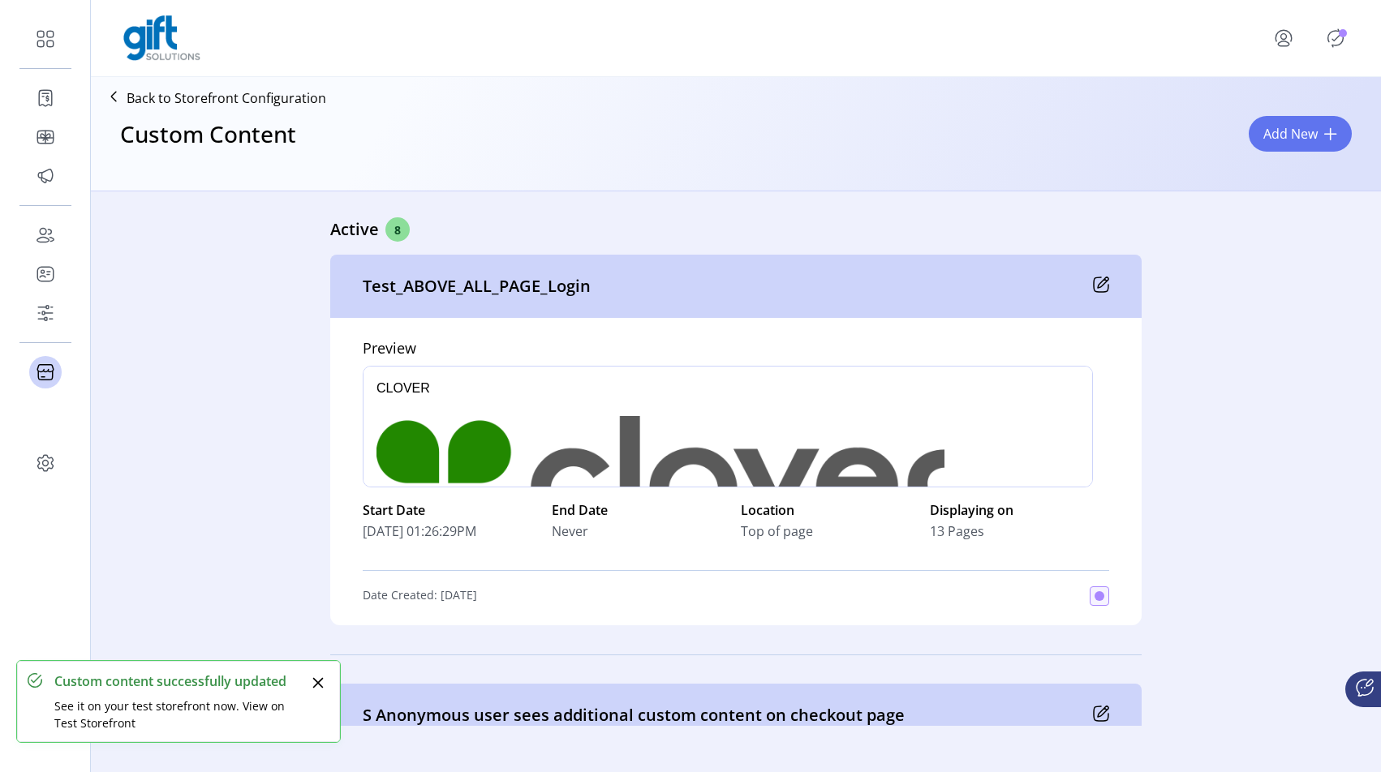
click at [1337, 38] on icon "Publisher Panel" at bounding box center [1335, 39] width 7 height 6
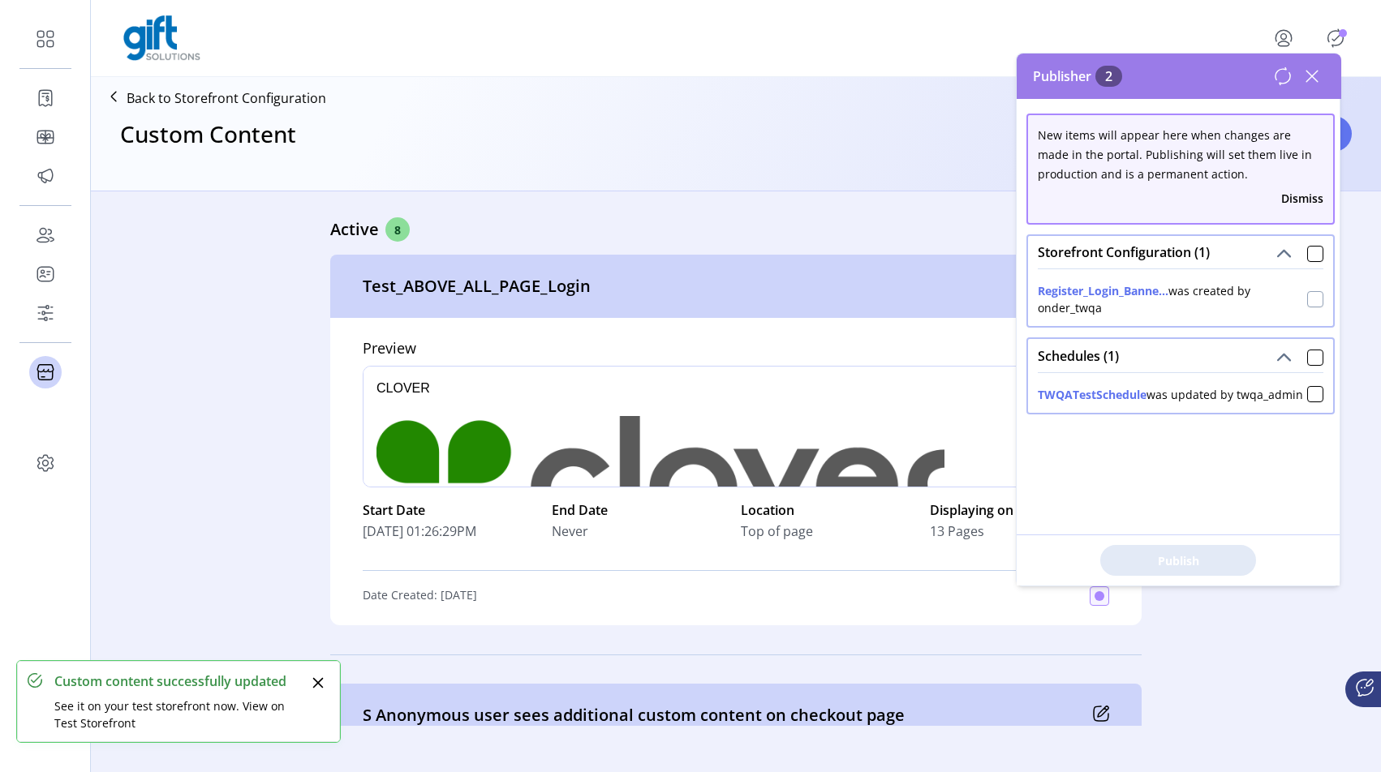
click at [1307, 305] on div at bounding box center [1315, 299] width 16 height 16
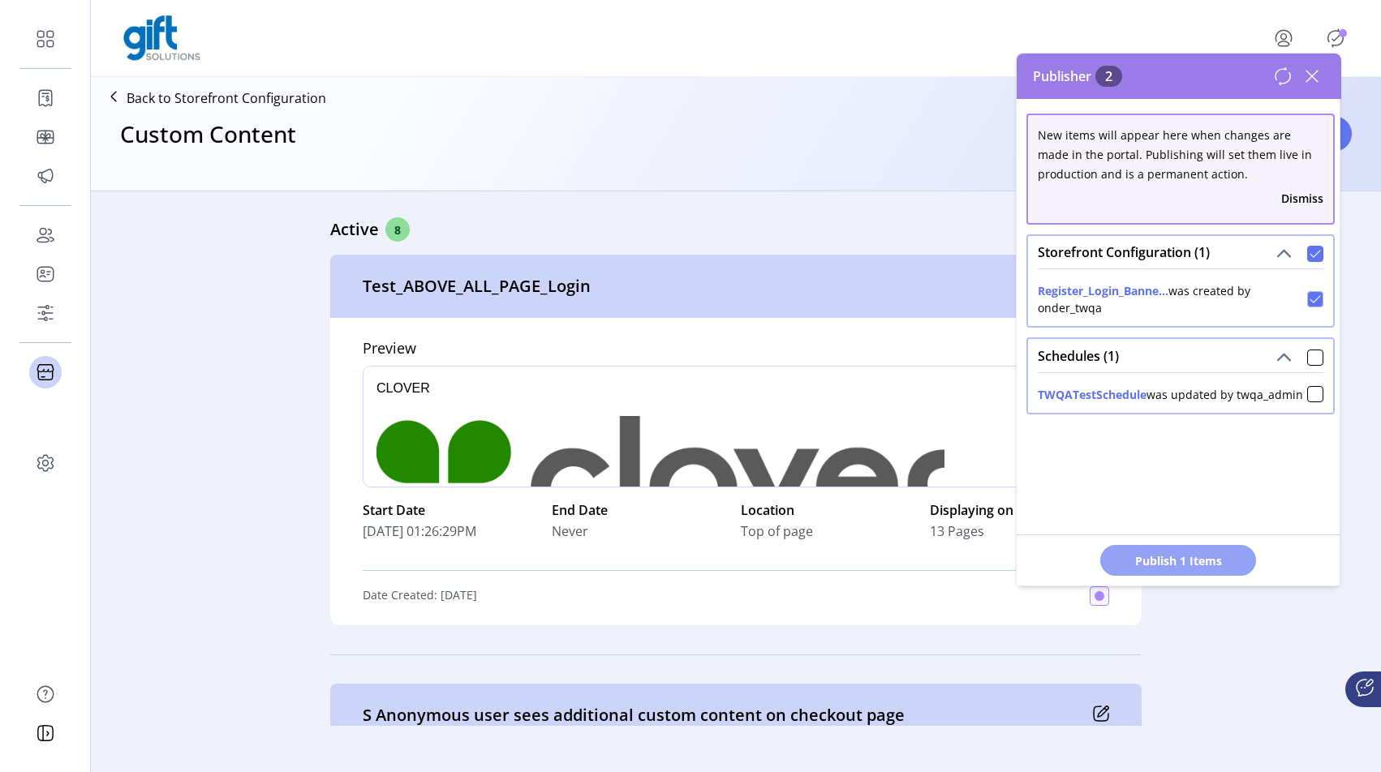
click at [1164, 564] on span "Publish 1 Items" at bounding box center [1178, 560] width 114 height 17
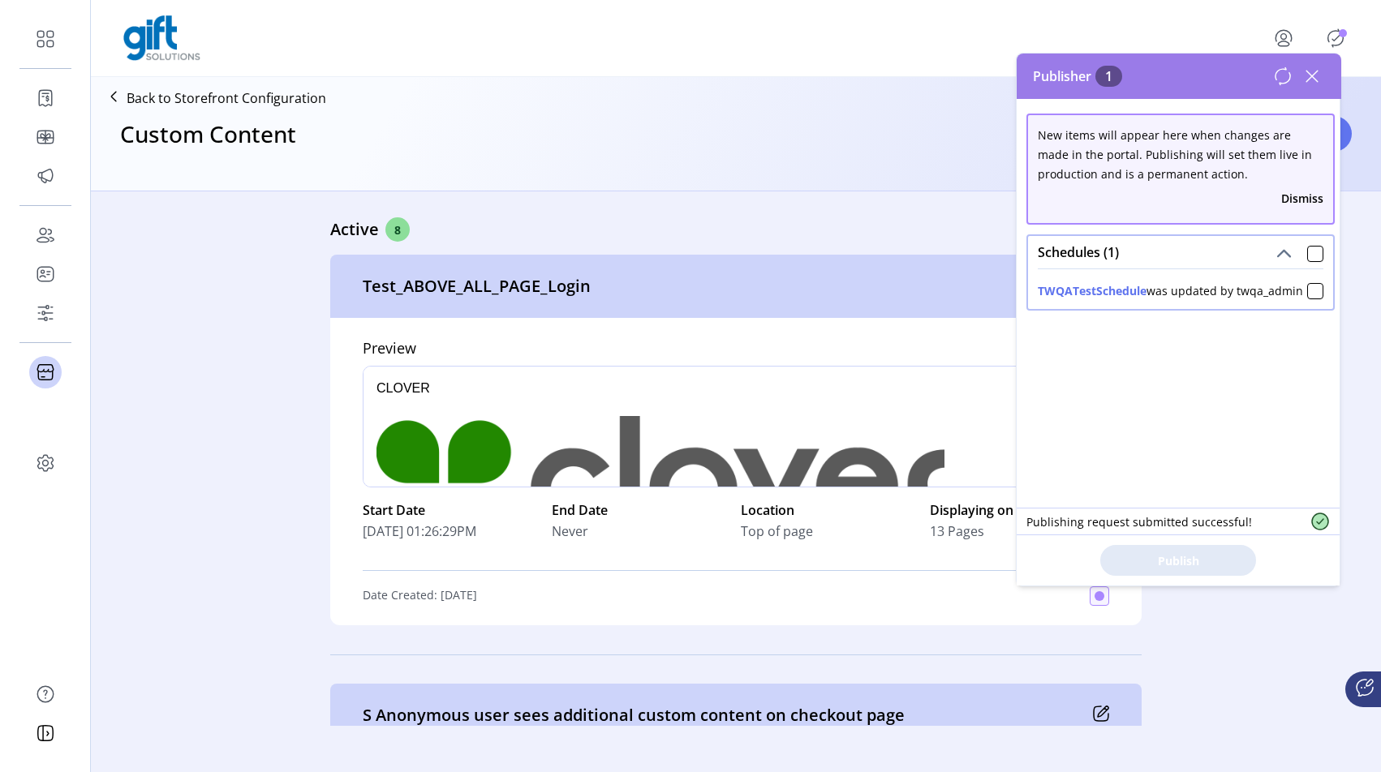
click at [1308, 79] on icon at bounding box center [1312, 76] width 26 height 26
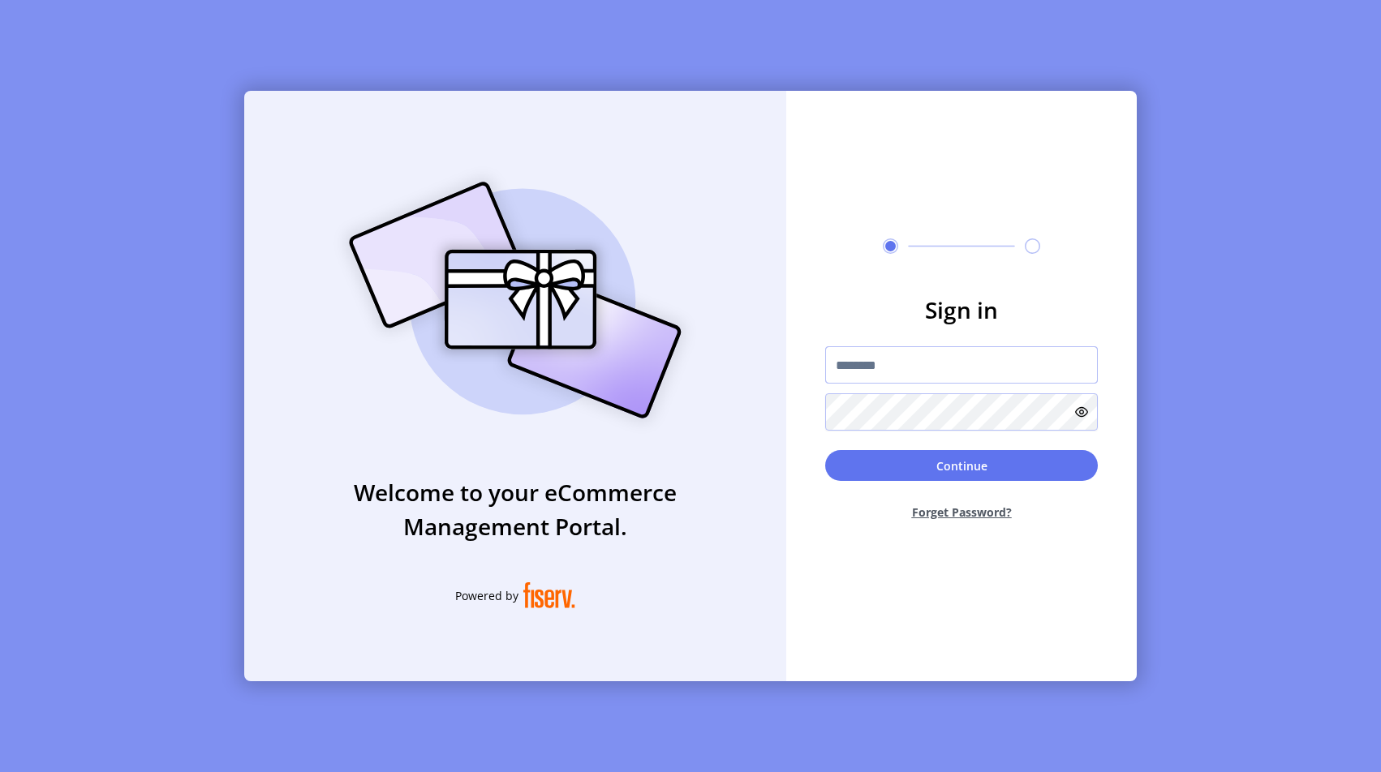
click at [928, 373] on input "text" at bounding box center [961, 364] width 273 height 37
type input "**********"
click at [983, 470] on button "Continue" at bounding box center [961, 465] width 273 height 31
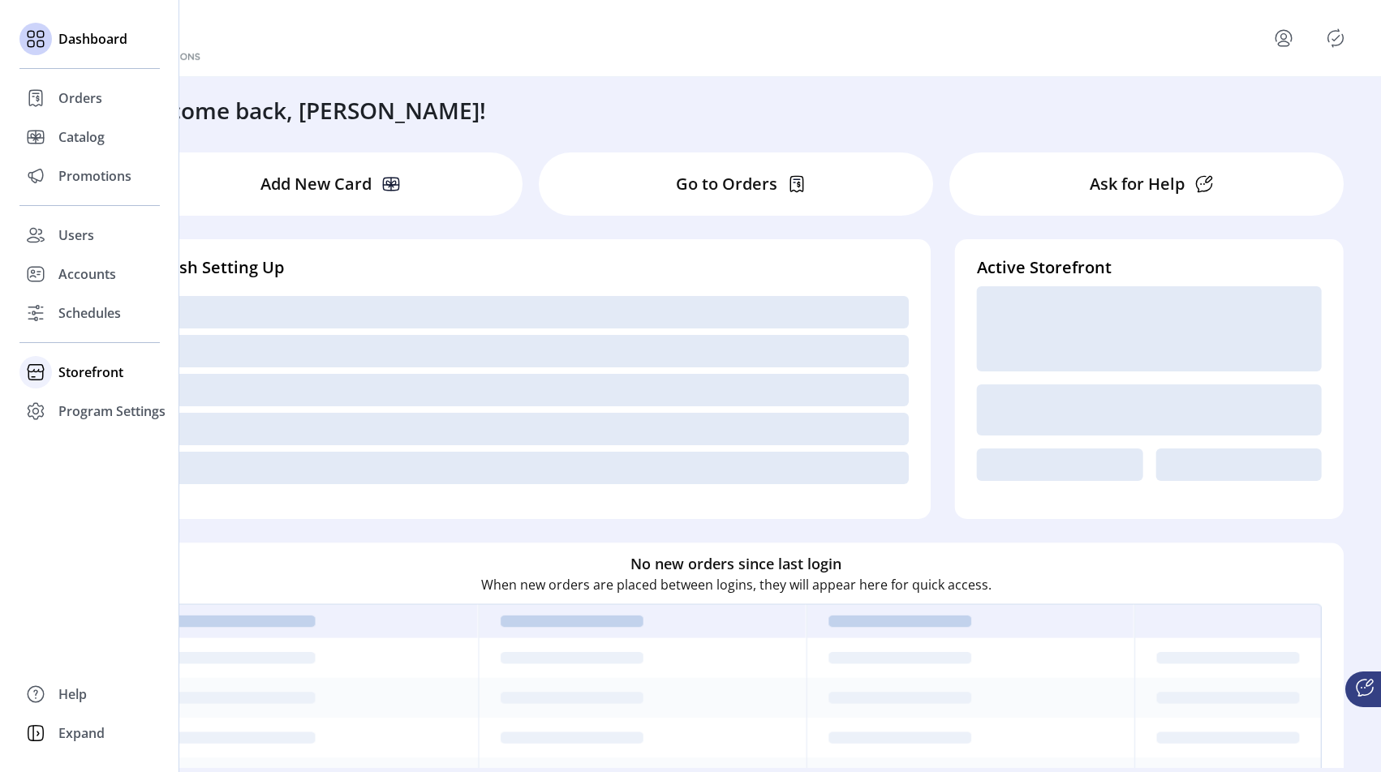
click at [73, 380] on span "Storefront" at bounding box center [90, 372] width 65 height 19
click at [101, 404] on span "Configuration" at bounding box center [100, 404] width 85 height 19
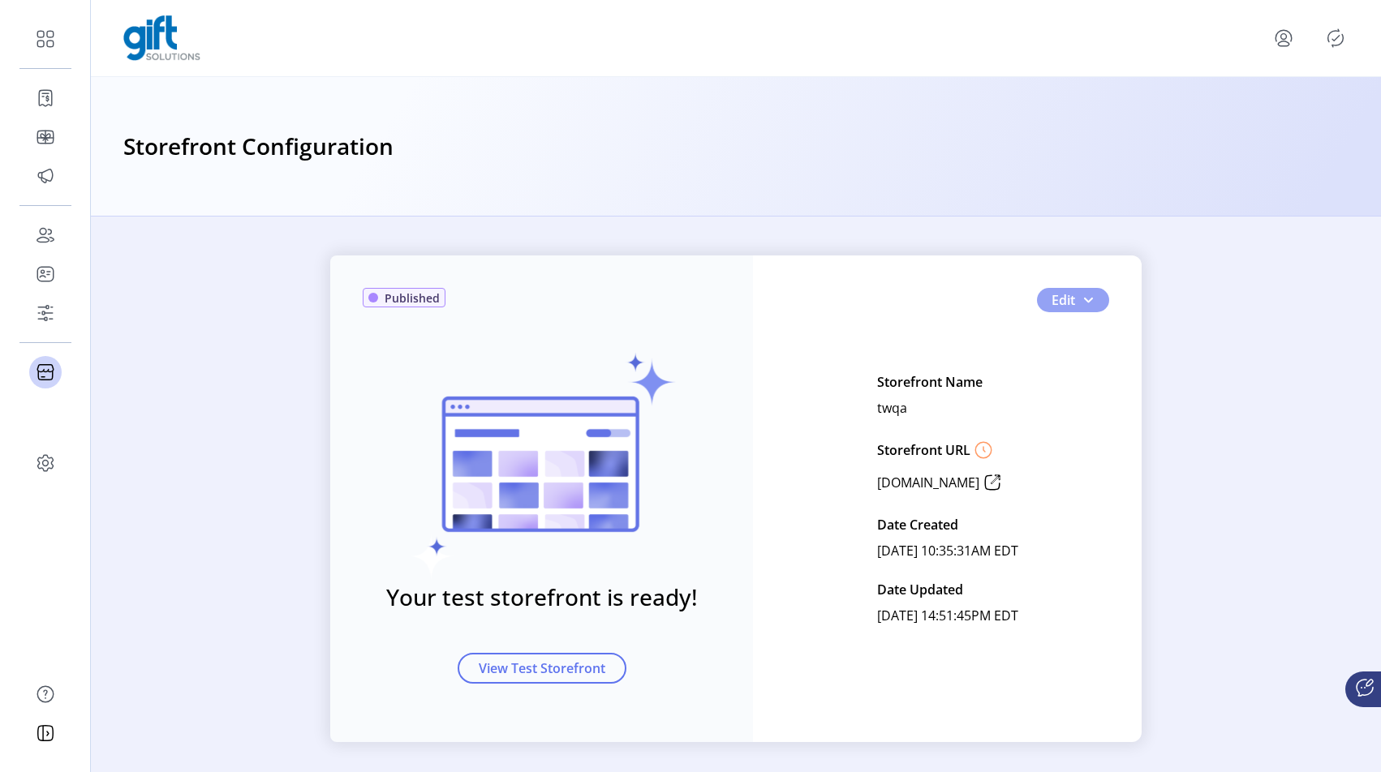
click at [1092, 303] on button "Edit" at bounding box center [1073, 300] width 72 height 24
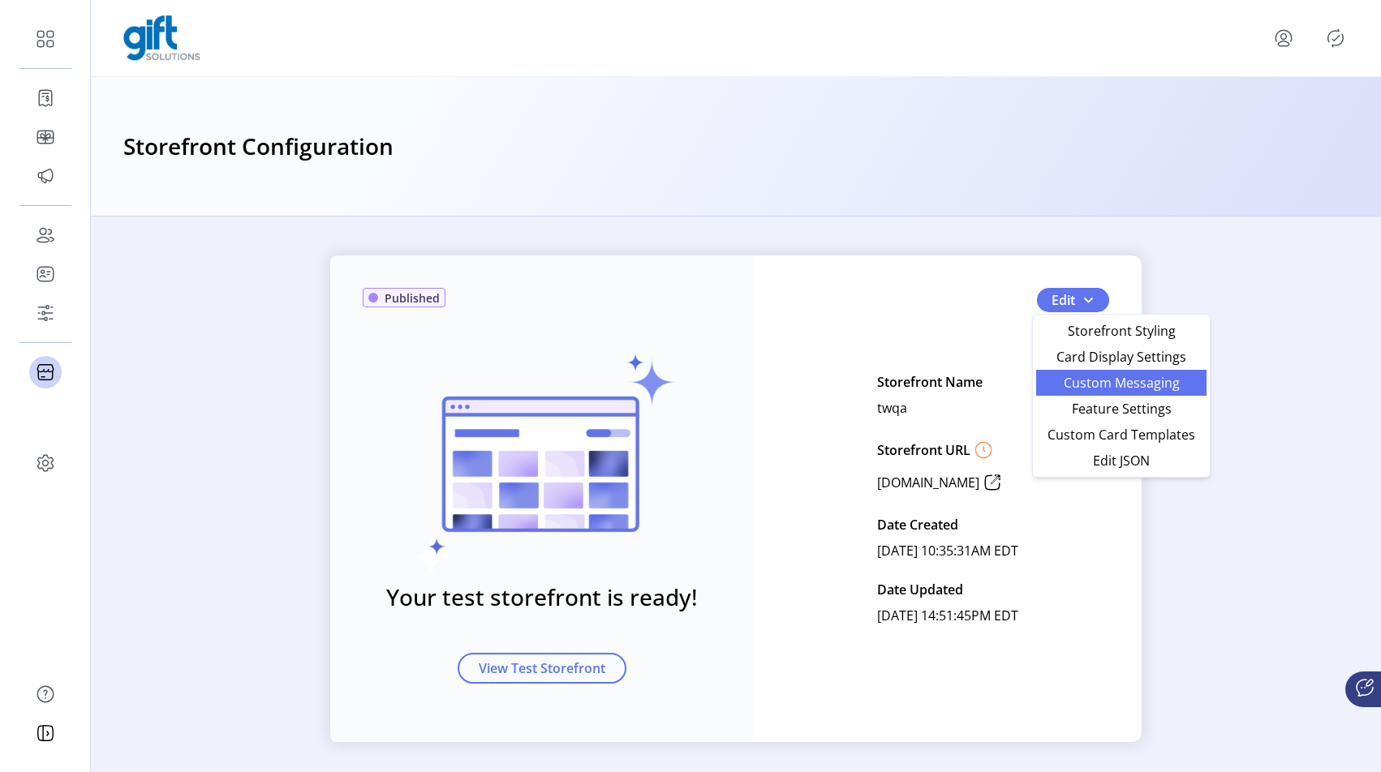
click at [1103, 392] on link "Custom Messaging" at bounding box center [1121, 383] width 170 height 26
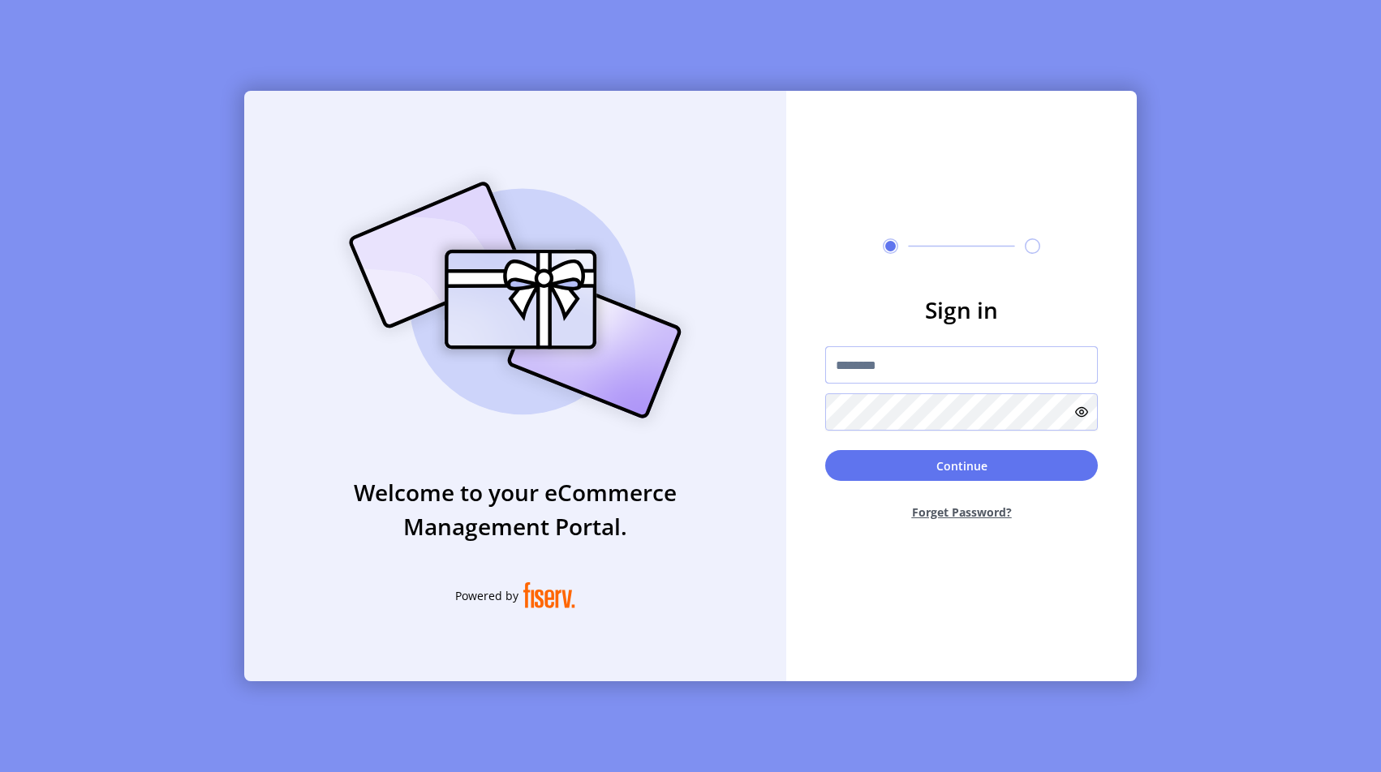
click at [899, 367] on input "text" at bounding box center [961, 364] width 273 height 37
type input "**********"
click at [964, 470] on button "Continue" at bounding box center [961, 465] width 273 height 31
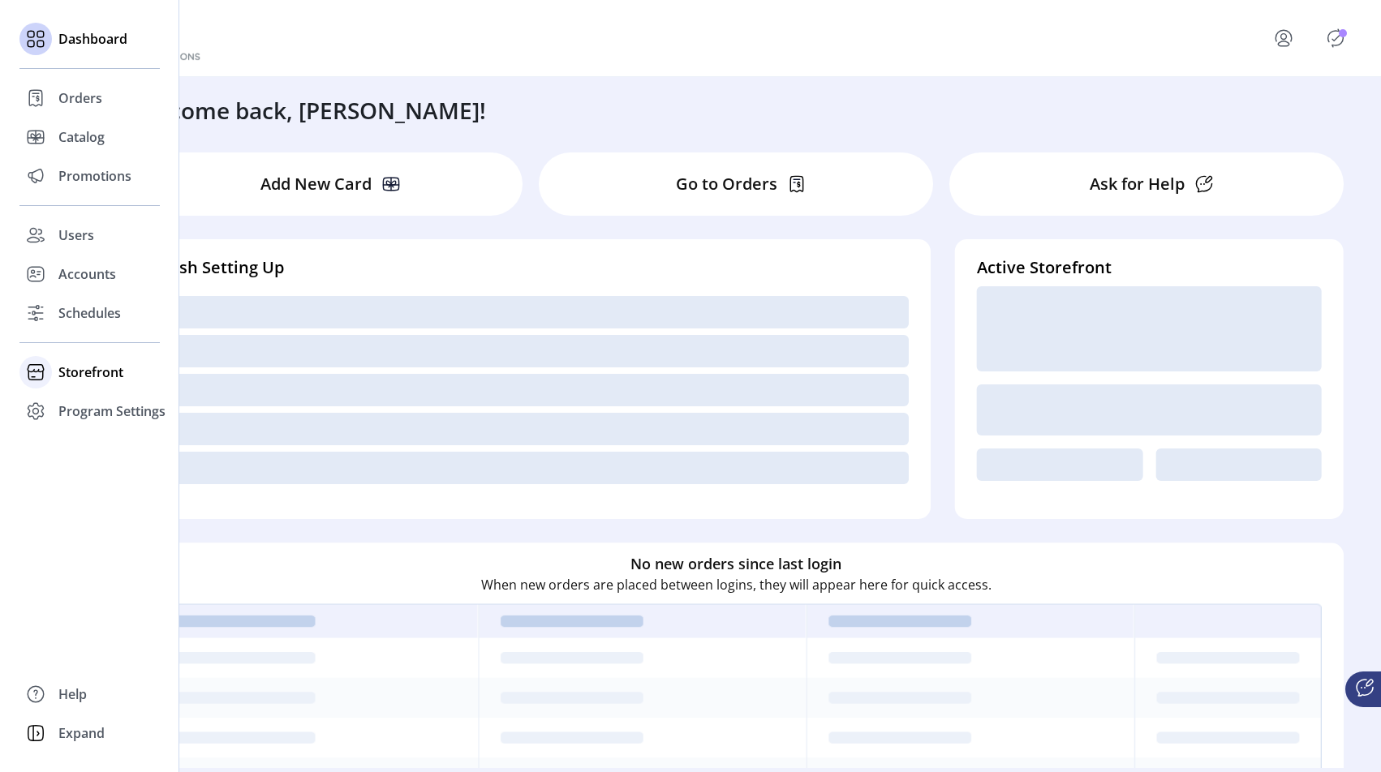
click at [62, 370] on span "Storefront" at bounding box center [90, 372] width 65 height 19
click at [88, 399] on span "Configuration" at bounding box center [100, 404] width 85 height 19
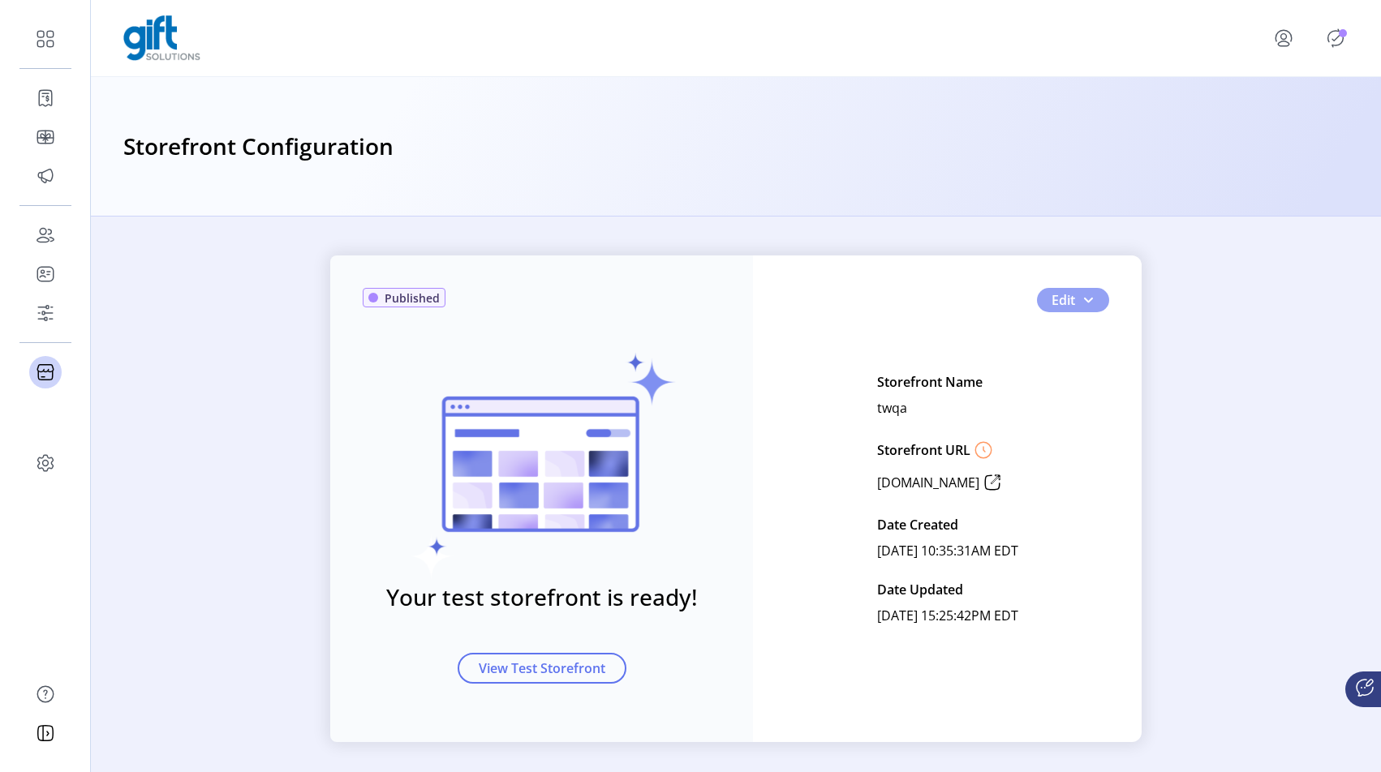
click at [1093, 298] on button "Edit" at bounding box center [1073, 300] width 72 height 24
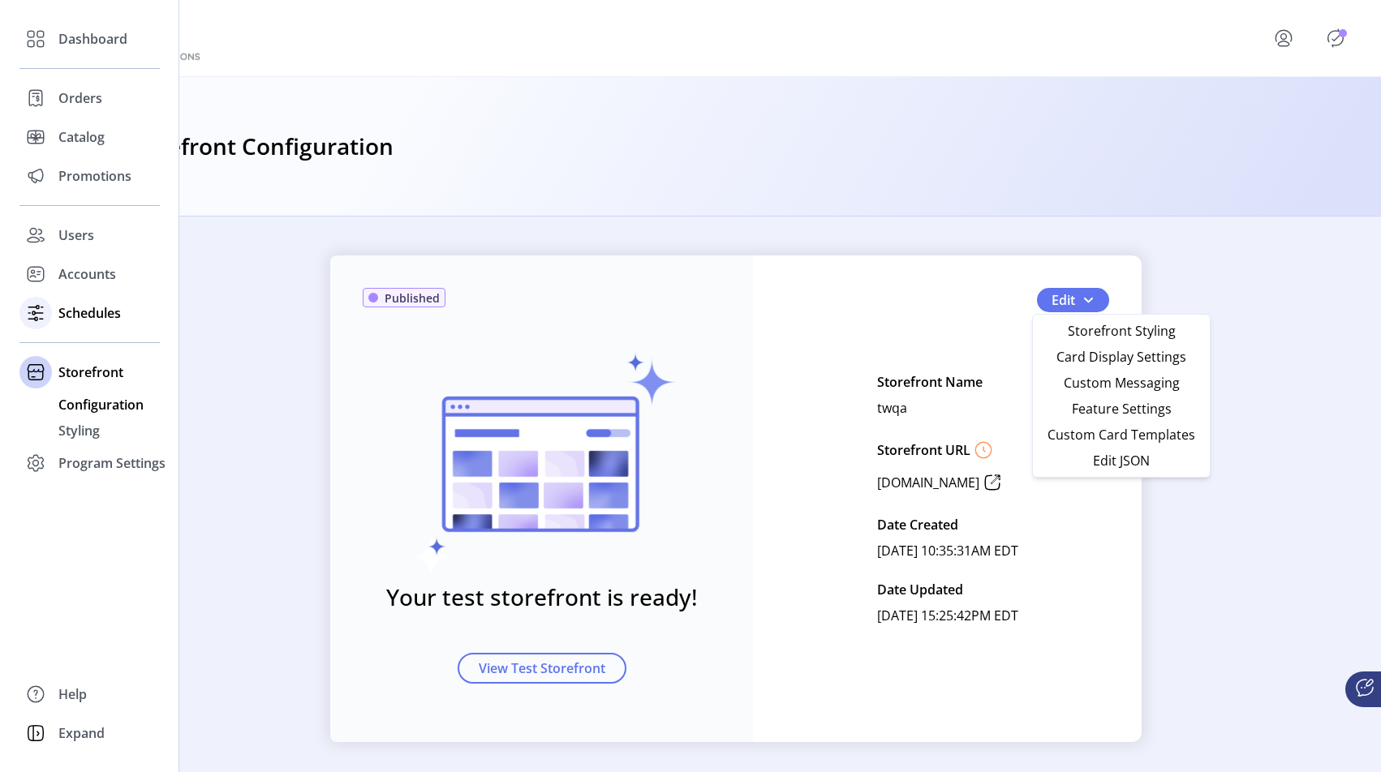
click at [79, 303] on span "Schedules" at bounding box center [89, 312] width 62 height 19
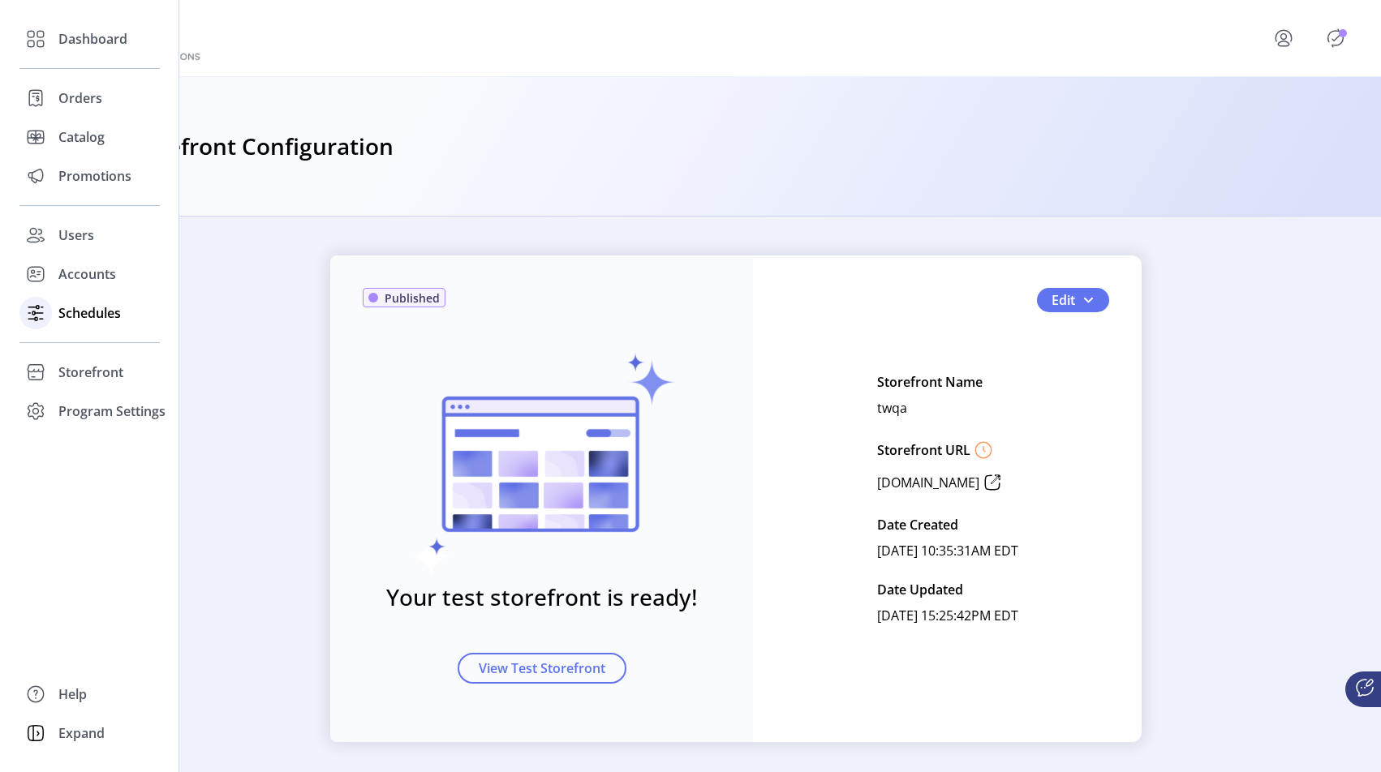
click at [87, 318] on span "Schedules" at bounding box center [89, 312] width 62 height 19
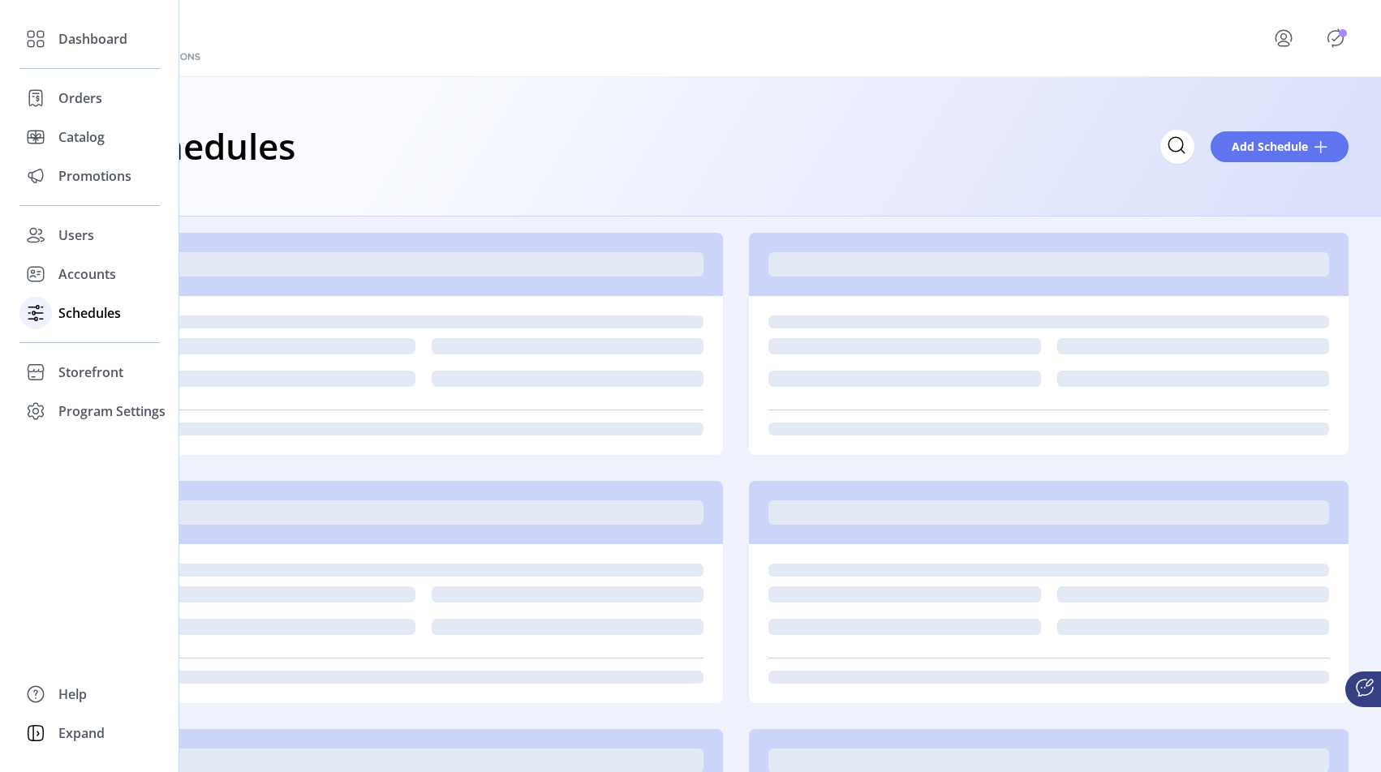
click at [43, 310] on icon at bounding box center [36, 313] width 26 height 26
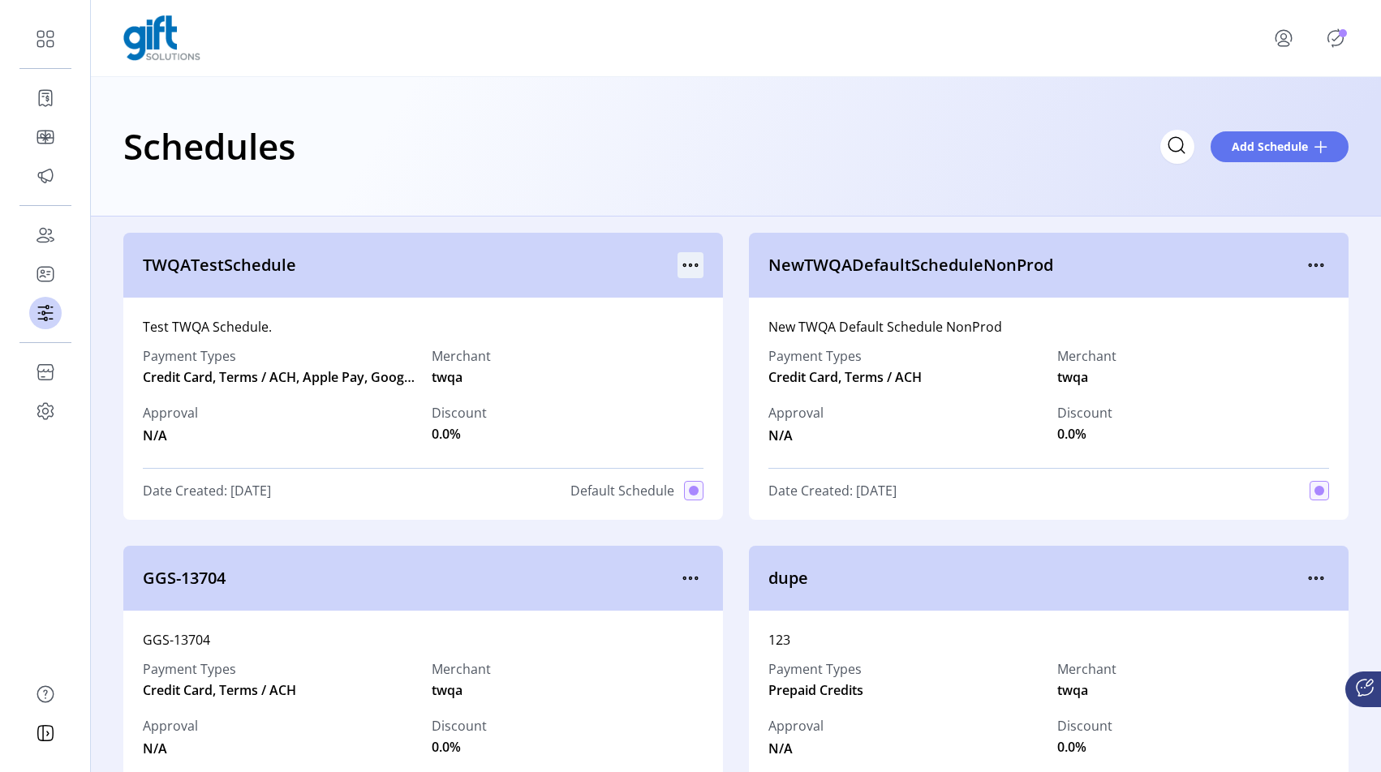
click at [689, 263] on icon "menu" at bounding box center [690, 265] width 26 height 26
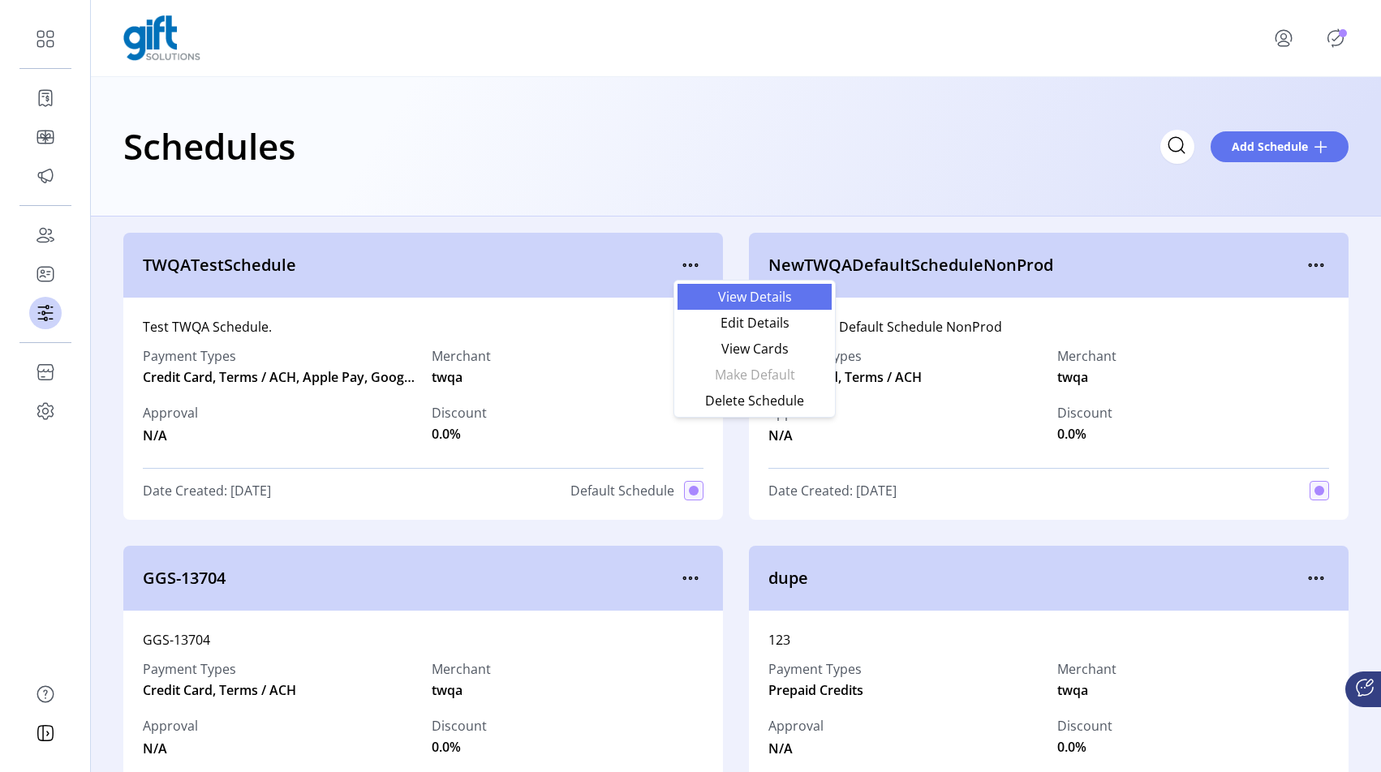
click at [701, 291] on span "View Details" at bounding box center [754, 296] width 135 height 13
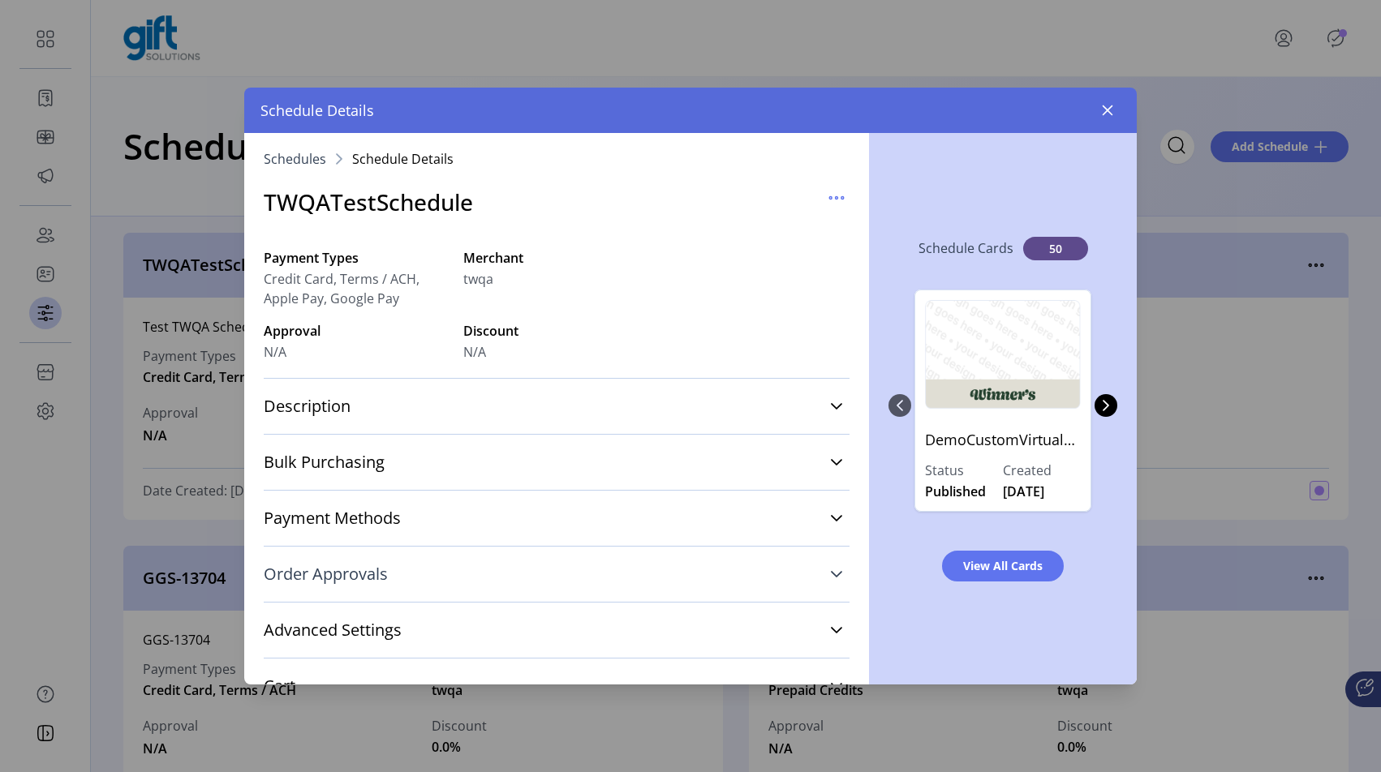
scroll to position [136, 0]
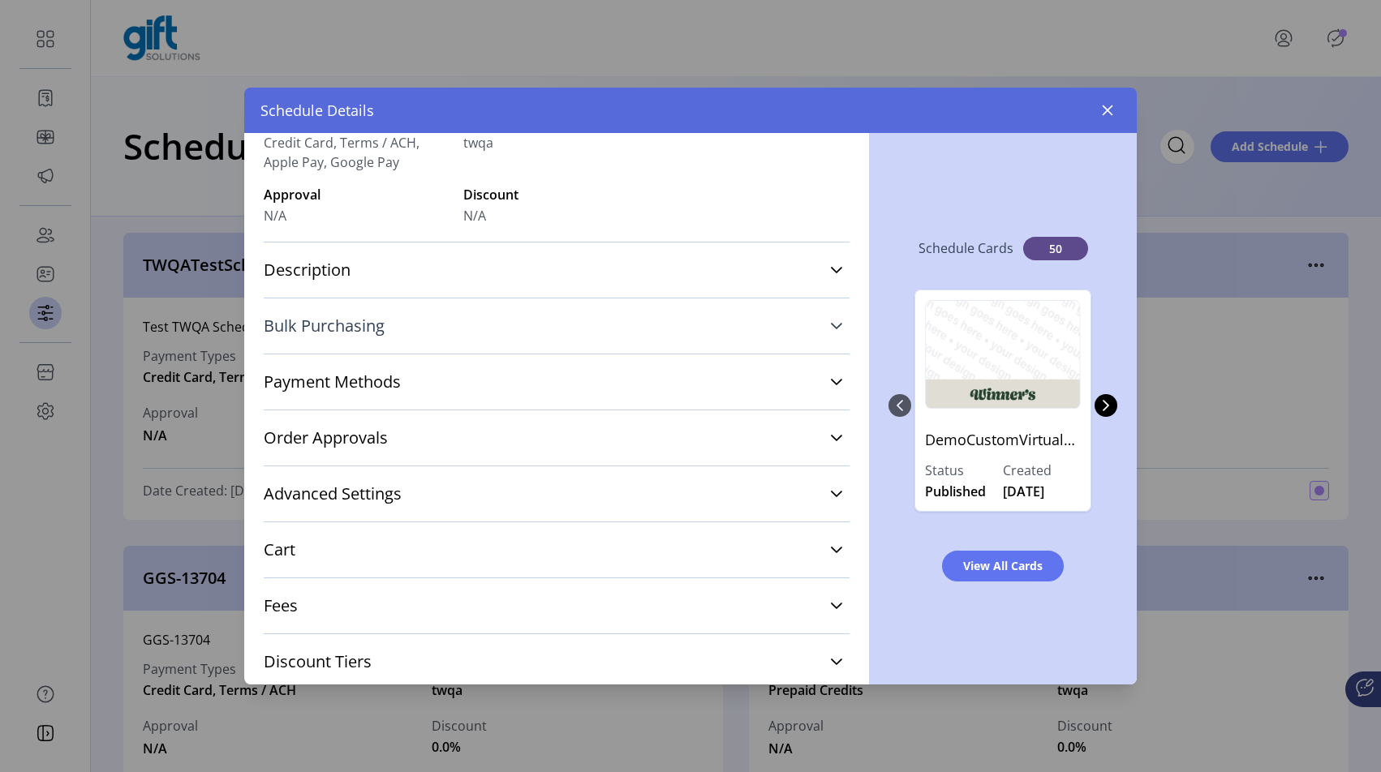
click at [368, 333] on span "Bulk Purchasing" at bounding box center [324, 326] width 121 height 16
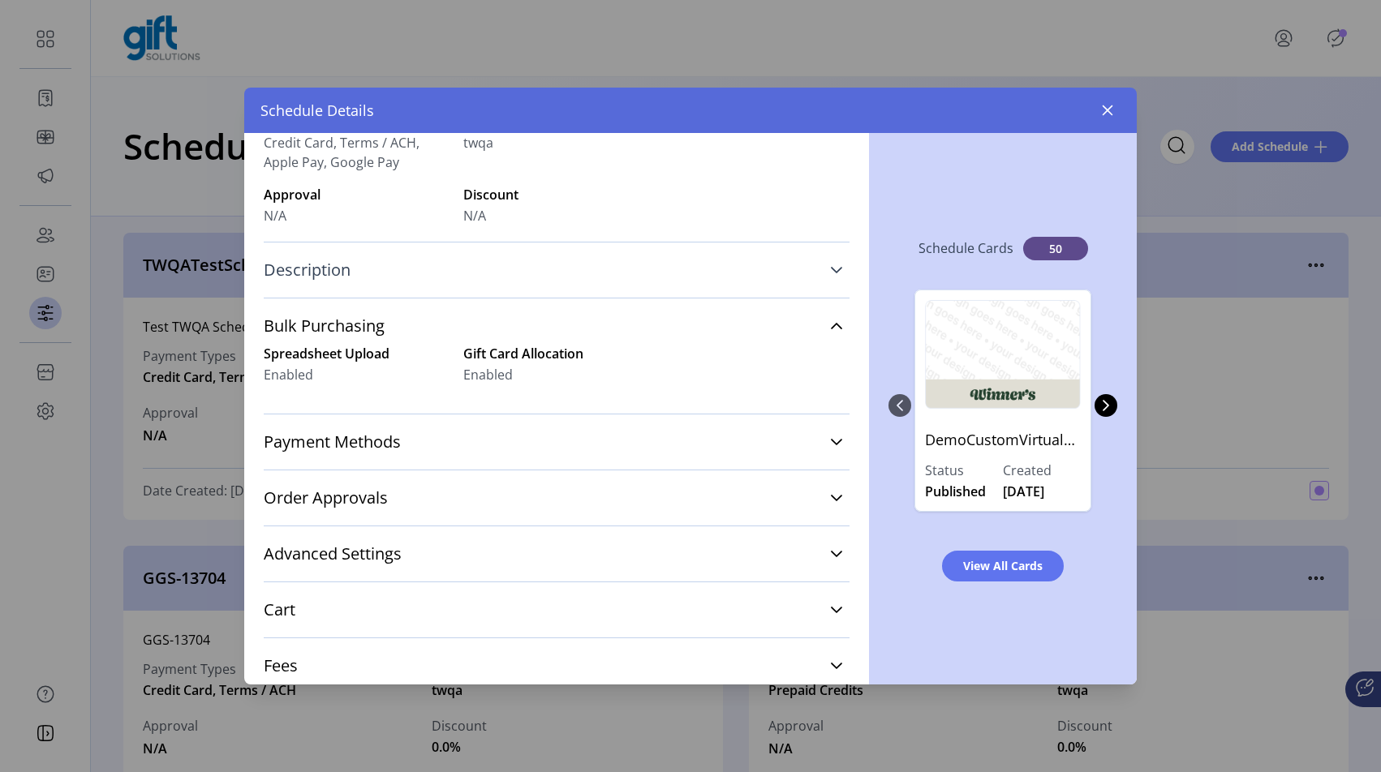
click at [377, 284] on link "Description" at bounding box center [557, 270] width 586 height 36
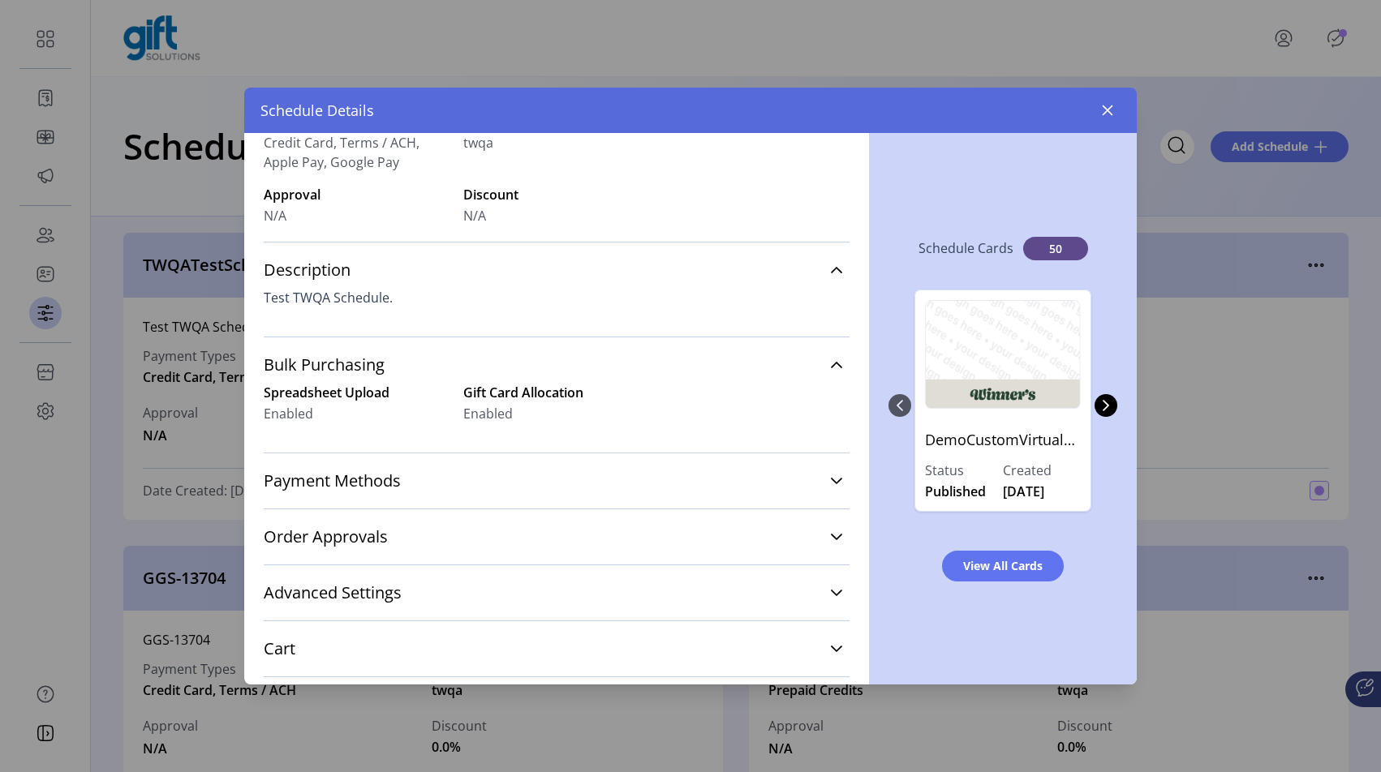
click at [362, 461] on div "Payment Methods Credit Card $5-$1000 Terms/ACH $500-$2000 Apple Pay $10-$200 Go…" at bounding box center [557, 481] width 586 height 56
click at [359, 475] on span "Payment Methods" at bounding box center [332, 481] width 137 height 16
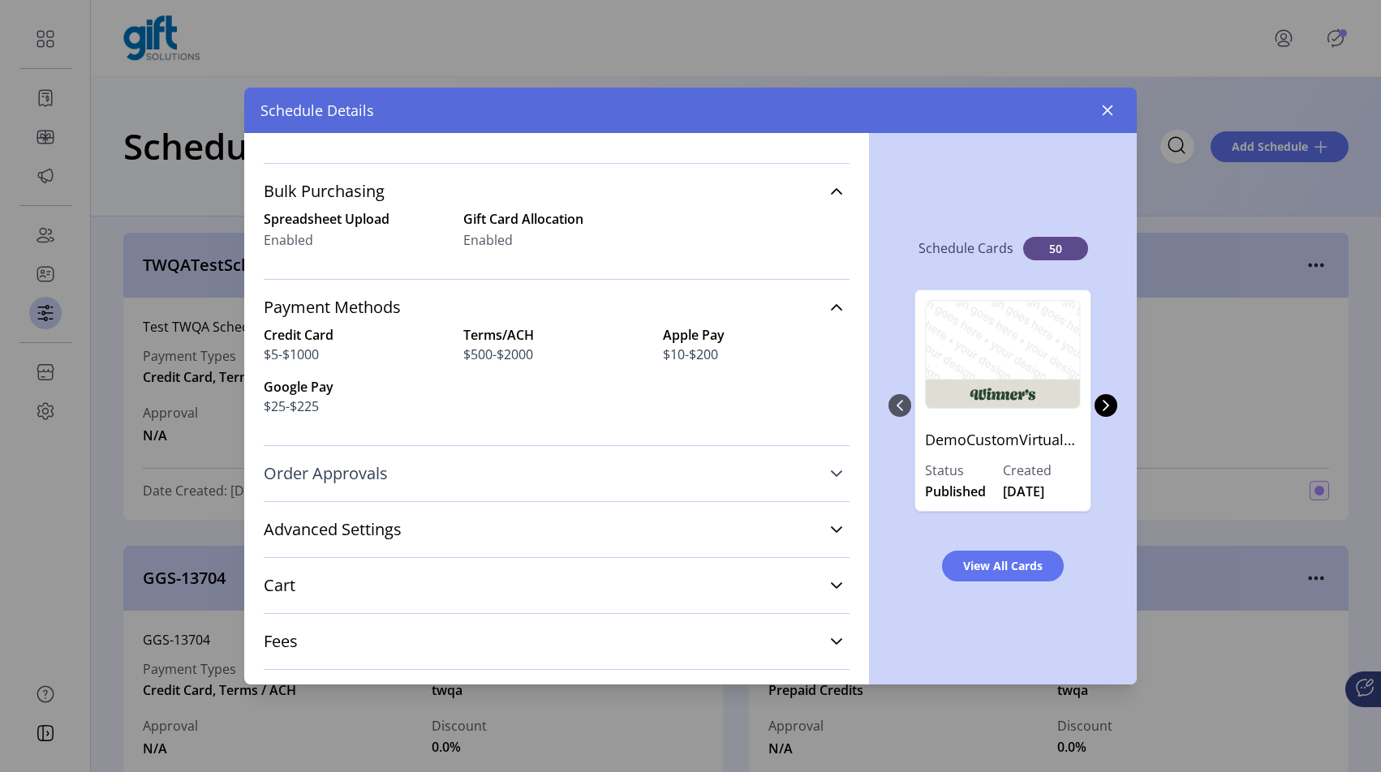
scroll to position [321, 0]
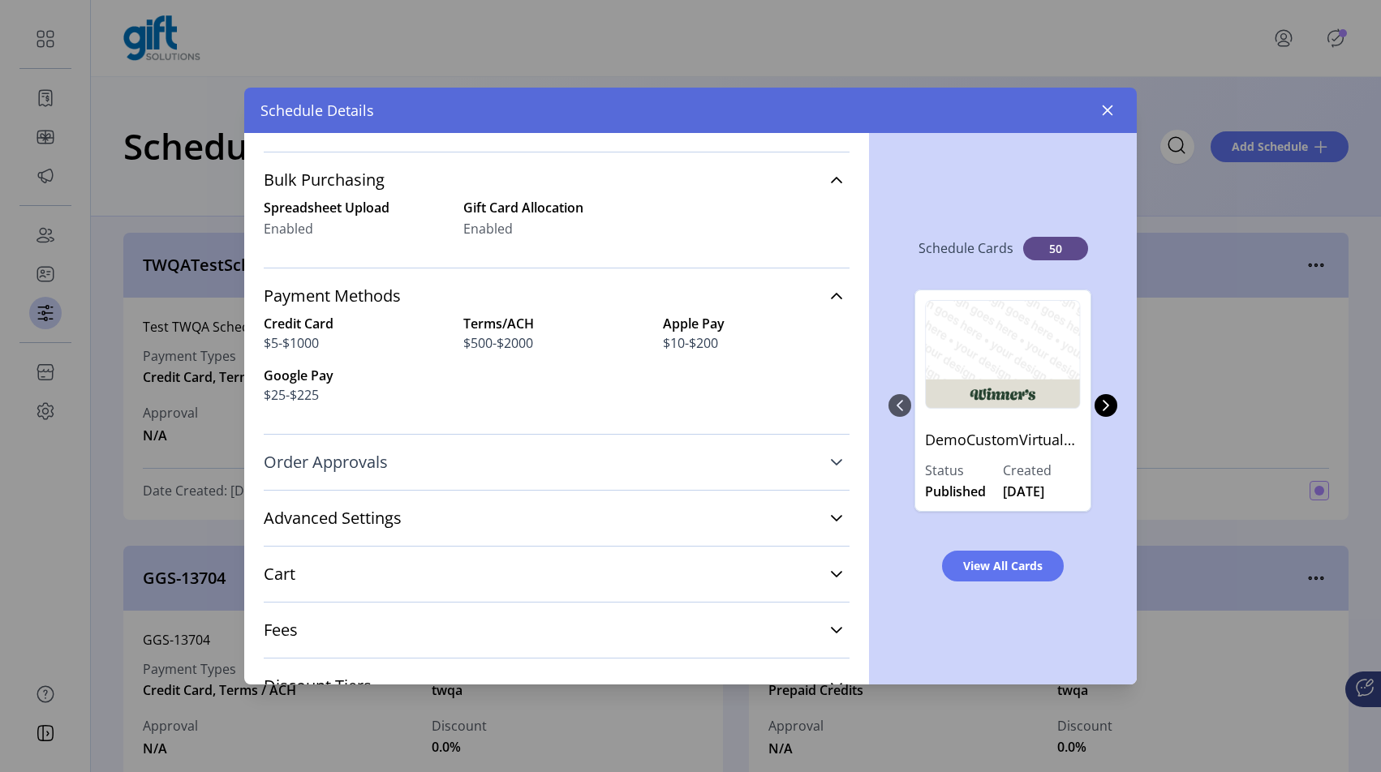
click at [379, 465] on span "Order Approvals" at bounding box center [326, 462] width 124 height 16
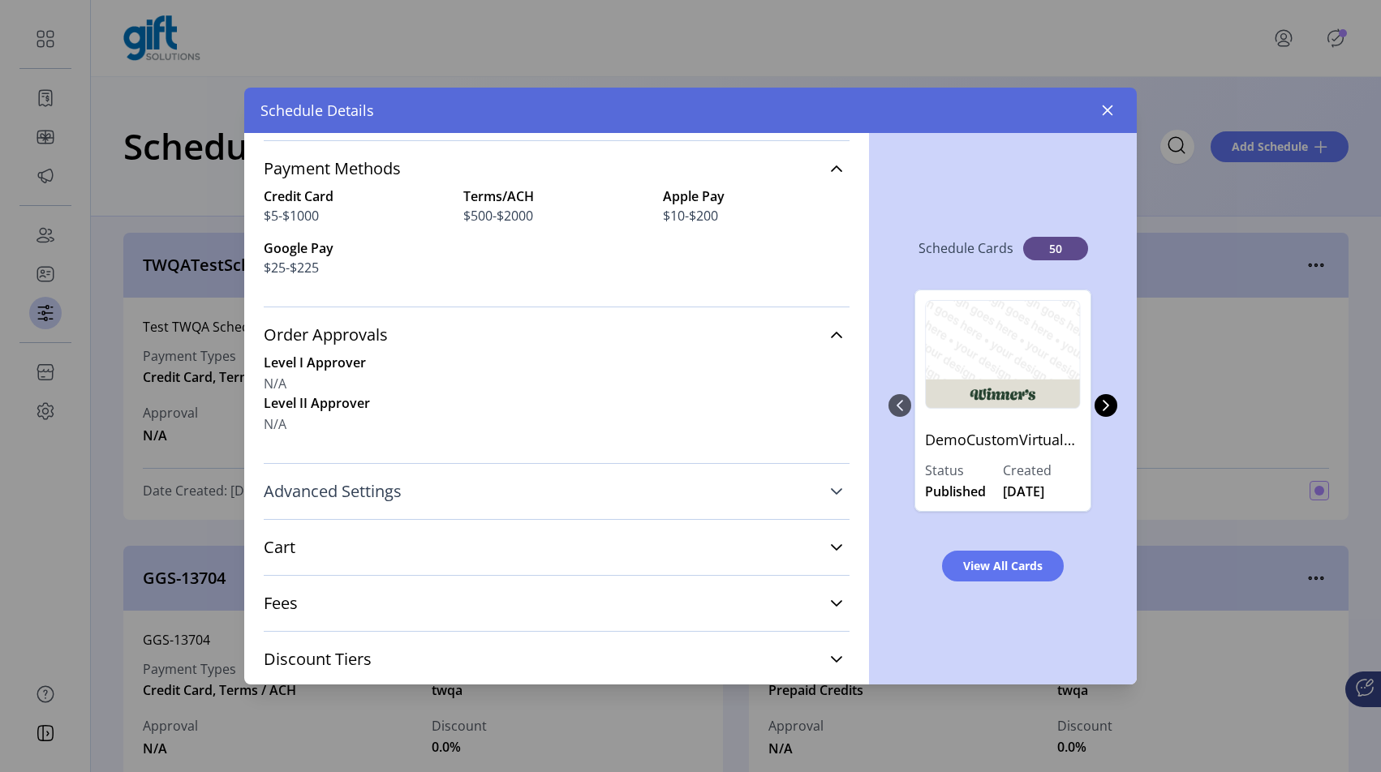
click at [371, 499] on span "Advanced Settings" at bounding box center [333, 491] width 138 height 16
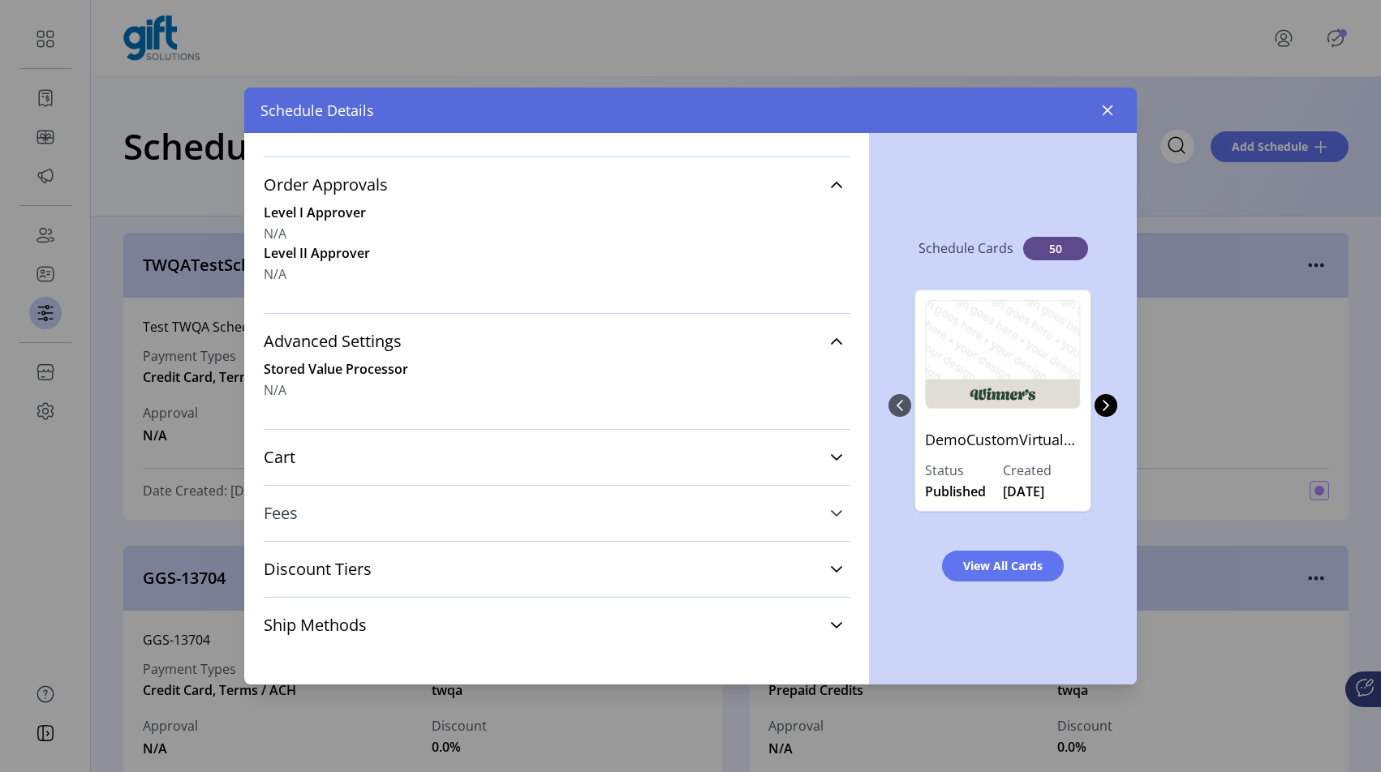
scroll to position [603, 0]
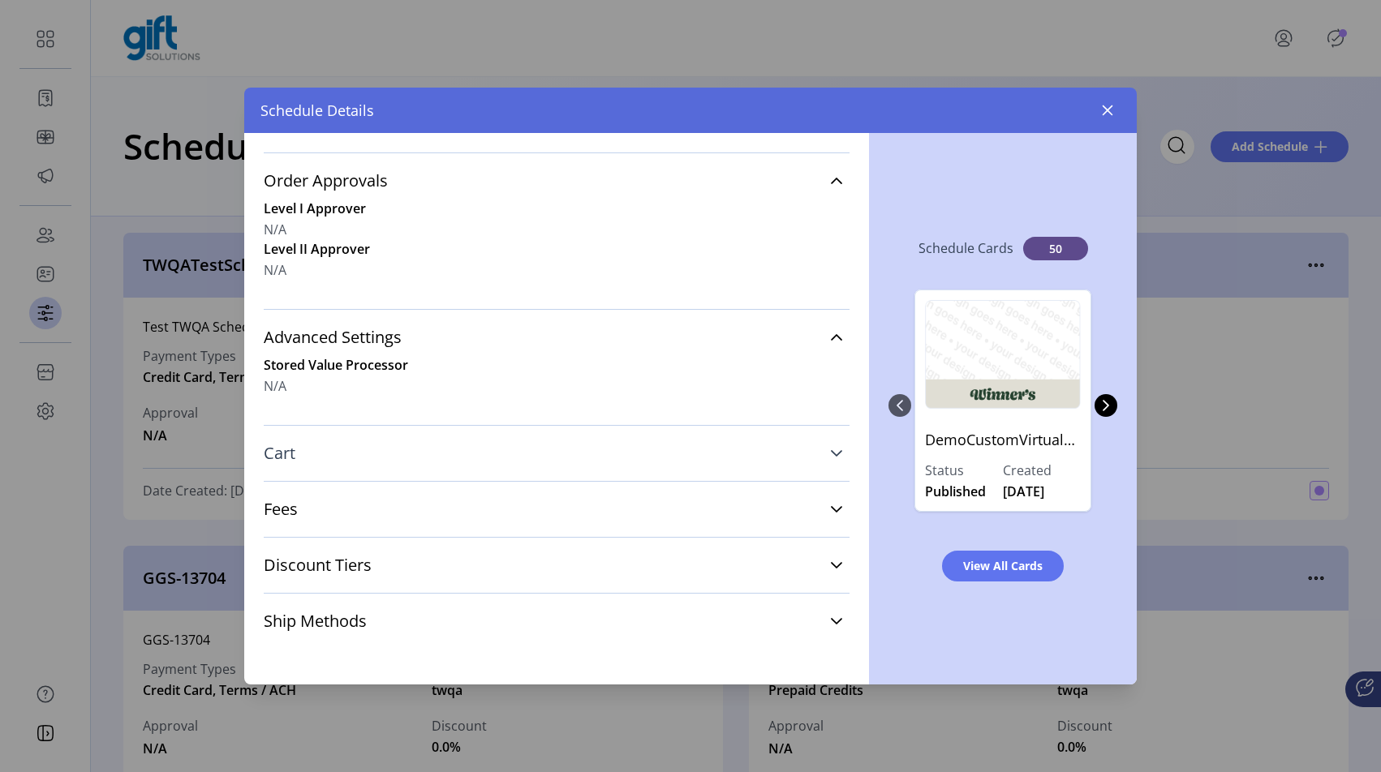
click at [335, 457] on link "Cart" at bounding box center [557, 454] width 586 height 36
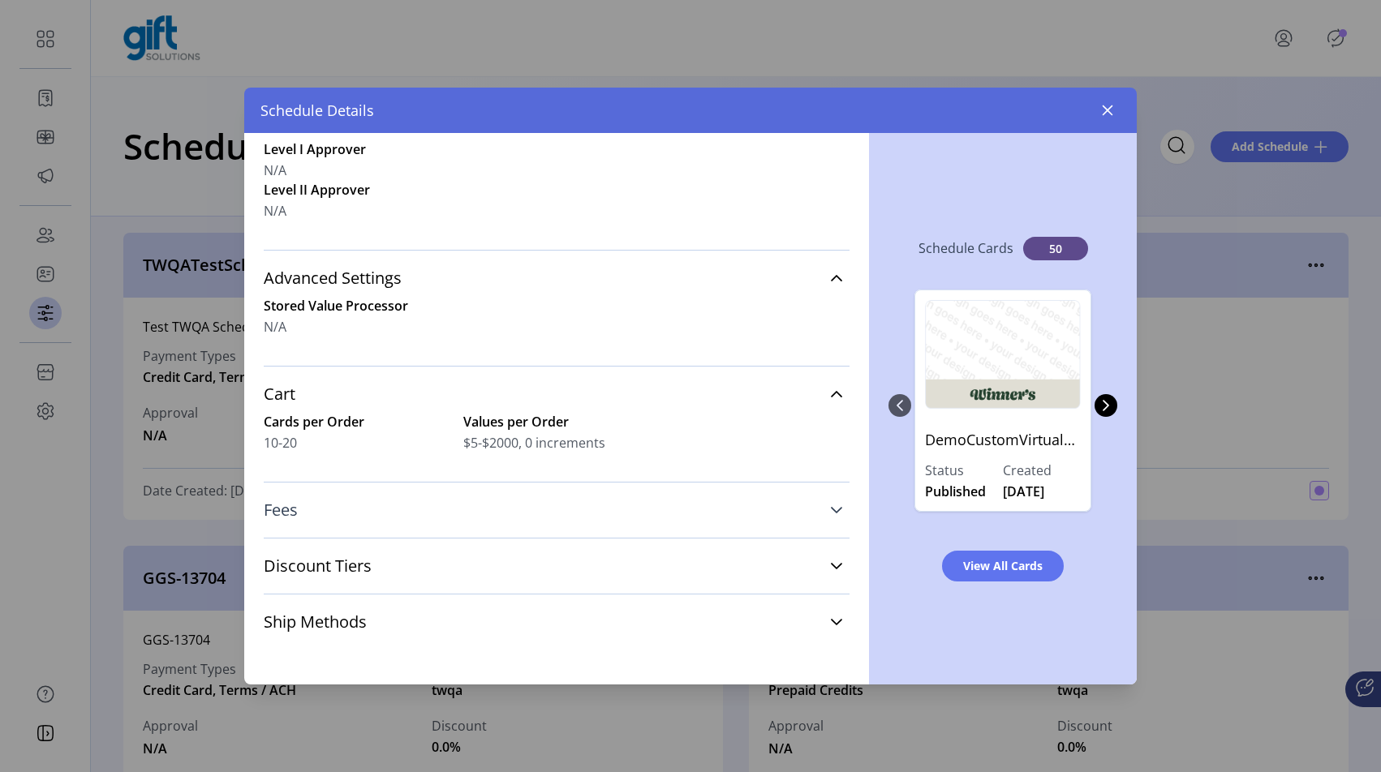
scroll to position [663, 0]
click at [336, 505] on link "Fees" at bounding box center [557, 510] width 586 height 36
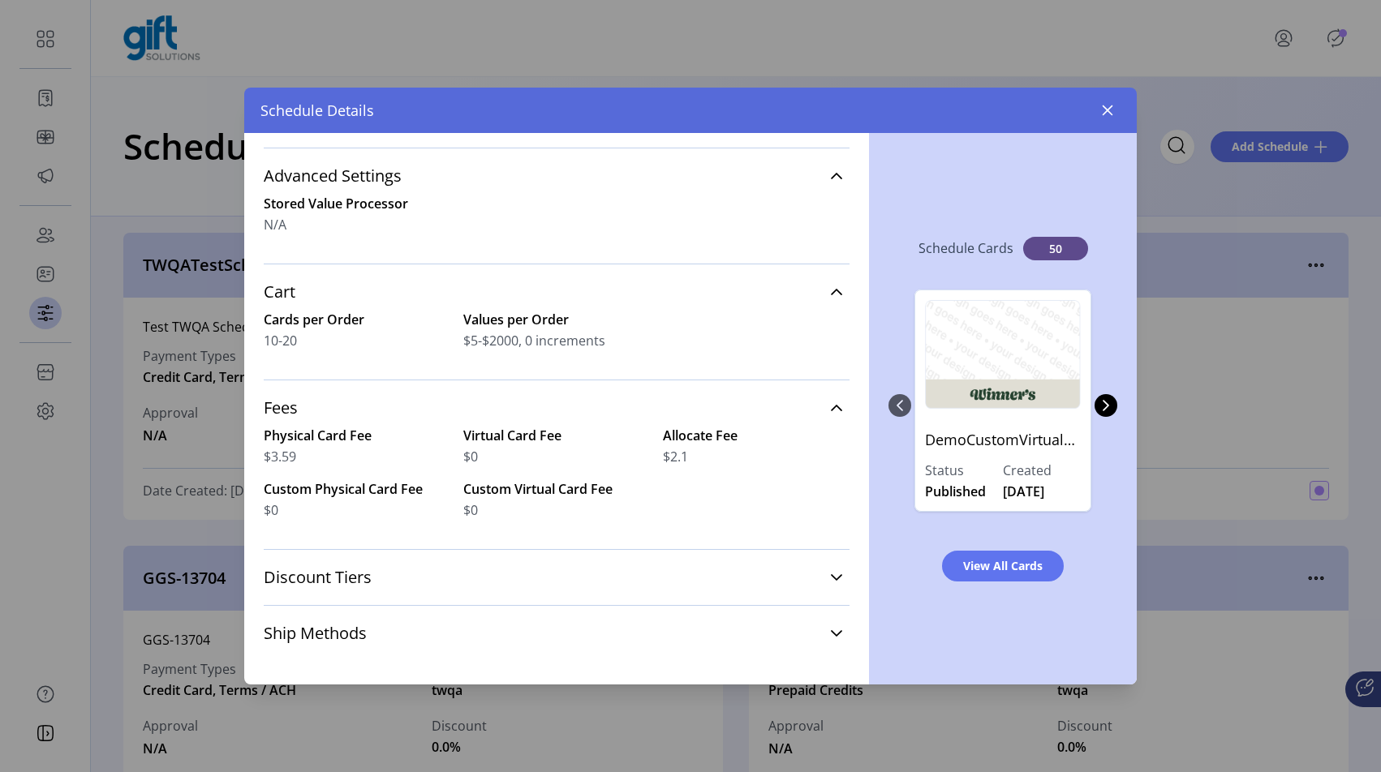
scroll to position [776, 0]
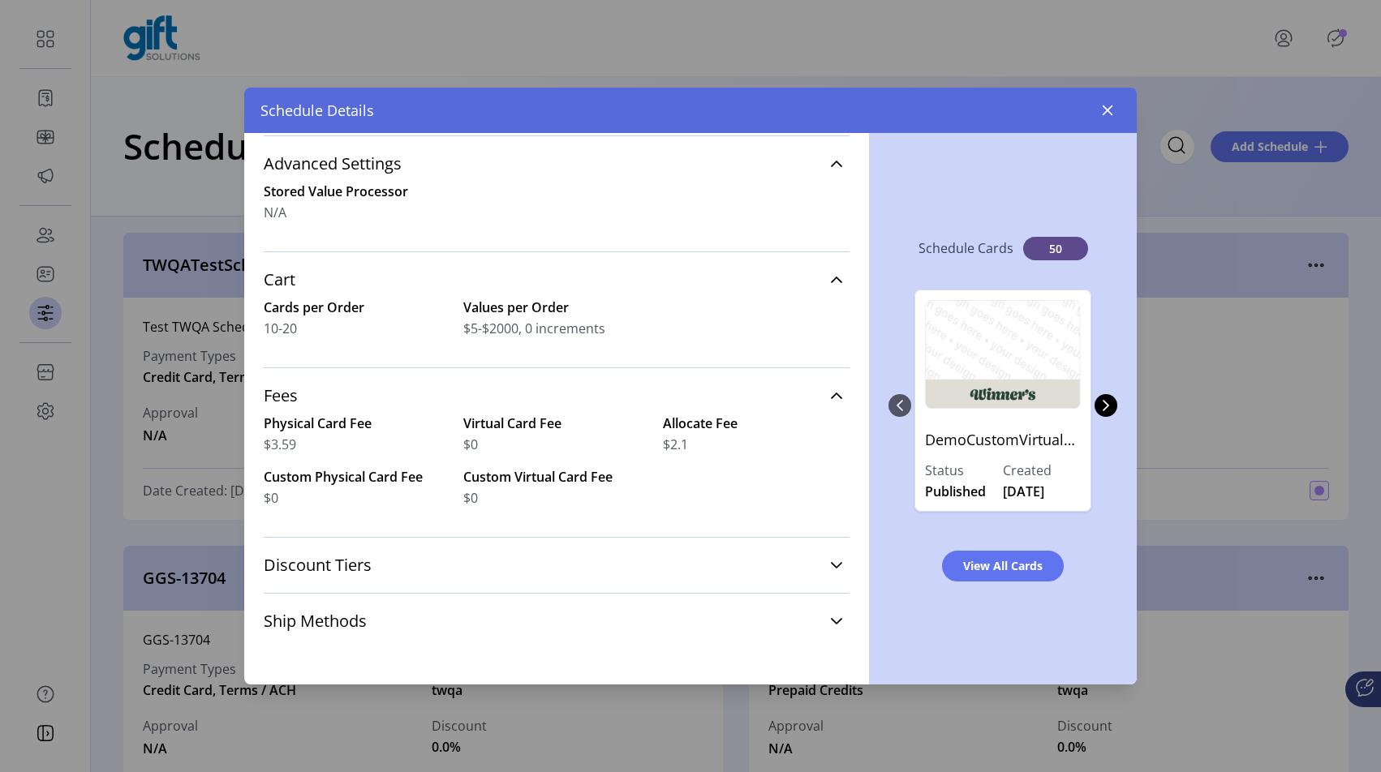
click at [290, 584] on div "Discount Tiers N/A" at bounding box center [557, 565] width 586 height 56
click at [354, 584] on div "Discount Tiers N/A" at bounding box center [557, 565] width 586 height 56
click at [416, 552] on link "Discount Tiers" at bounding box center [557, 566] width 586 height 36
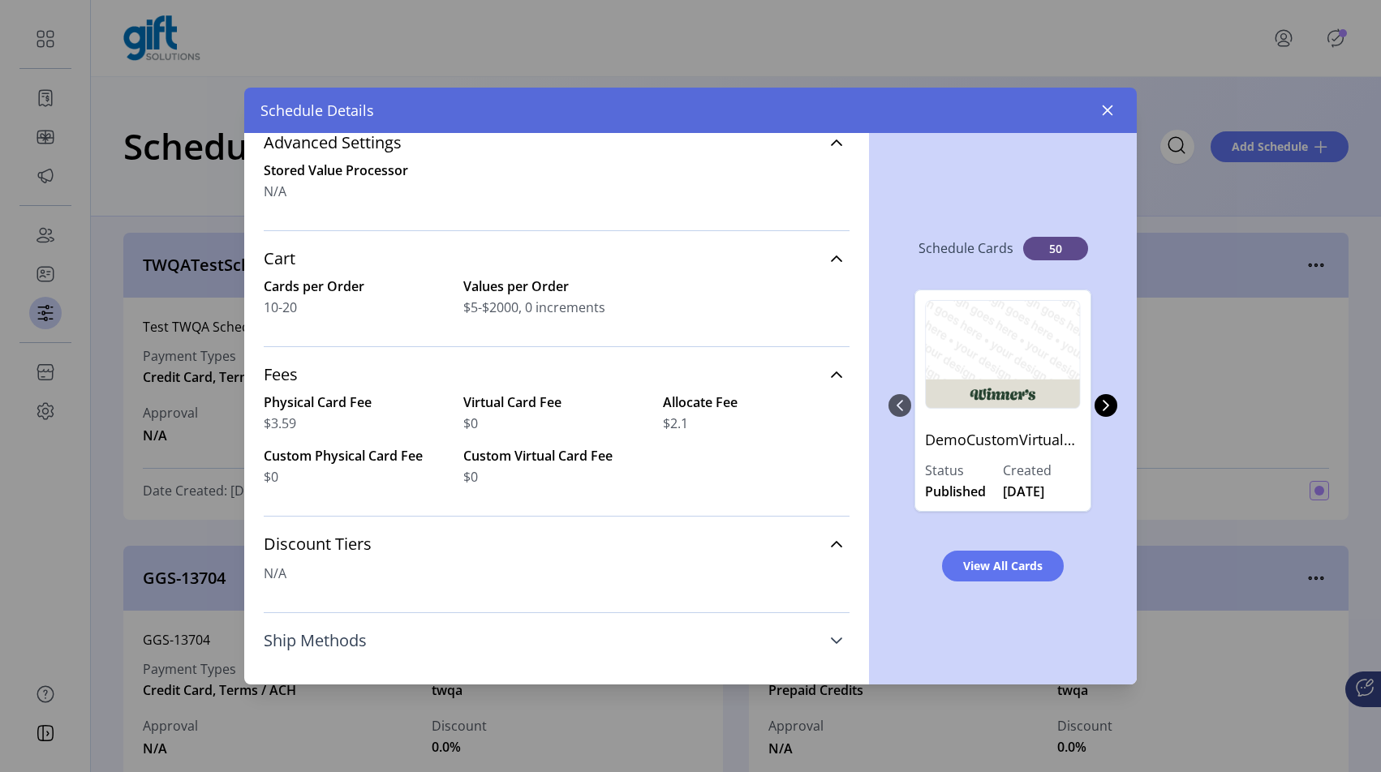
scroll to position [817, 0]
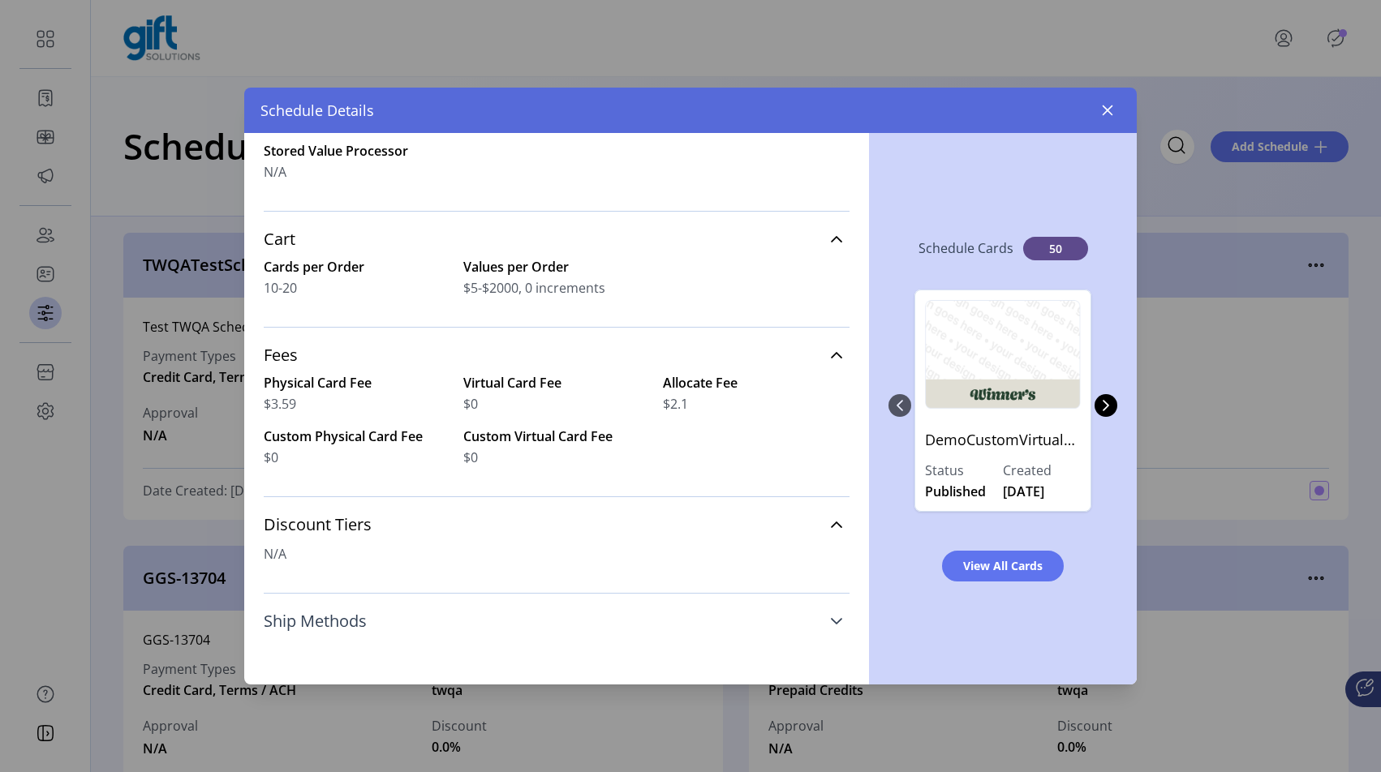
click at [342, 628] on span "Ship Methods" at bounding box center [315, 621] width 103 height 16
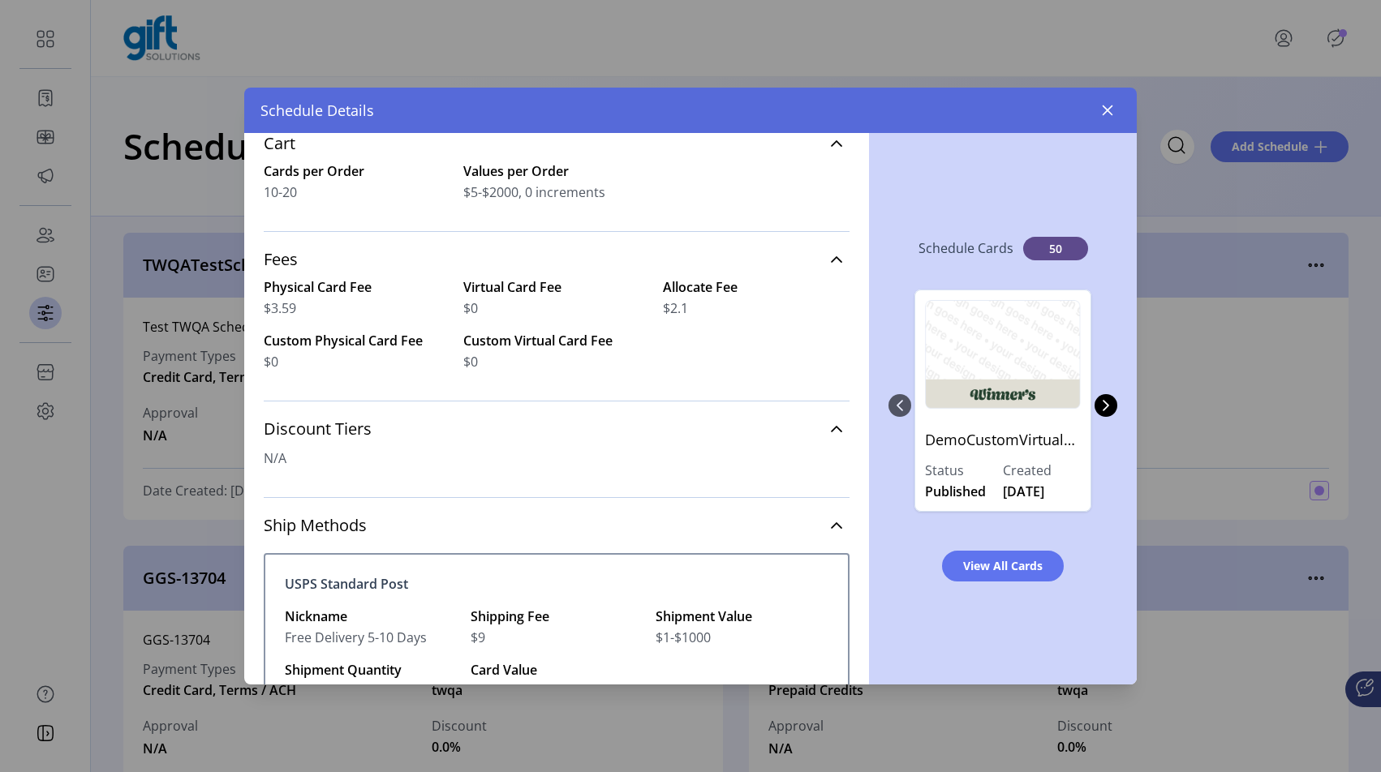
scroll to position [741, 0]
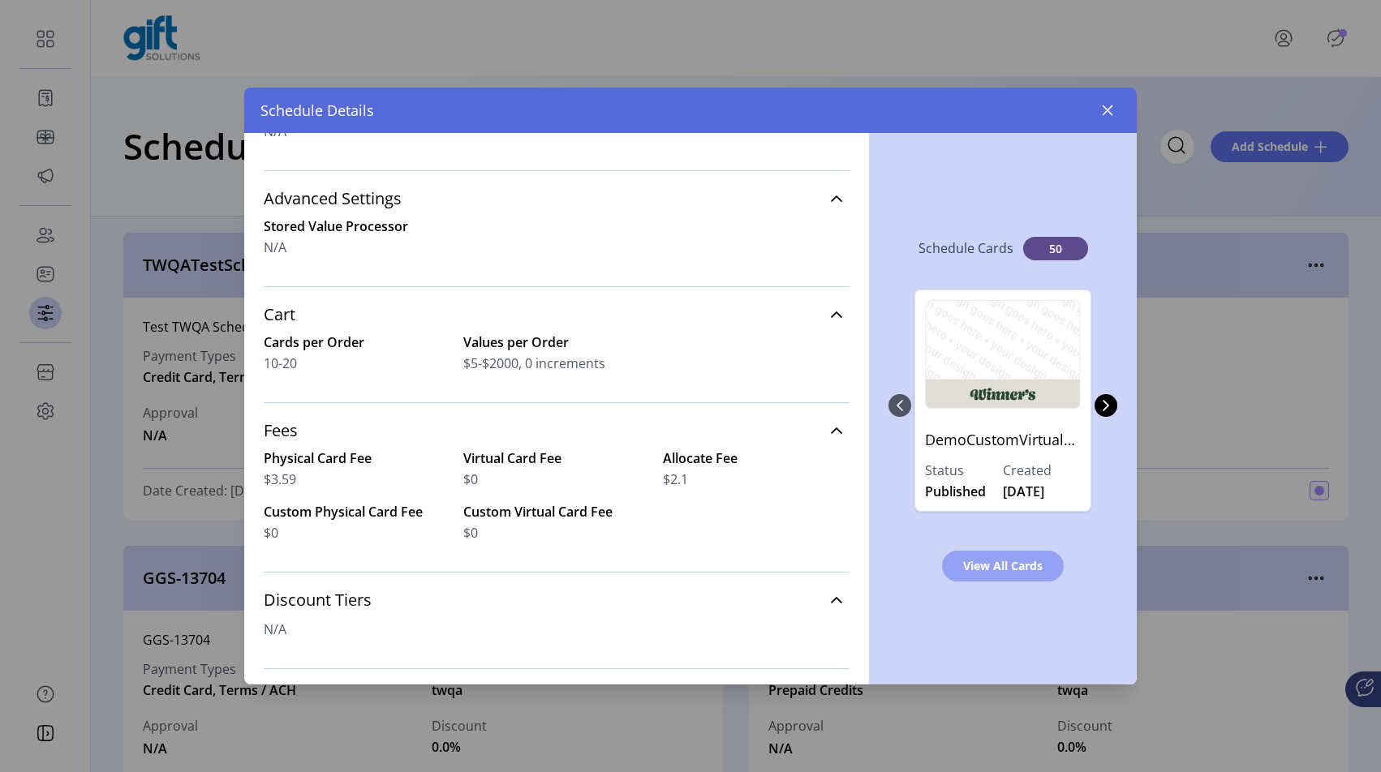
click at [960, 567] on button "View All Cards" at bounding box center [1003, 566] width 122 height 31
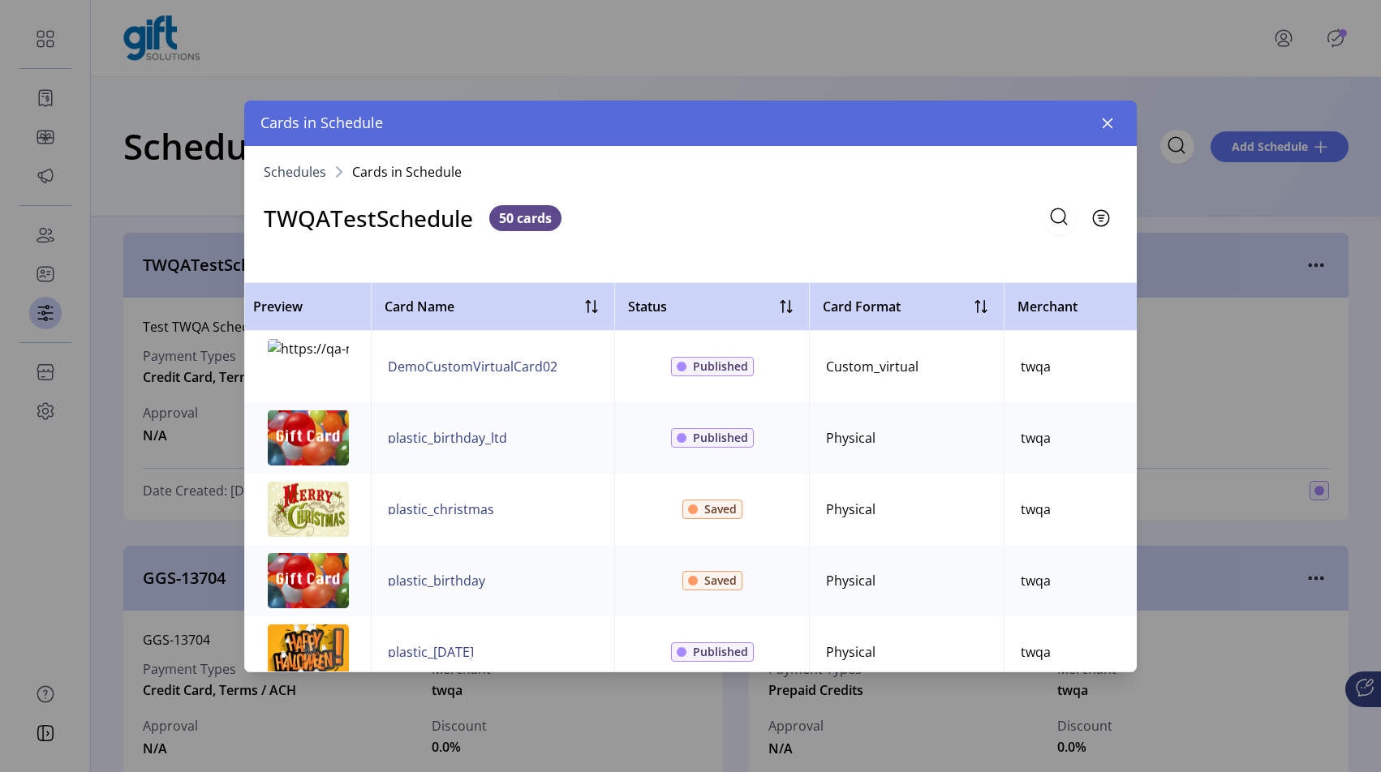
click at [294, 170] on span "Schedules" at bounding box center [295, 171] width 62 height 13
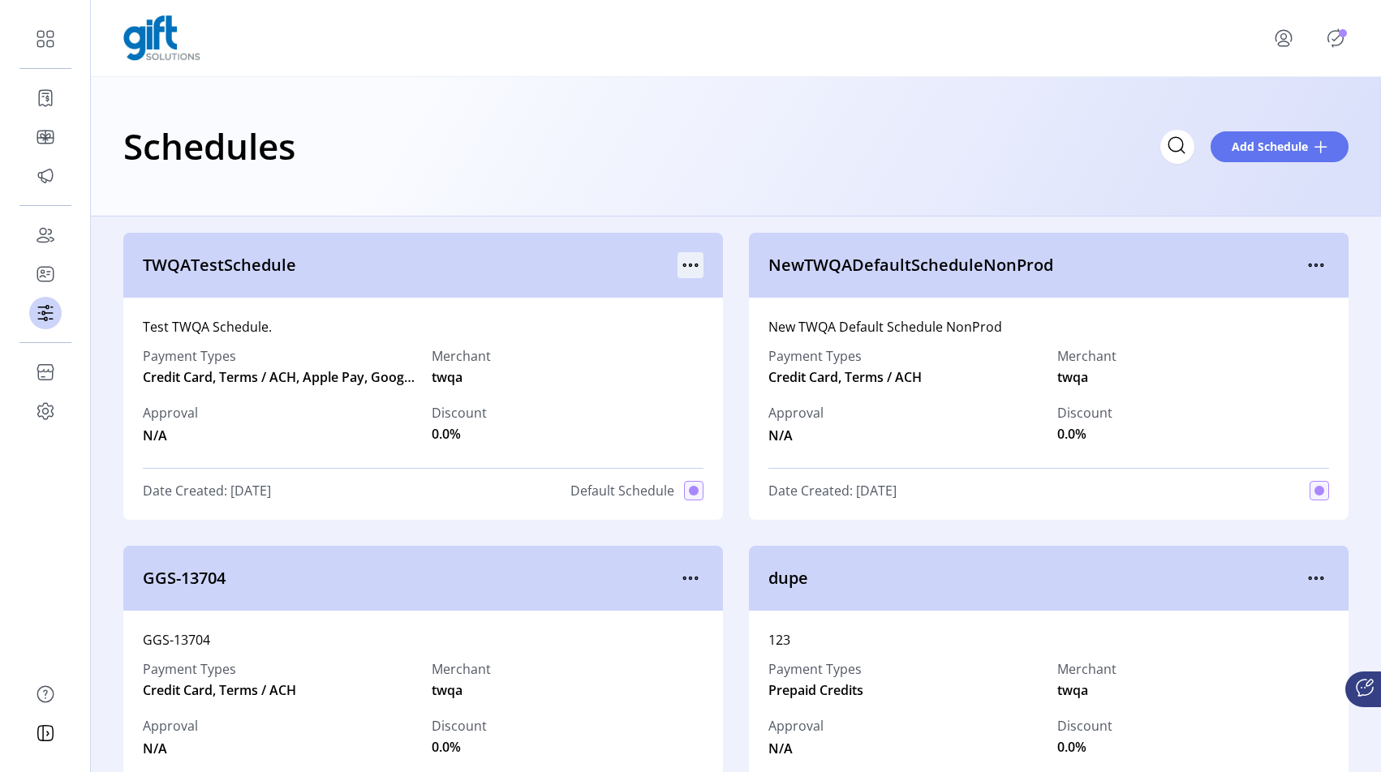
click at [678, 258] on icon "menu" at bounding box center [690, 265] width 26 height 26
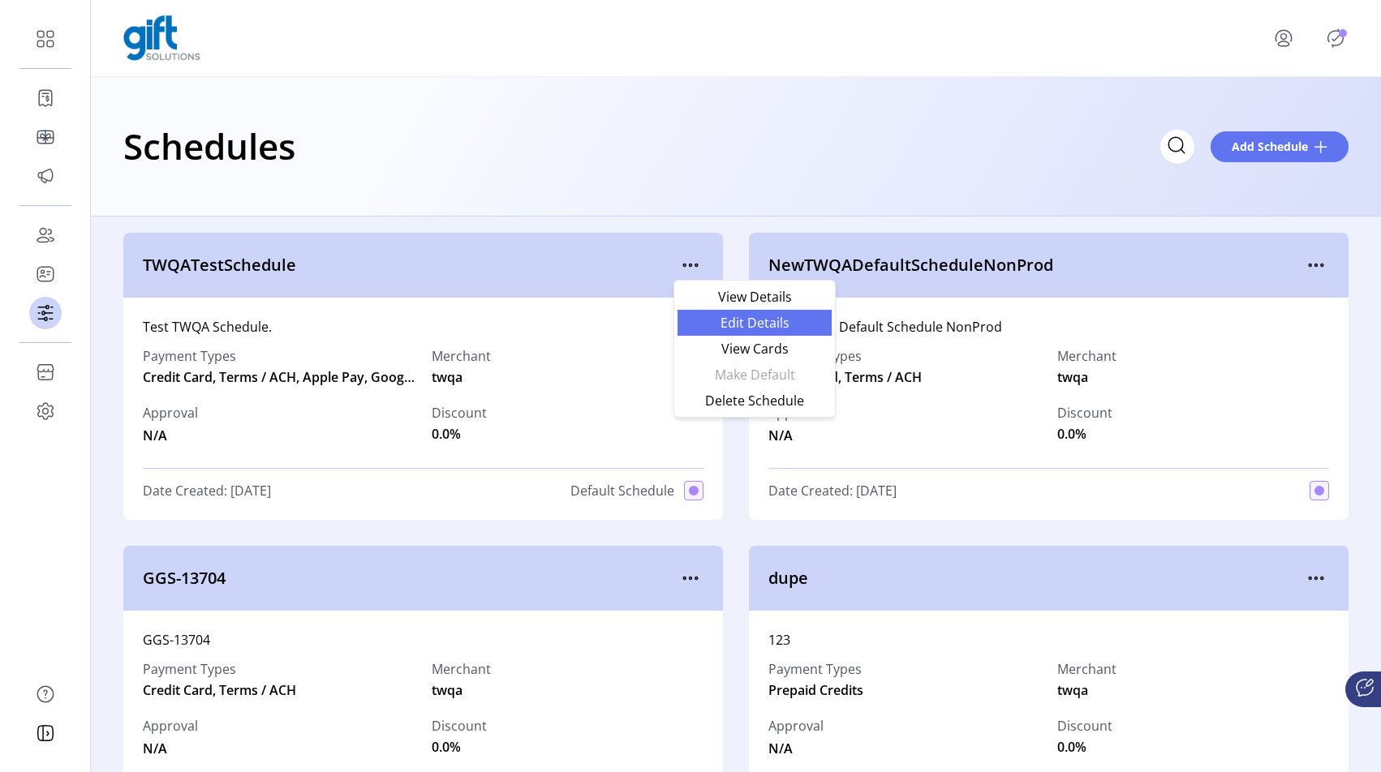
click at [706, 316] on span "Edit Details" at bounding box center [754, 322] width 135 height 13
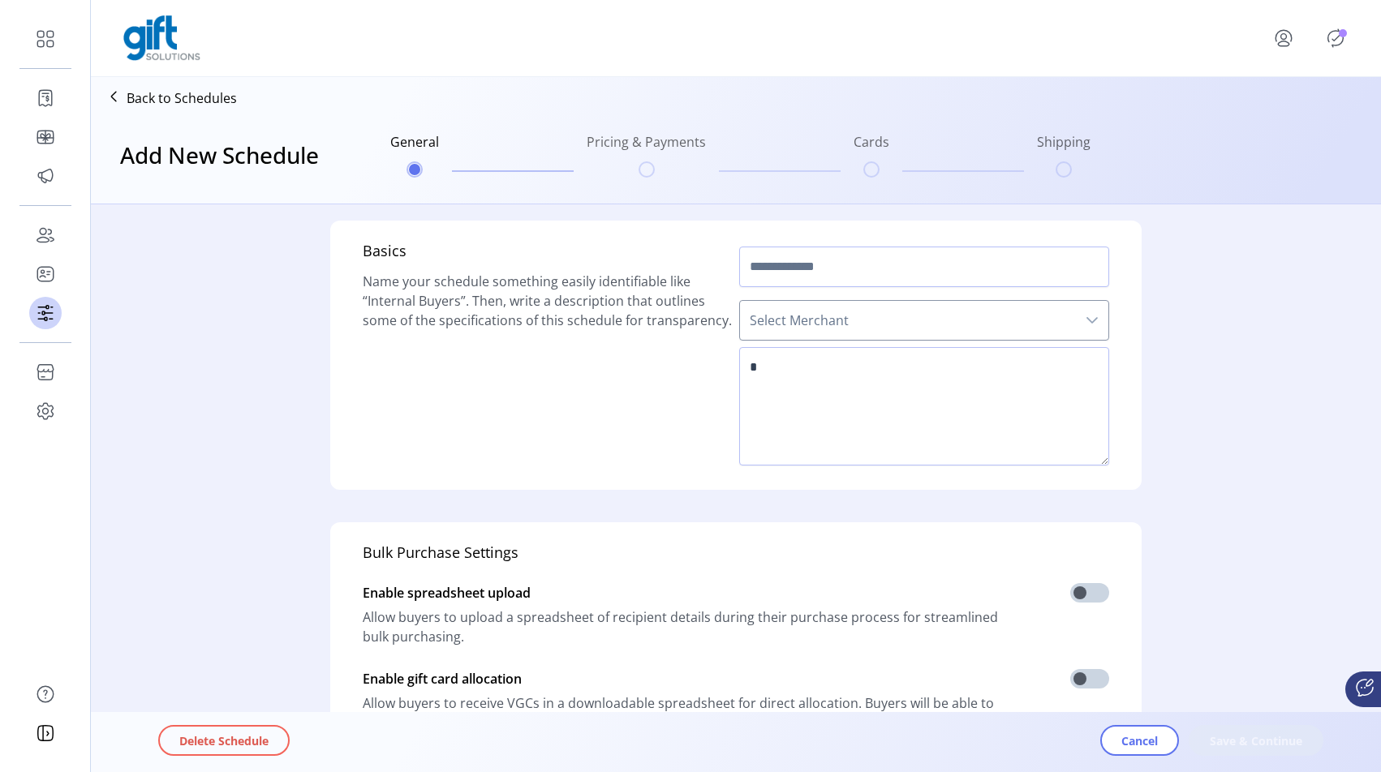
type input "**********"
type textarea "**********"
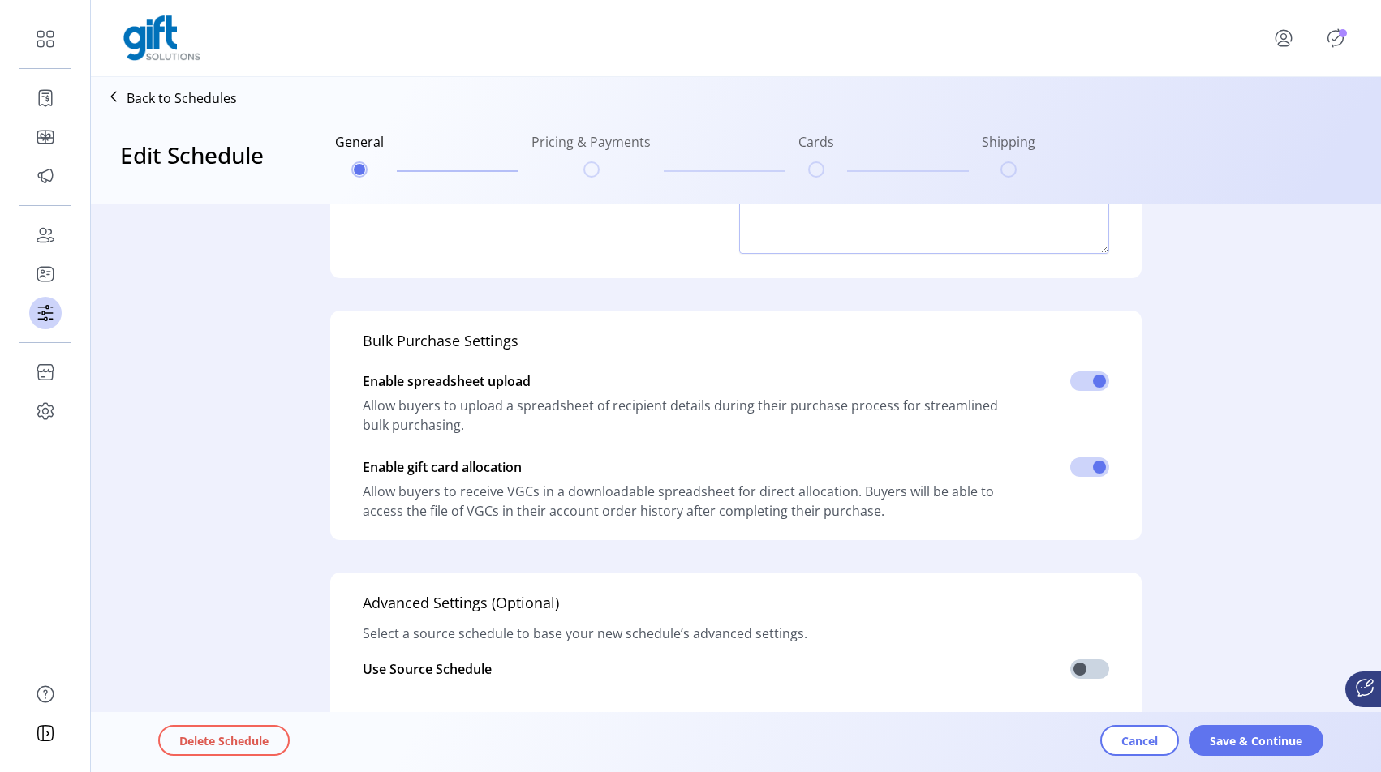
scroll to position [78, 0]
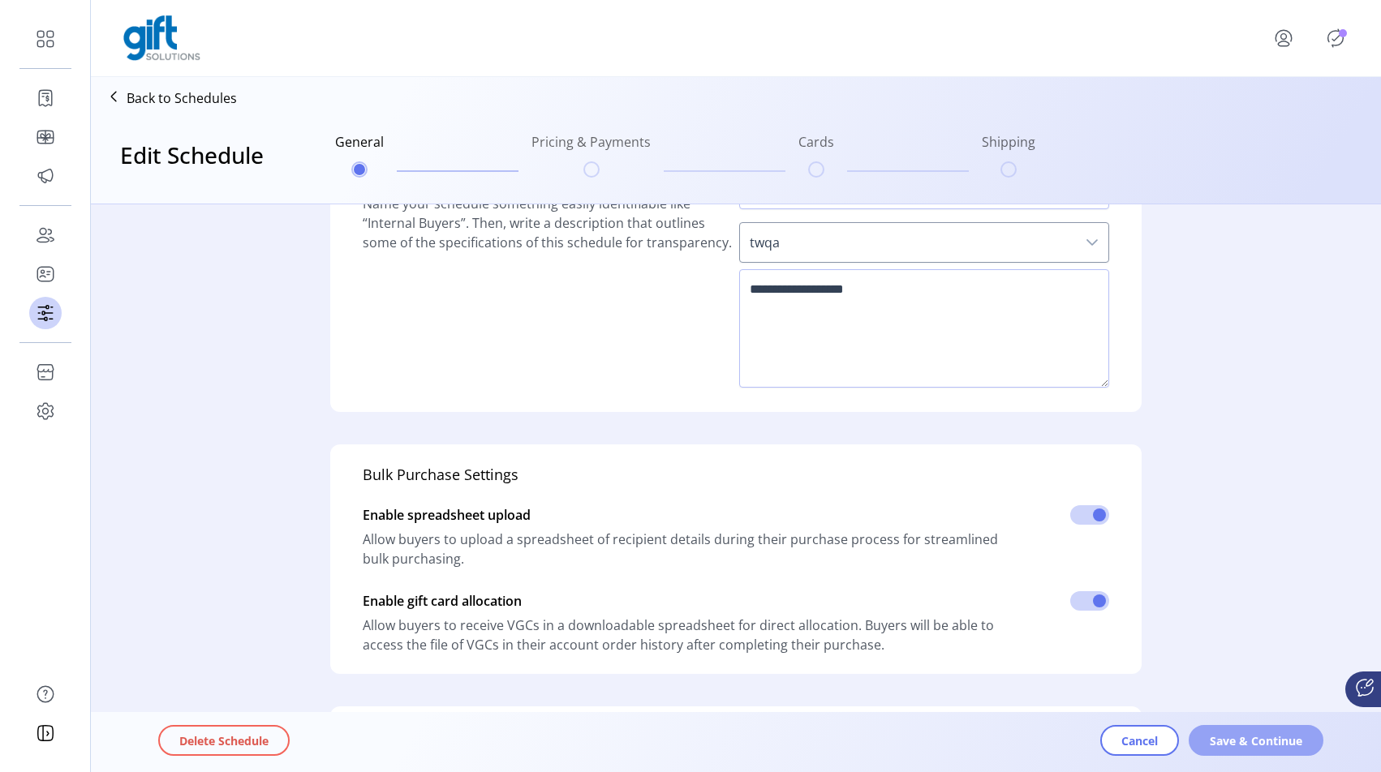
click at [1261, 725] on button "Save & Continue" at bounding box center [1255, 740] width 135 height 31
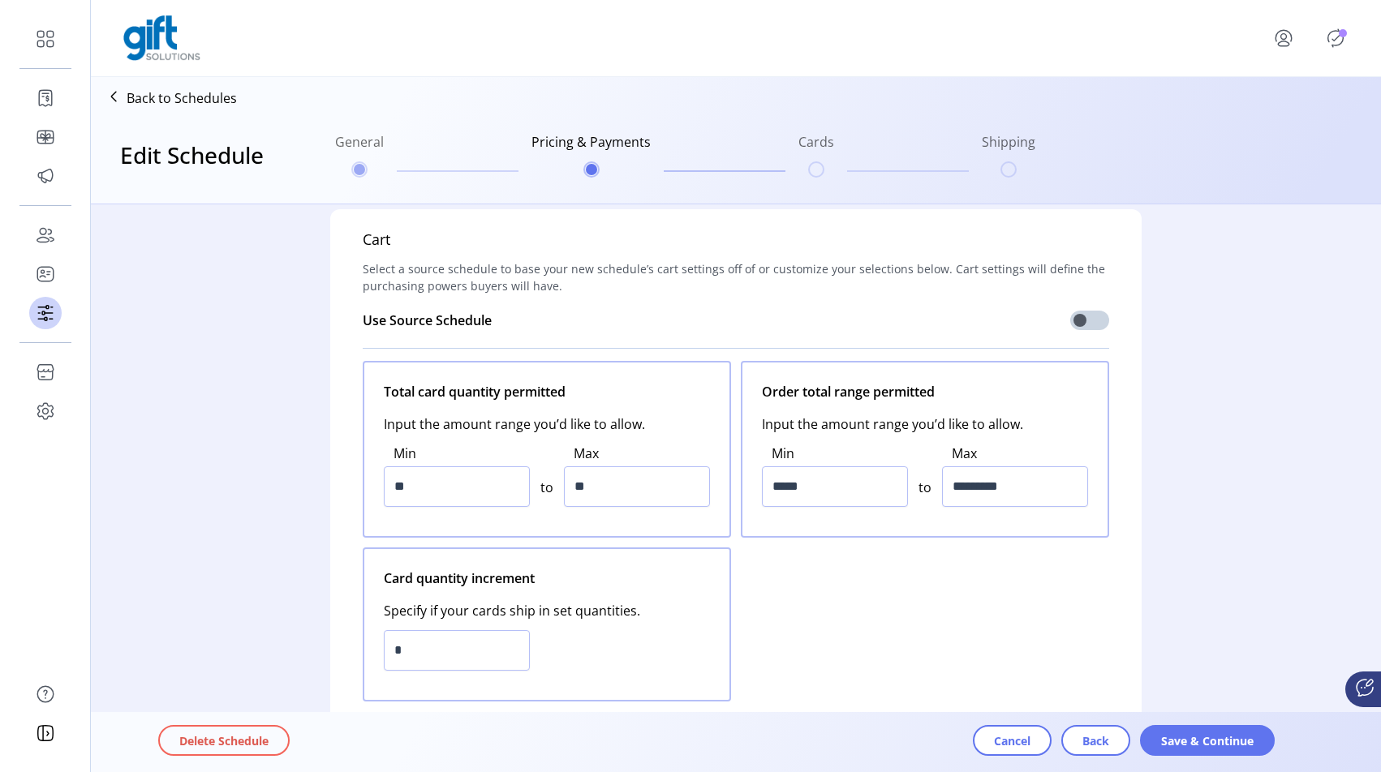
scroll to position [11, 0]
drag, startPoint x: 441, startPoint y: 492, endPoint x: 396, endPoint y: 494, distance: 45.5
click at [396, 494] on input "**" at bounding box center [457, 487] width 146 height 41
type input "*"
click at [861, 633] on div "Total card quantity permitted Input the amount range you’d like to allow. Min *…" at bounding box center [736, 532] width 746 height 341
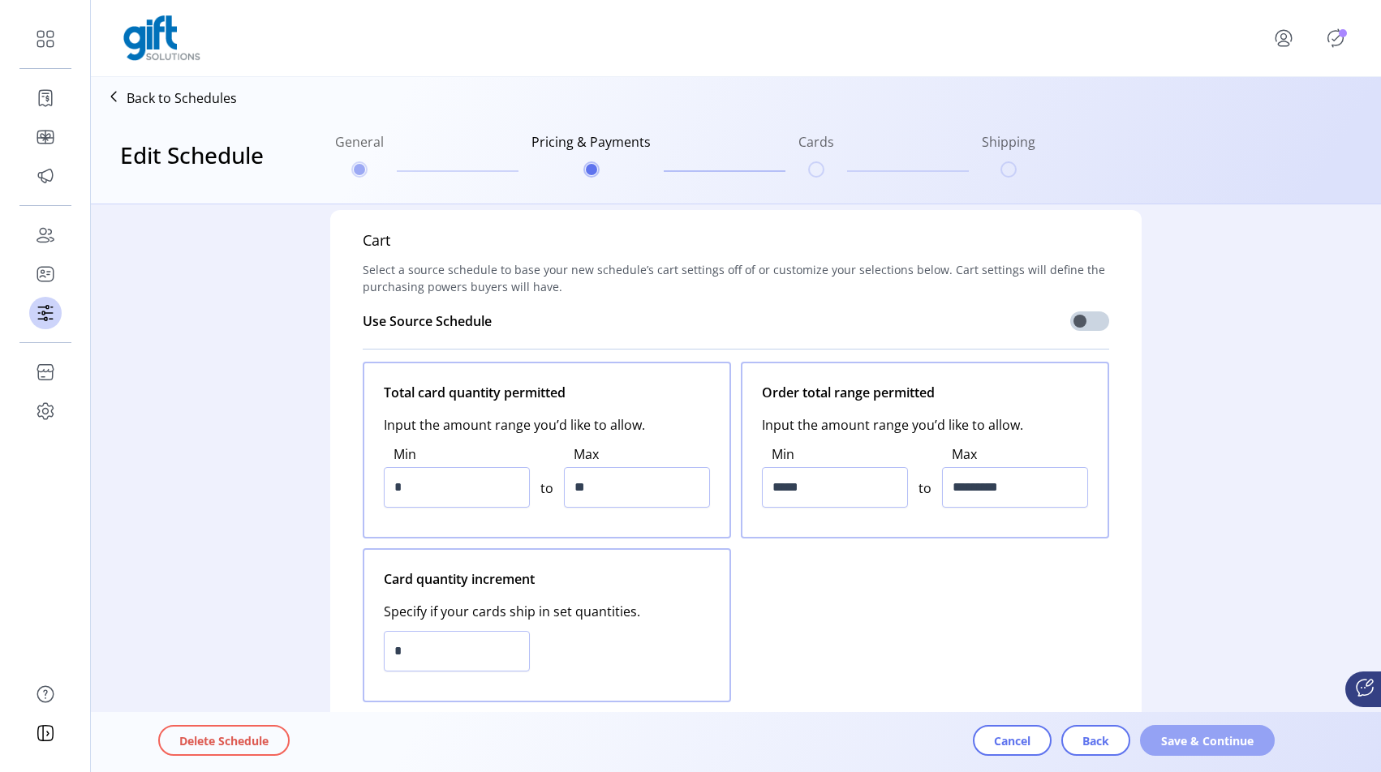
click at [1216, 730] on button "Save & Continue" at bounding box center [1207, 740] width 135 height 31
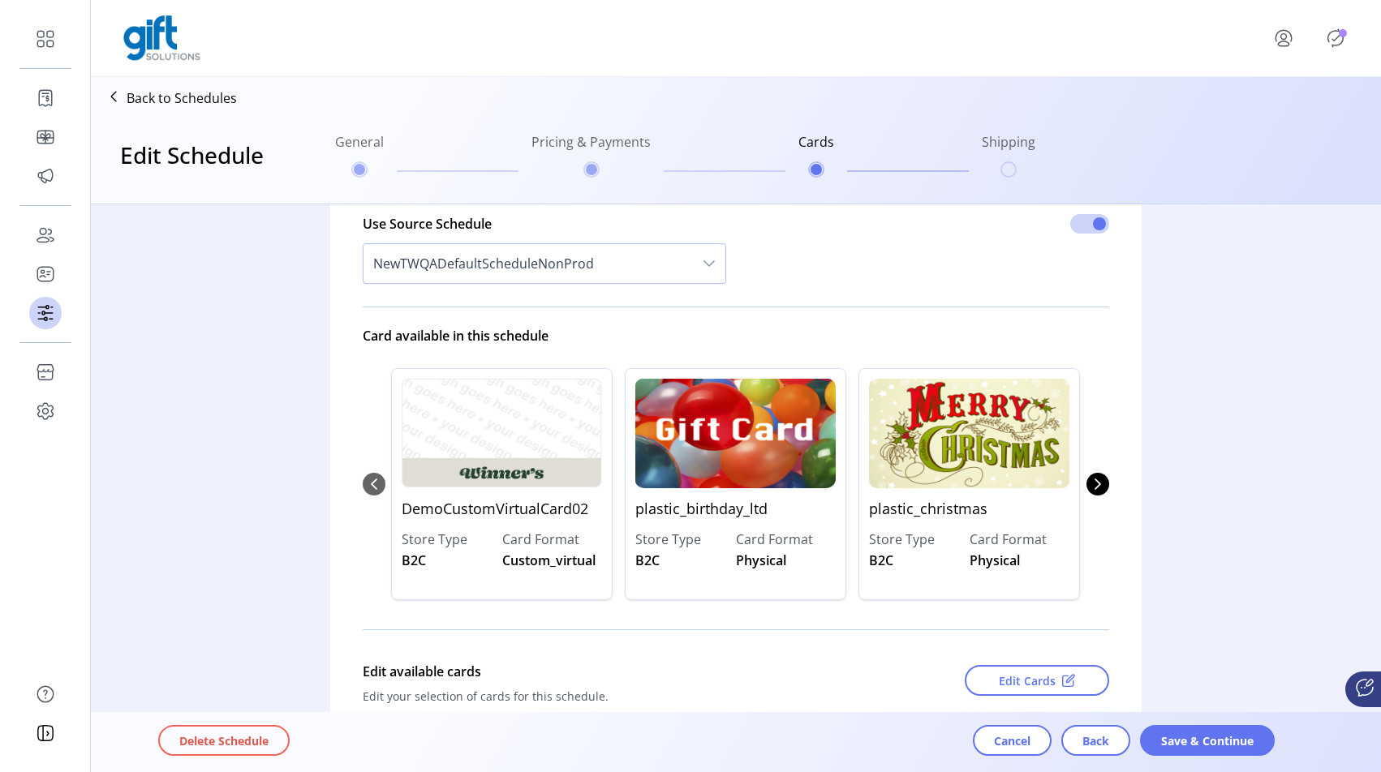
scroll to position [0, 0]
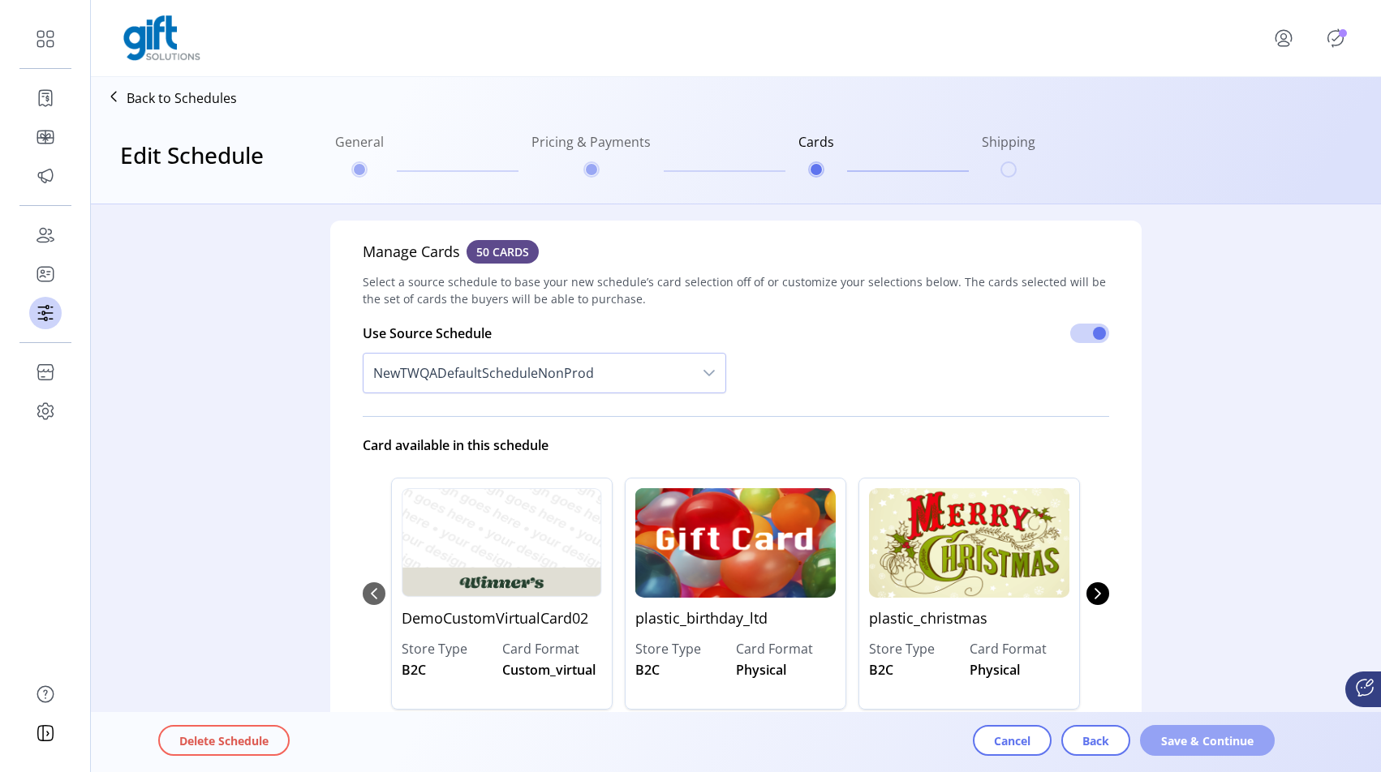
click at [1209, 745] on span "Save & Continue" at bounding box center [1207, 740] width 92 height 17
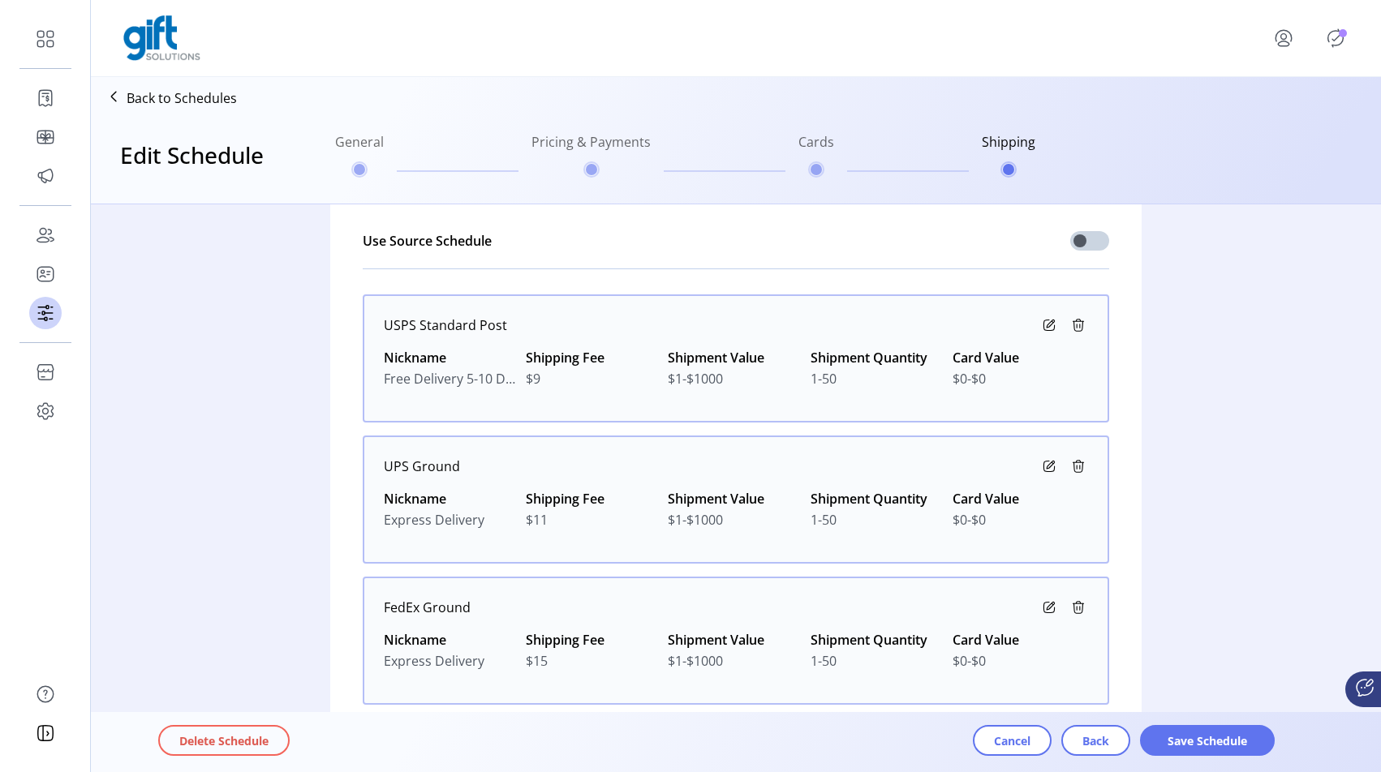
scroll to position [289, 0]
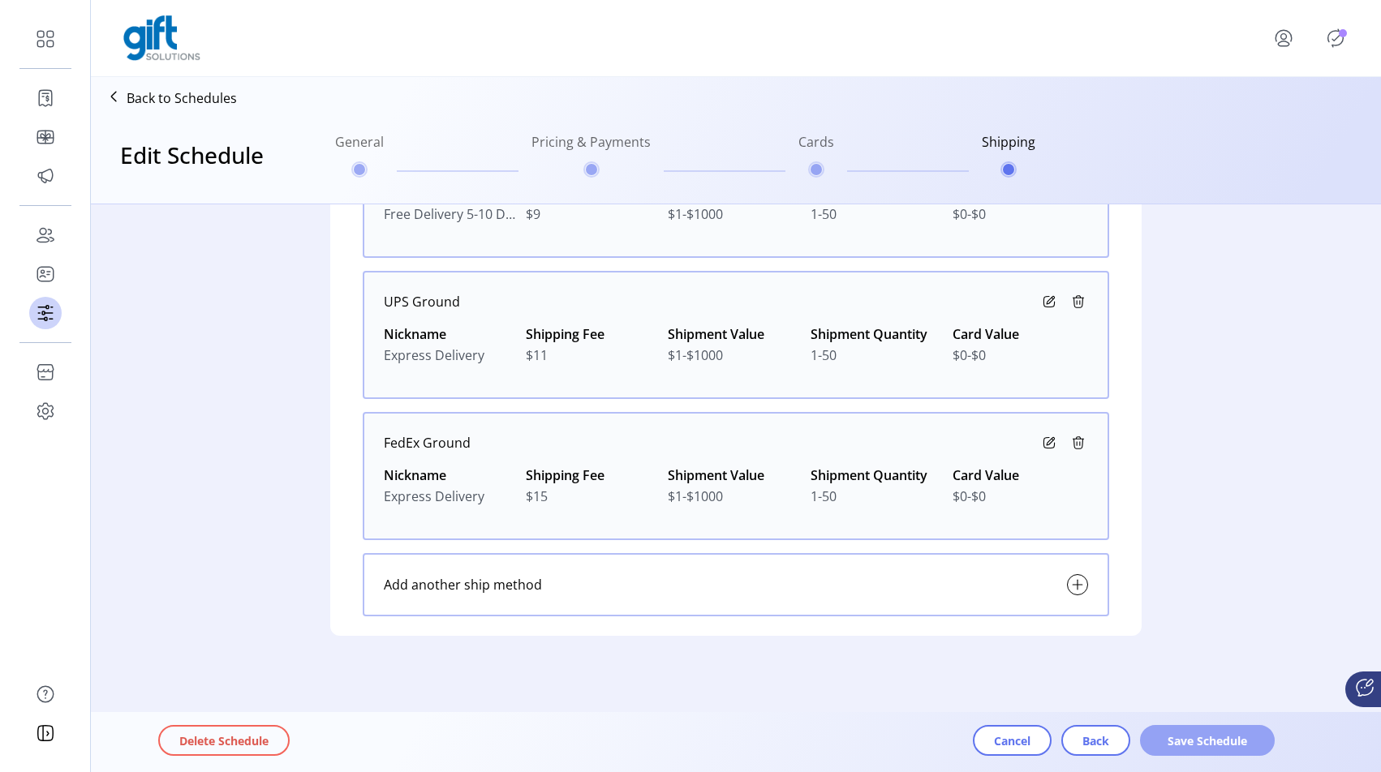
click at [1215, 742] on span "Save Schedule" at bounding box center [1207, 740] width 92 height 17
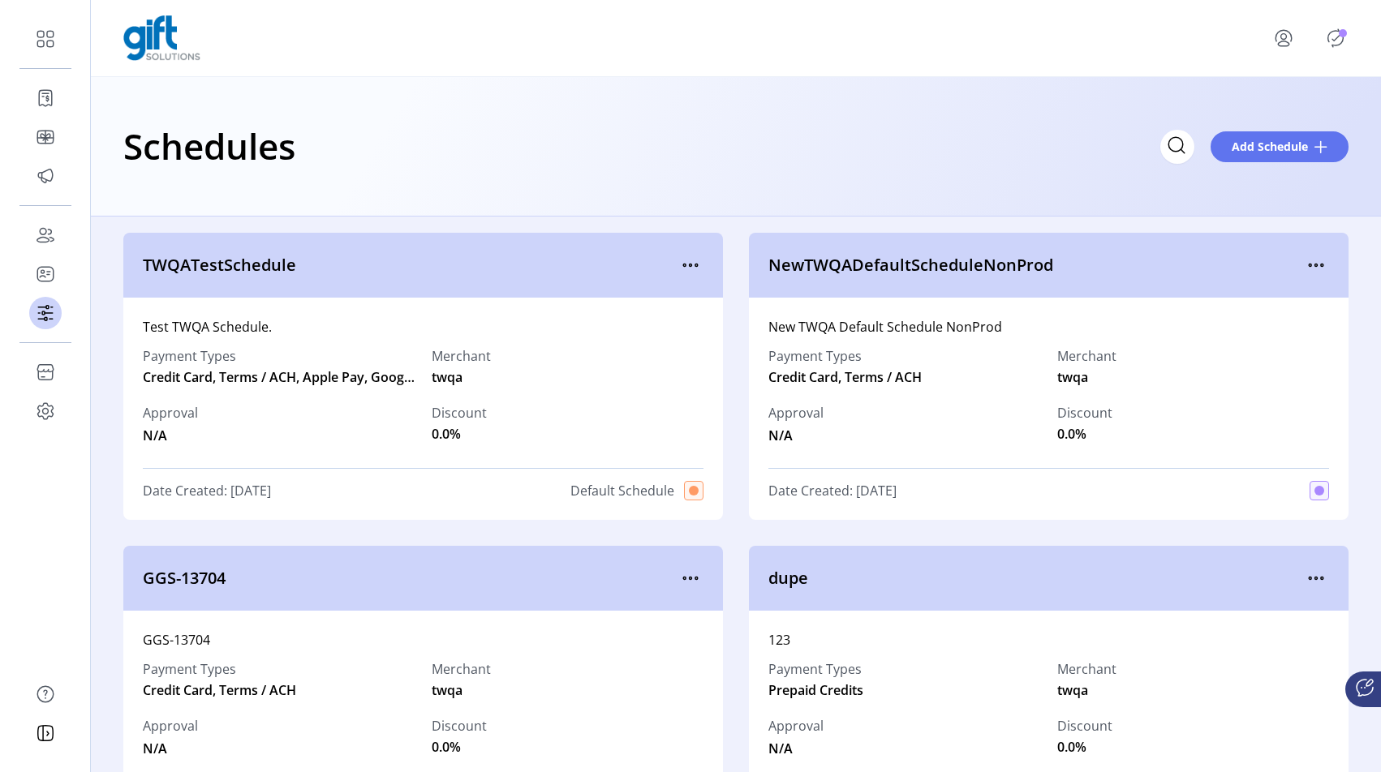
click at [1339, 42] on icon "Publisher Panel" at bounding box center [1335, 38] width 26 height 26
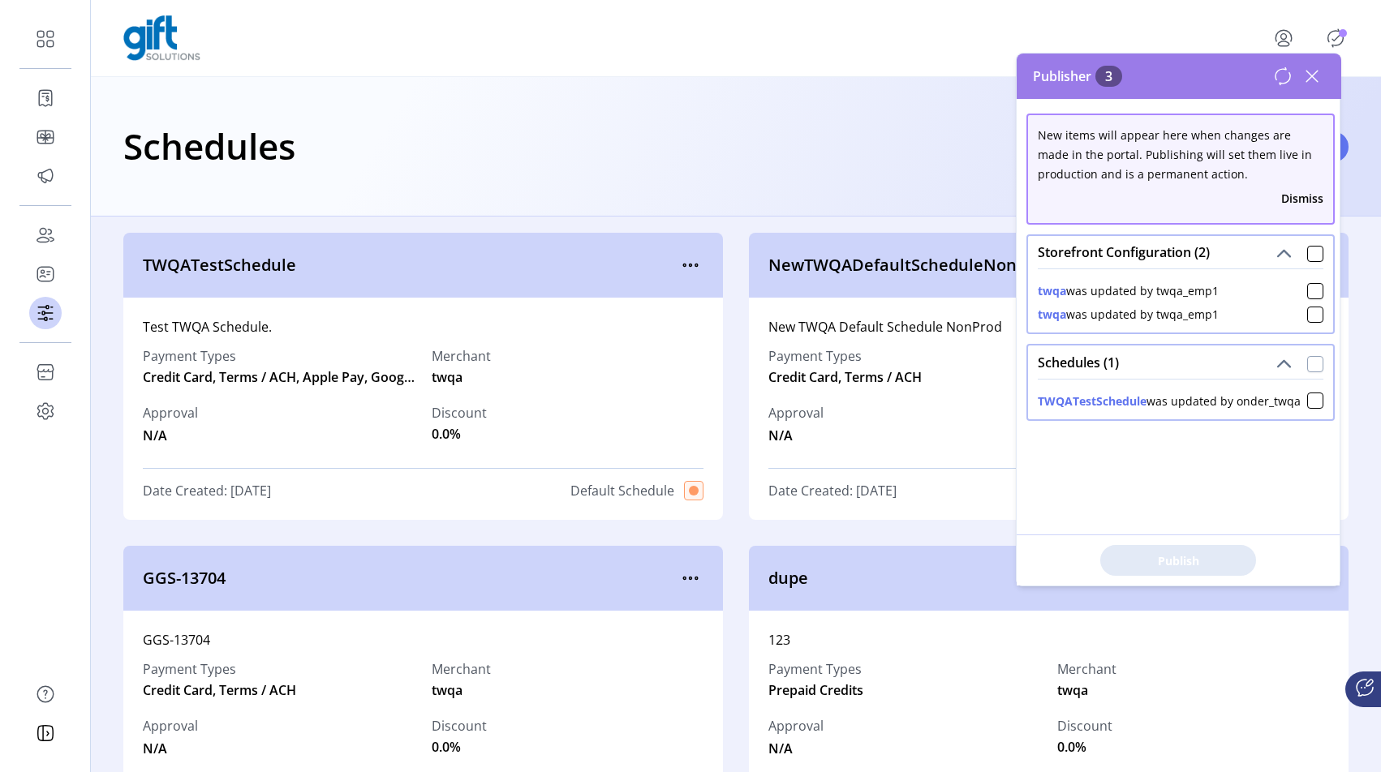
click at [1307, 360] on div at bounding box center [1315, 364] width 16 height 16
click at [1182, 530] on div "New items will appear here when changes are made in the portal. Publishing will…" at bounding box center [1178, 342] width 324 height 487
click at [1195, 555] on span "Publish 1 Items" at bounding box center [1178, 560] width 114 height 17
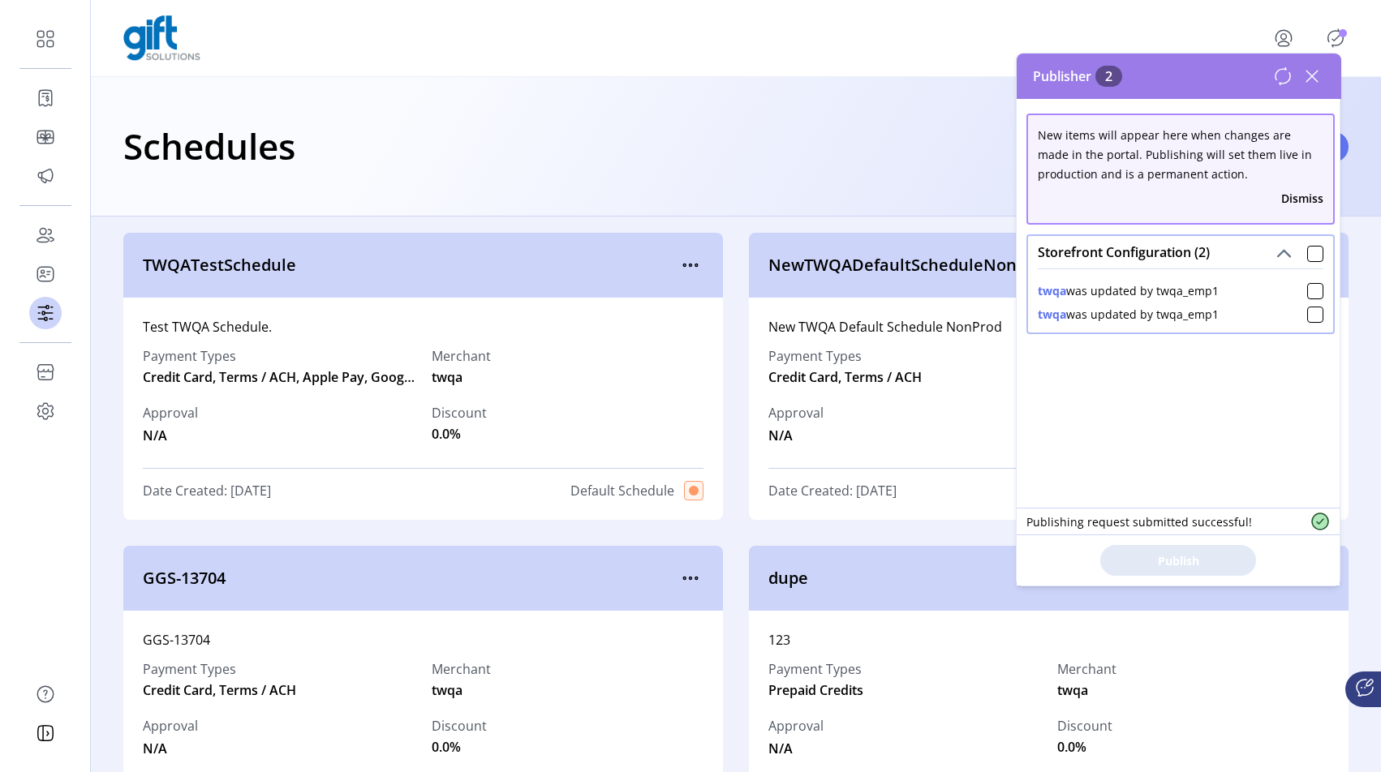
click at [1327, 82] on div "Publisher 2" at bounding box center [1178, 76] width 324 height 45
click at [1316, 81] on icon at bounding box center [1311, 76] width 11 height 11
